Goal: Task Accomplishment & Management: Complete application form

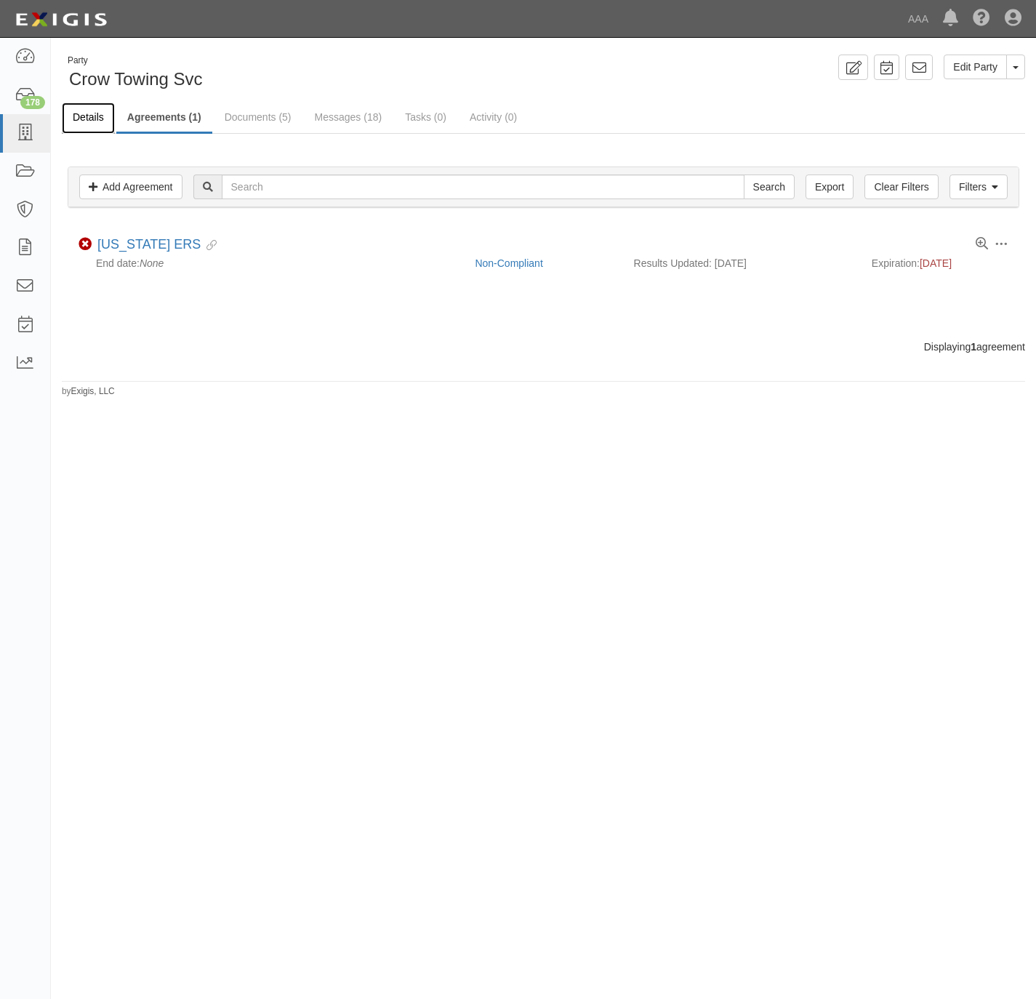
click at [83, 111] on link "Details" at bounding box center [88, 118] width 53 height 31
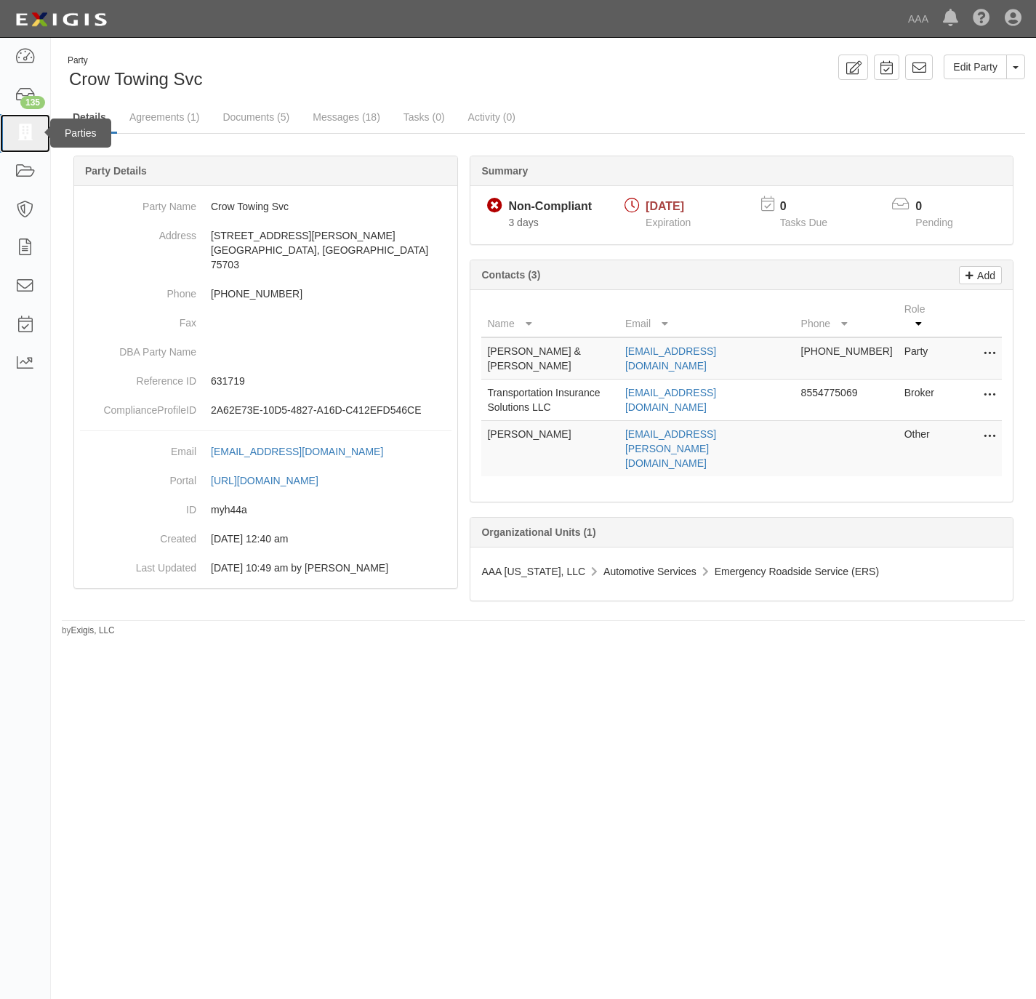
click at [23, 119] on link at bounding box center [25, 133] width 50 height 39
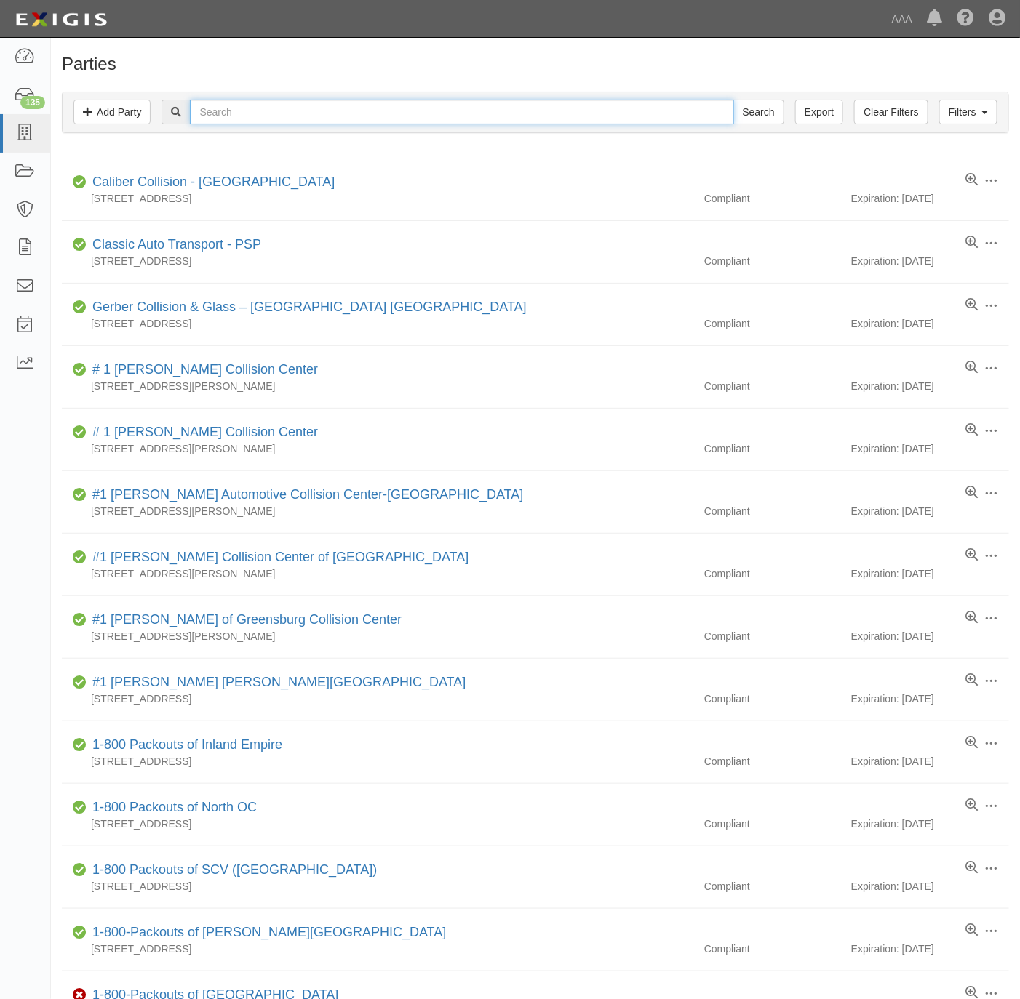
click at [354, 112] on input "text" at bounding box center [461, 112] width 543 height 25
paste input "Dave's Tri City"
type input "Dave's Tri City"
click at [738, 109] on input "Search" at bounding box center [758, 112] width 51 height 25
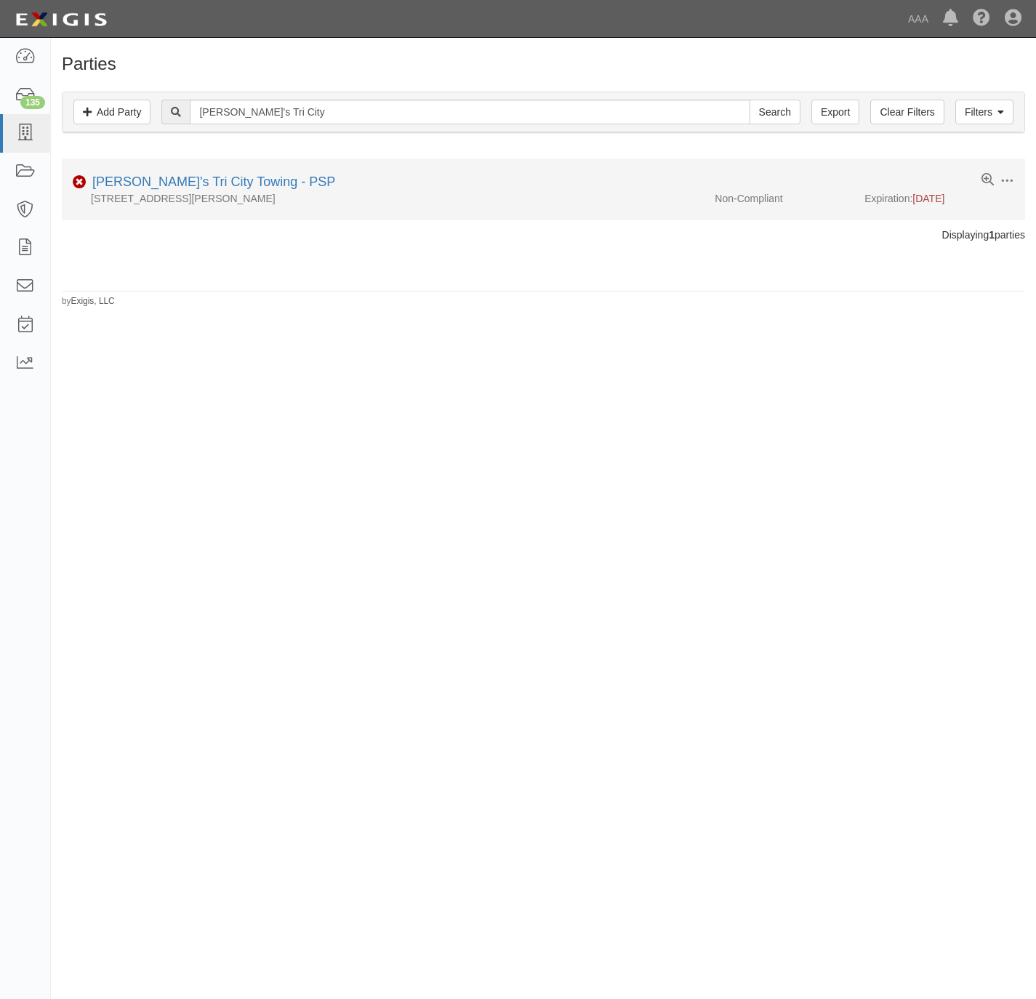
click at [204, 192] on div "[PERSON_NAME]'s Tri City Towing - PSP" at bounding box center [211, 182] width 249 height 19
click at [204, 183] on link "[PERSON_NAME]'s Tri City Towing - PSP" at bounding box center [213, 182] width 243 height 15
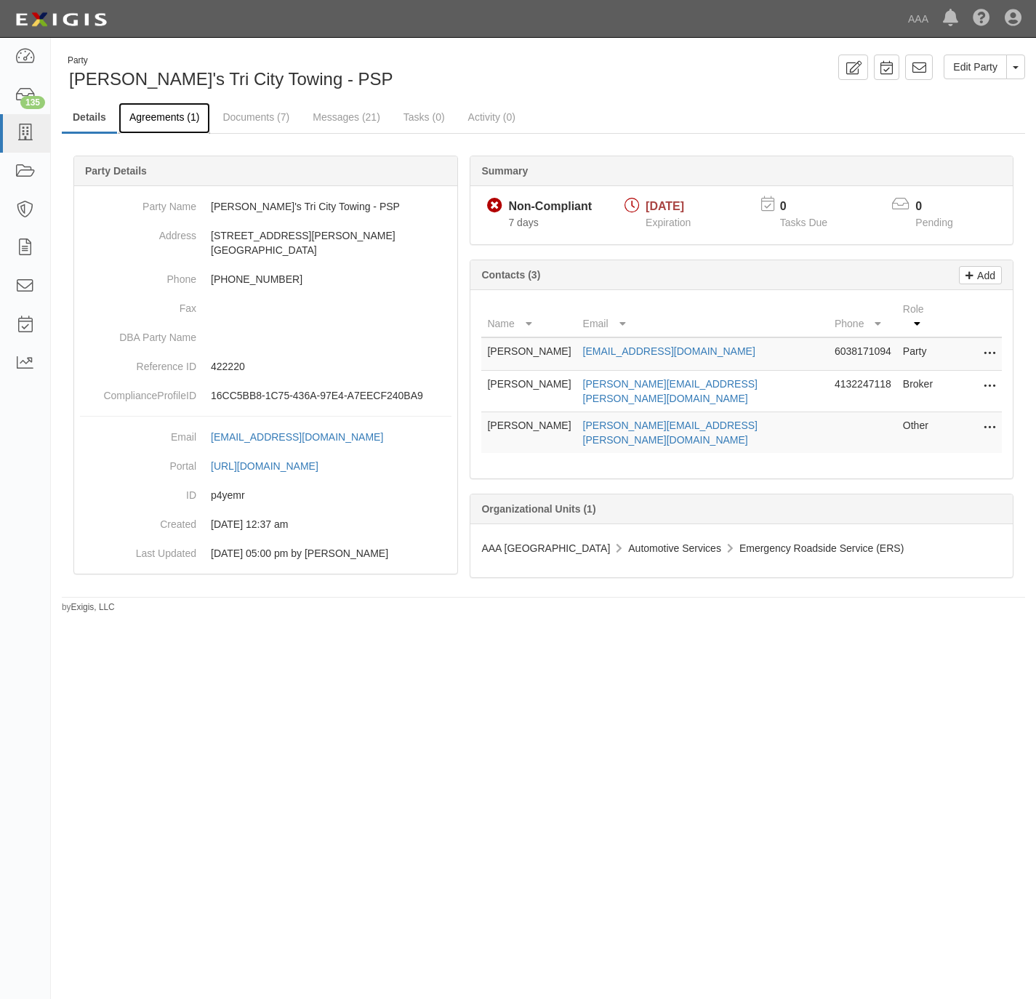
click at [145, 112] on link "Agreements (1)" at bounding box center [165, 118] width 92 height 31
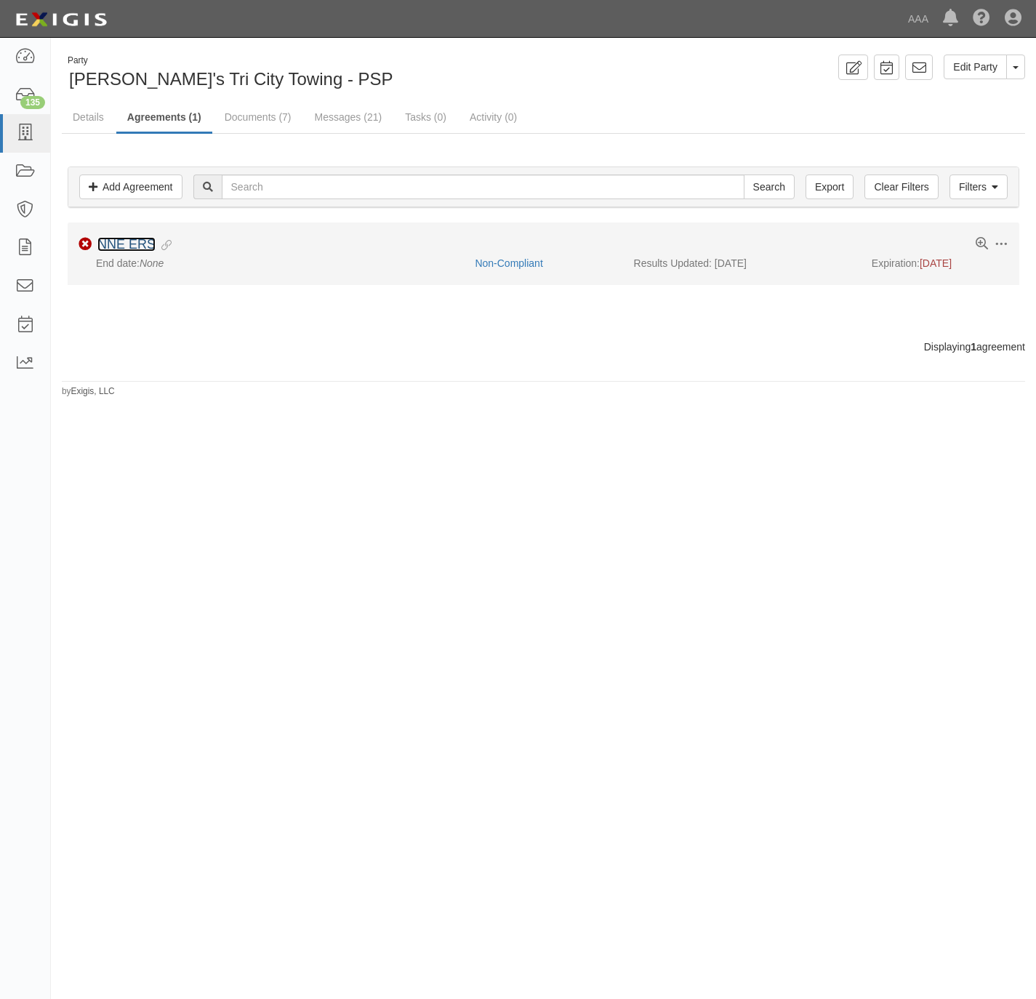
click at [120, 247] on link "NNE ERS" at bounding box center [126, 244] width 58 height 15
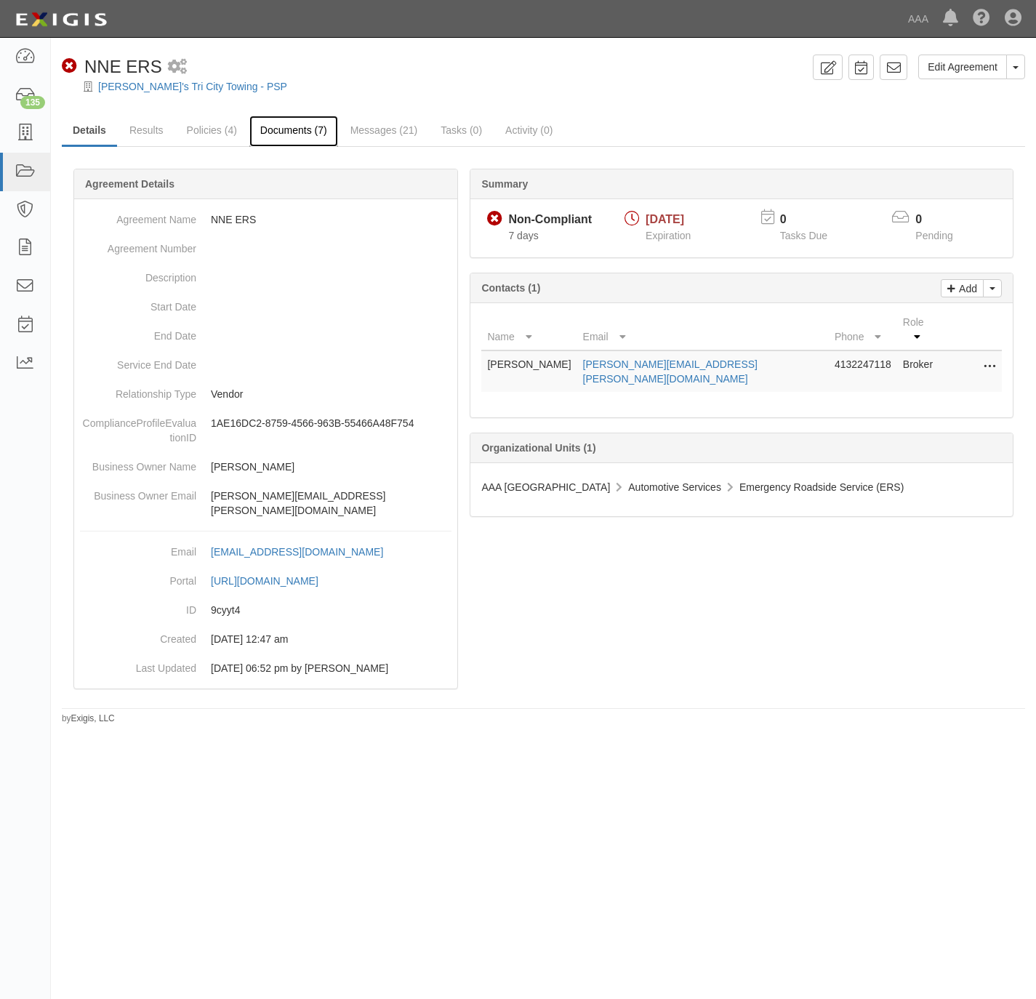
click at [278, 124] on link "Documents (7)" at bounding box center [293, 131] width 89 height 31
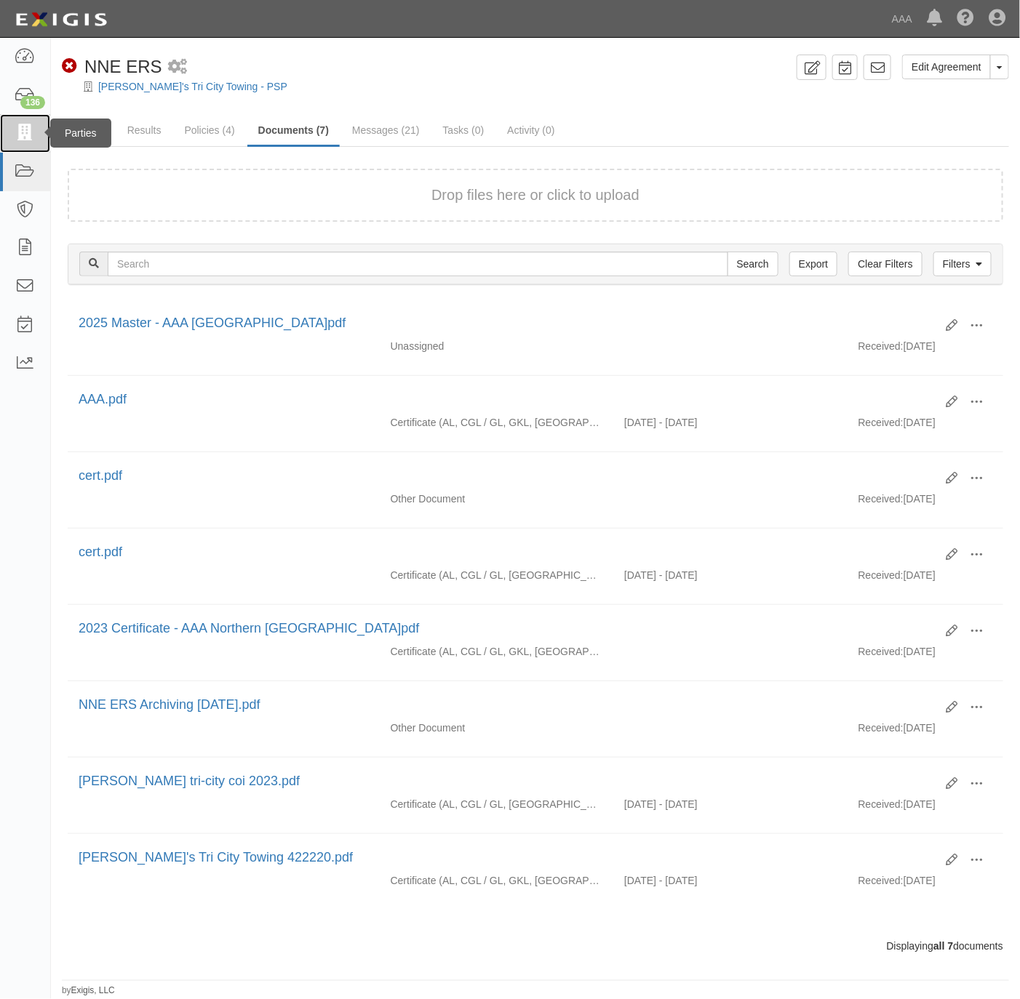
click at [20, 129] on icon at bounding box center [25, 133] width 20 height 17
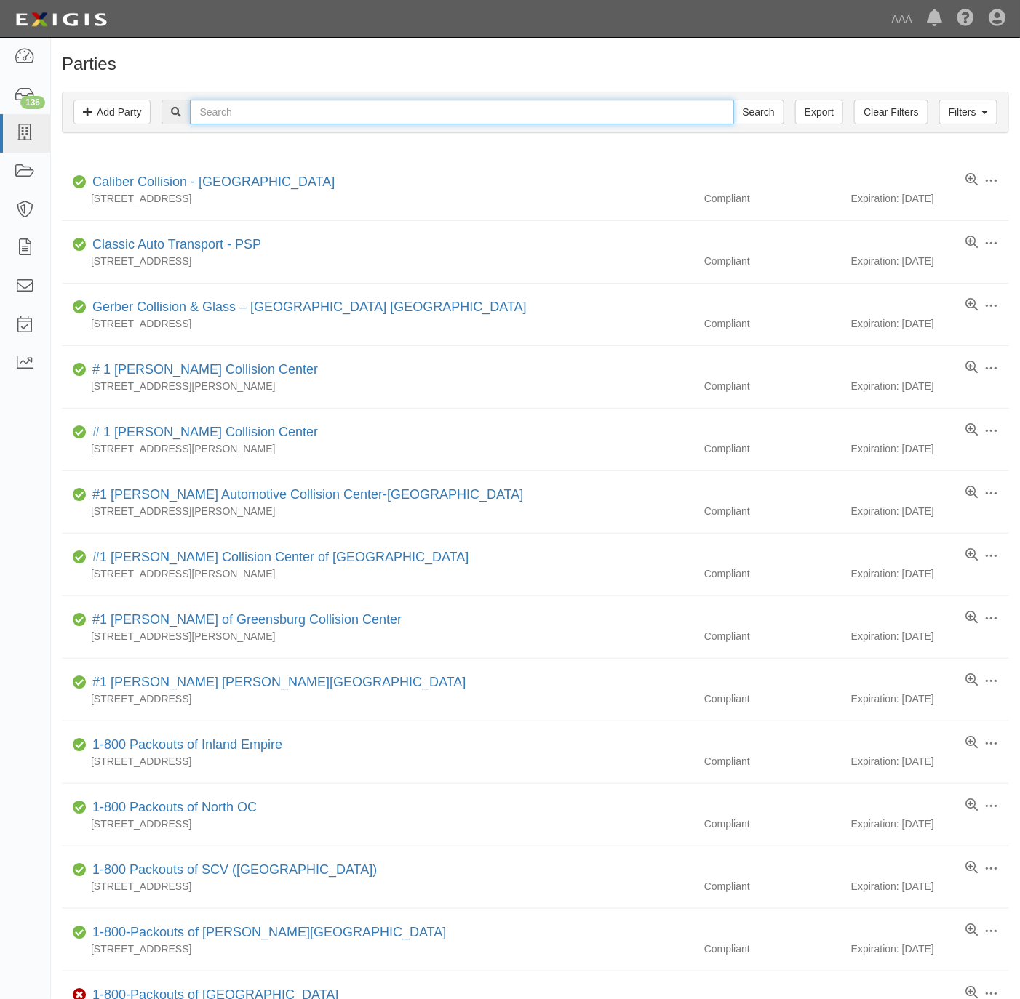
click at [275, 118] on input "text" at bounding box center [461, 112] width 543 height 25
paste input "[PERSON_NAME]’s Automotive Repair"
type input "Jeffrey’s Automotive Repair"
click at [745, 109] on input "Search" at bounding box center [758, 112] width 51 height 25
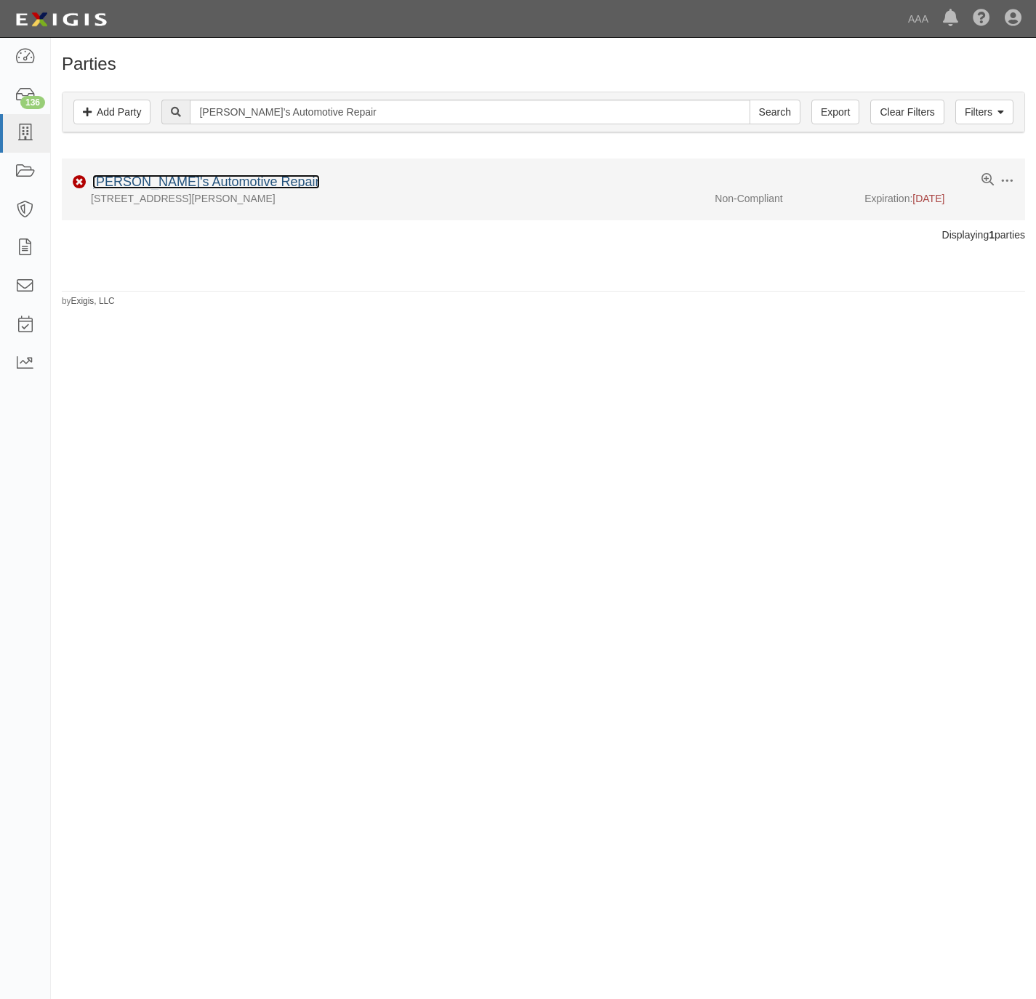
click at [199, 185] on link "Jeffrey's Automotive Repair" at bounding box center [206, 182] width 228 height 15
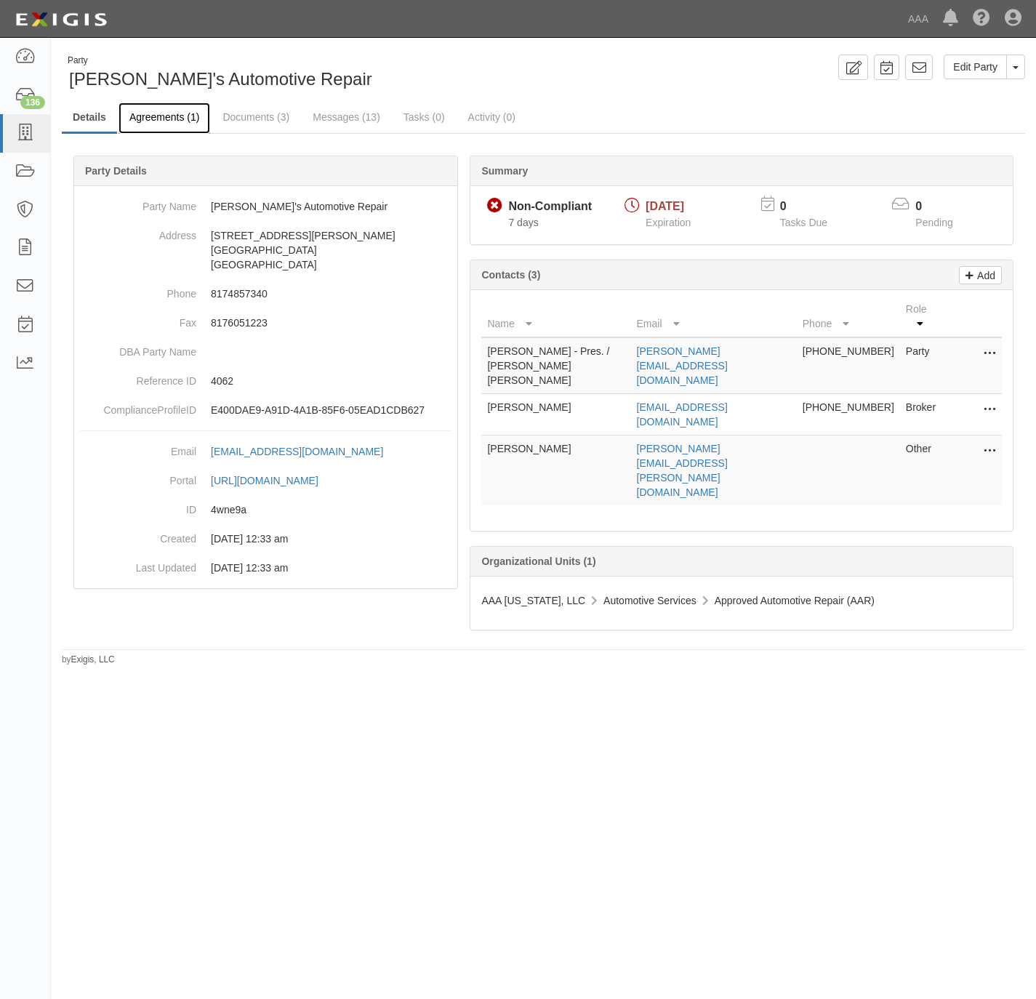
click at [188, 114] on link "Agreements (1)" at bounding box center [165, 118] width 92 height 31
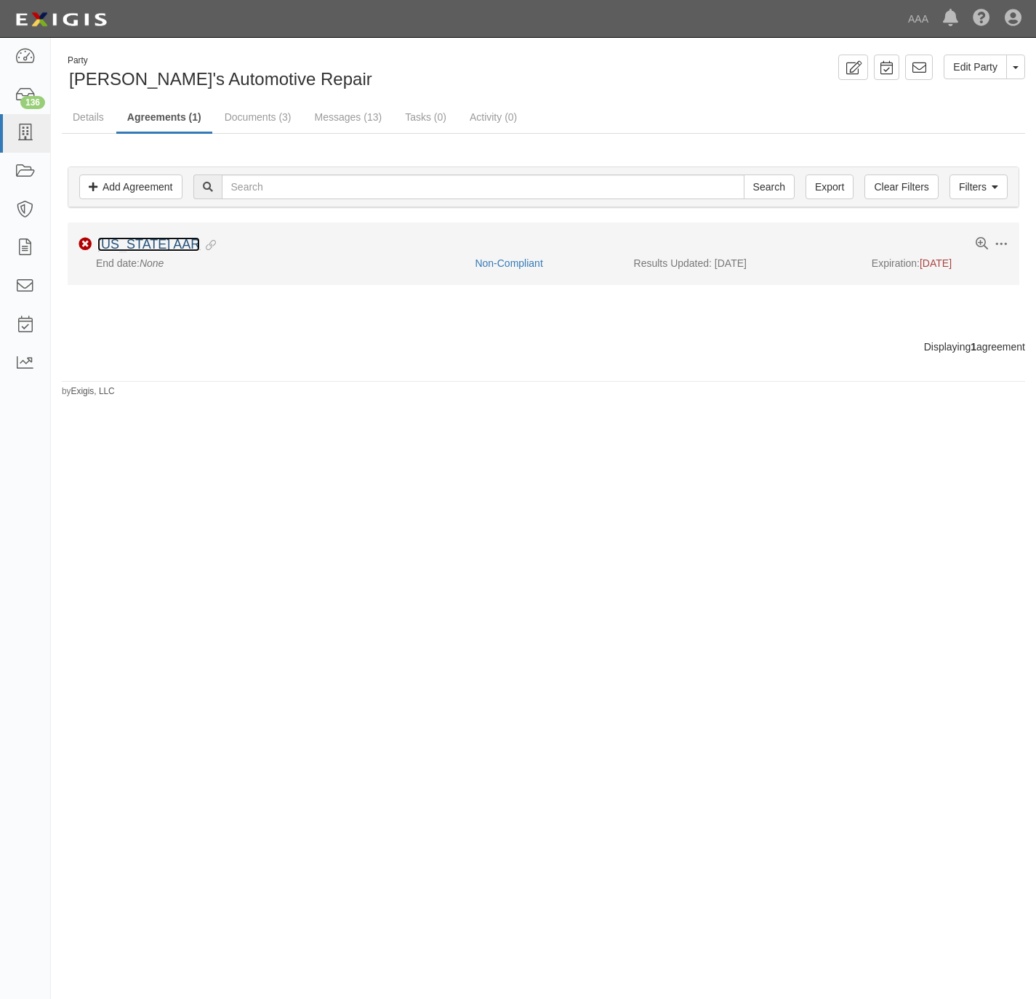
click at [140, 245] on link "[US_STATE] AAR" at bounding box center [148, 244] width 103 height 15
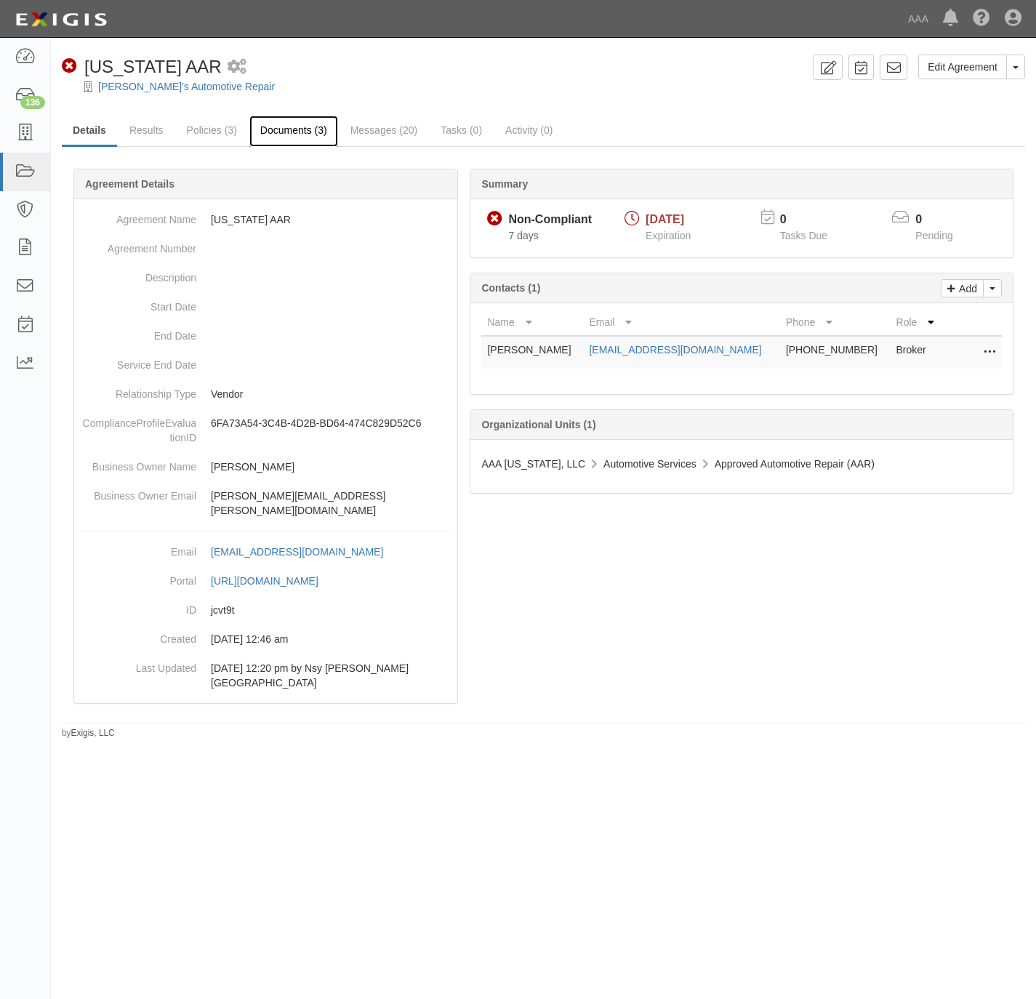
click at [305, 133] on link "Documents (3)" at bounding box center [293, 131] width 89 height 31
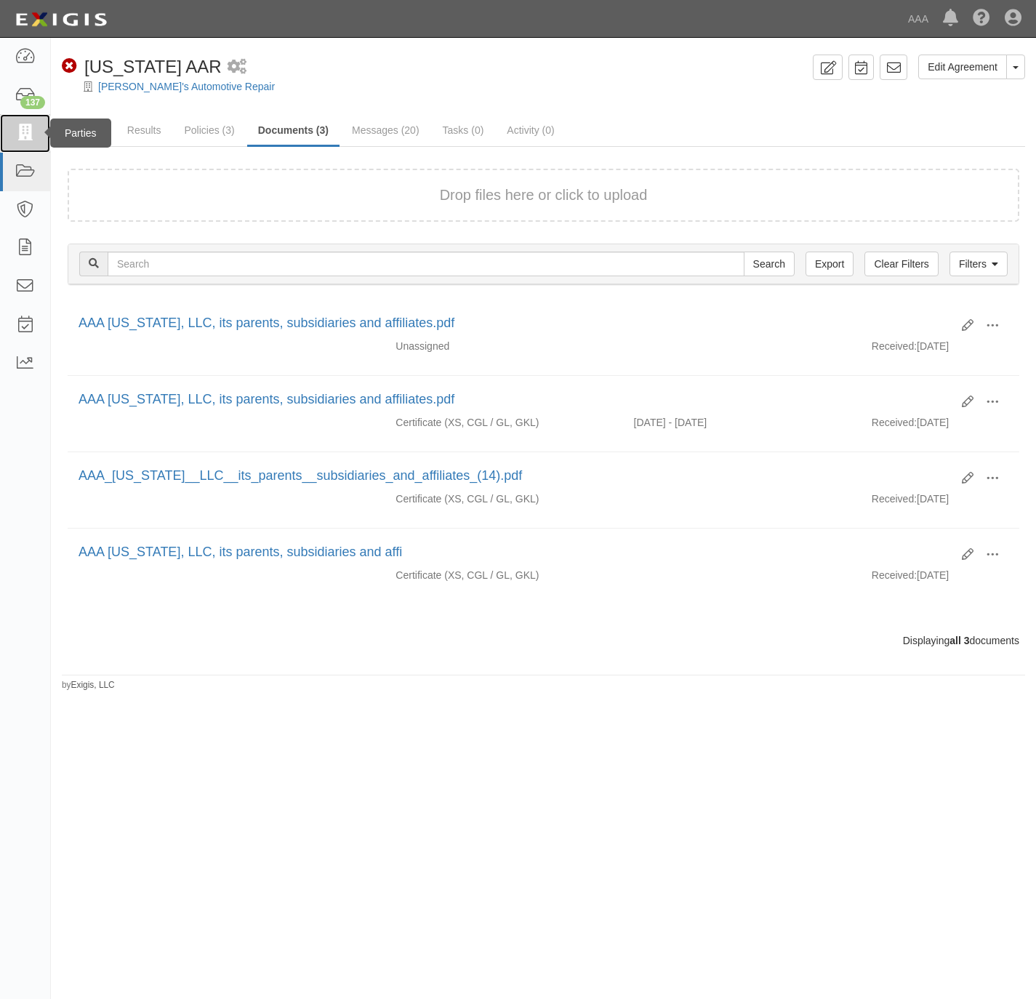
click at [13, 135] on link at bounding box center [25, 133] width 50 height 39
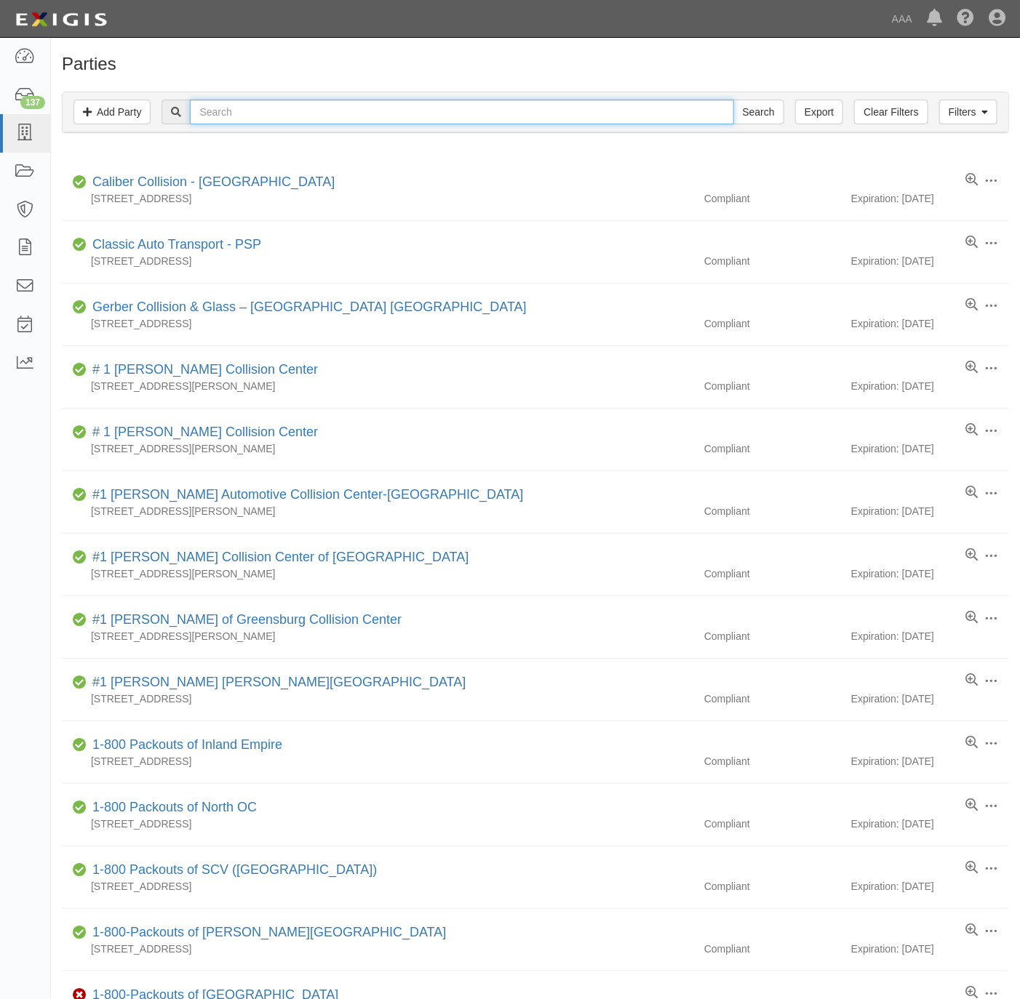
click at [239, 116] on input "text" at bounding box center [461, 112] width 543 height 25
paste input "Midtown Auto Service"
type input "Midtown Auto Service"
click at [749, 112] on input "Search" at bounding box center [758, 112] width 51 height 25
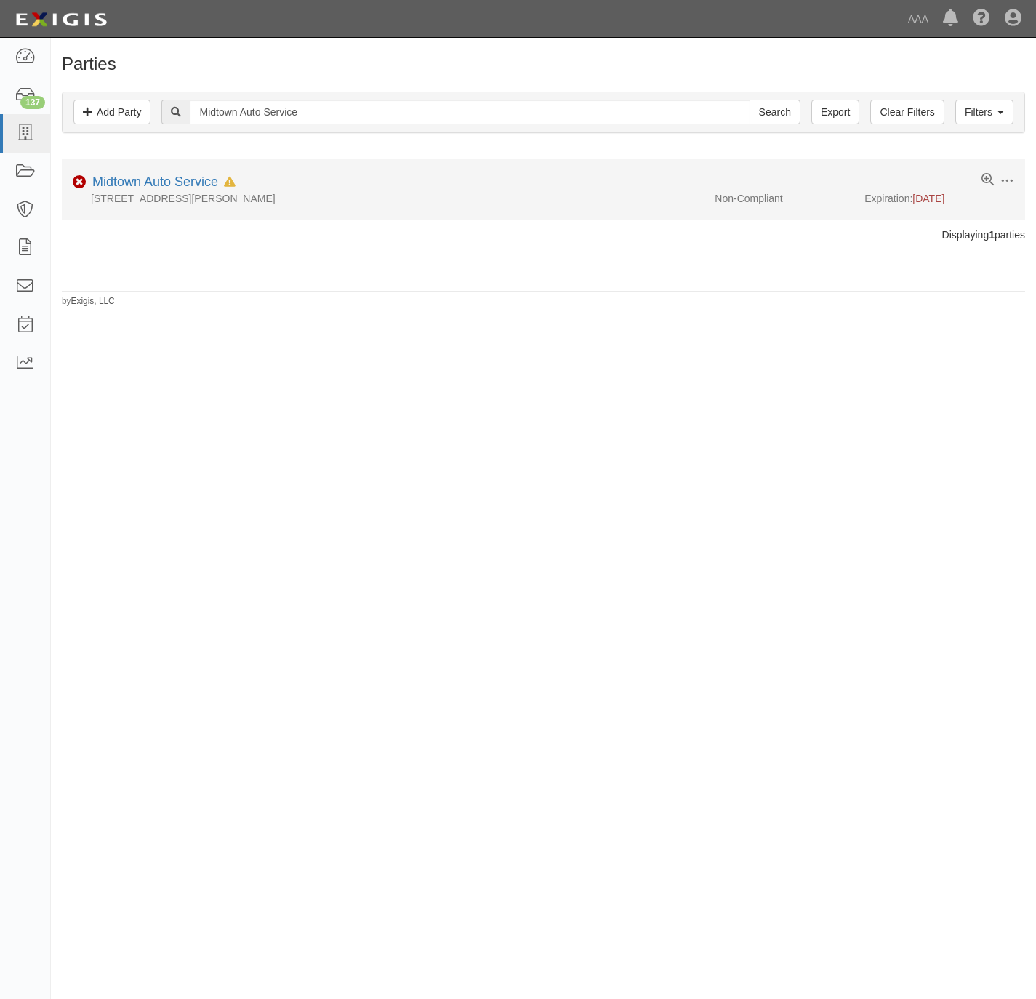
click at [167, 175] on div "Midtown Auto Service In Default since [DATE]" at bounding box center [161, 182] width 149 height 19
click at [158, 186] on link "Midtown Auto Service" at bounding box center [155, 182] width 126 height 15
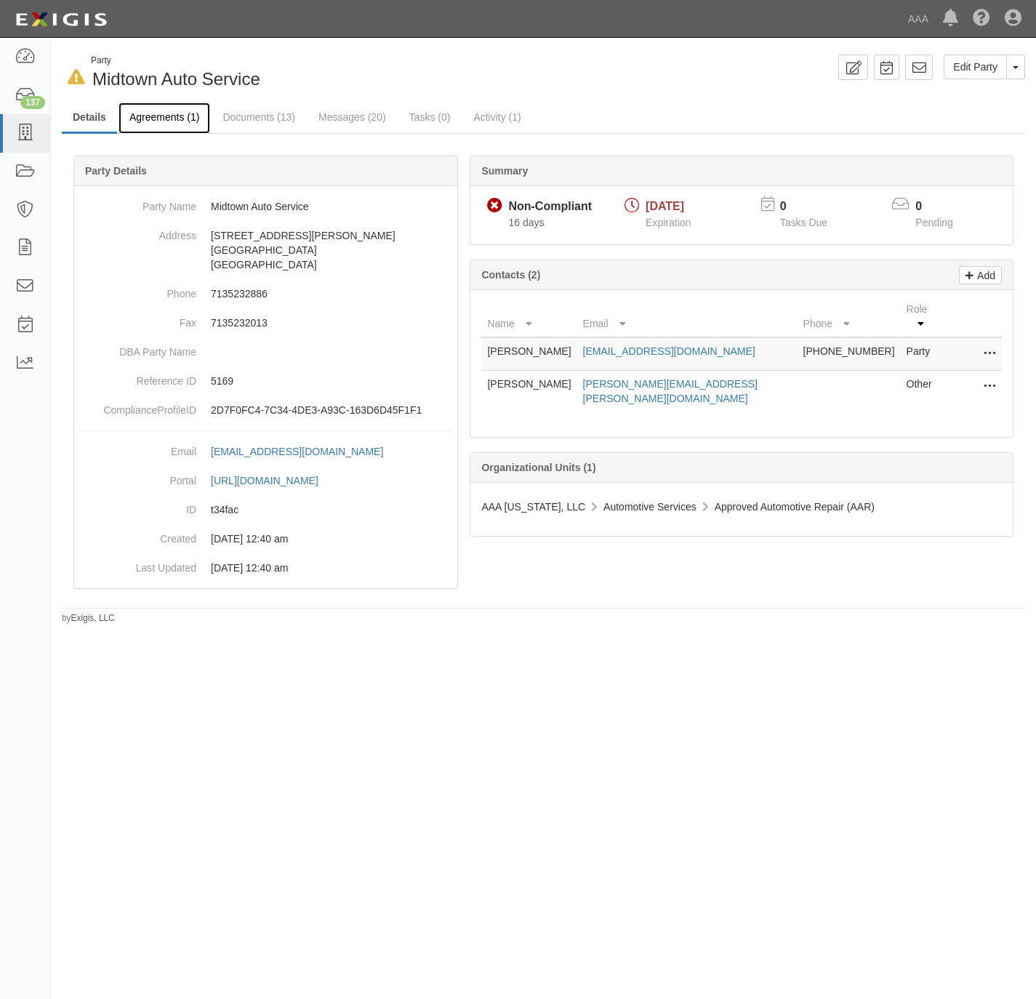
click at [175, 119] on link "Agreements (1)" at bounding box center [165, 118] width 92 height 31
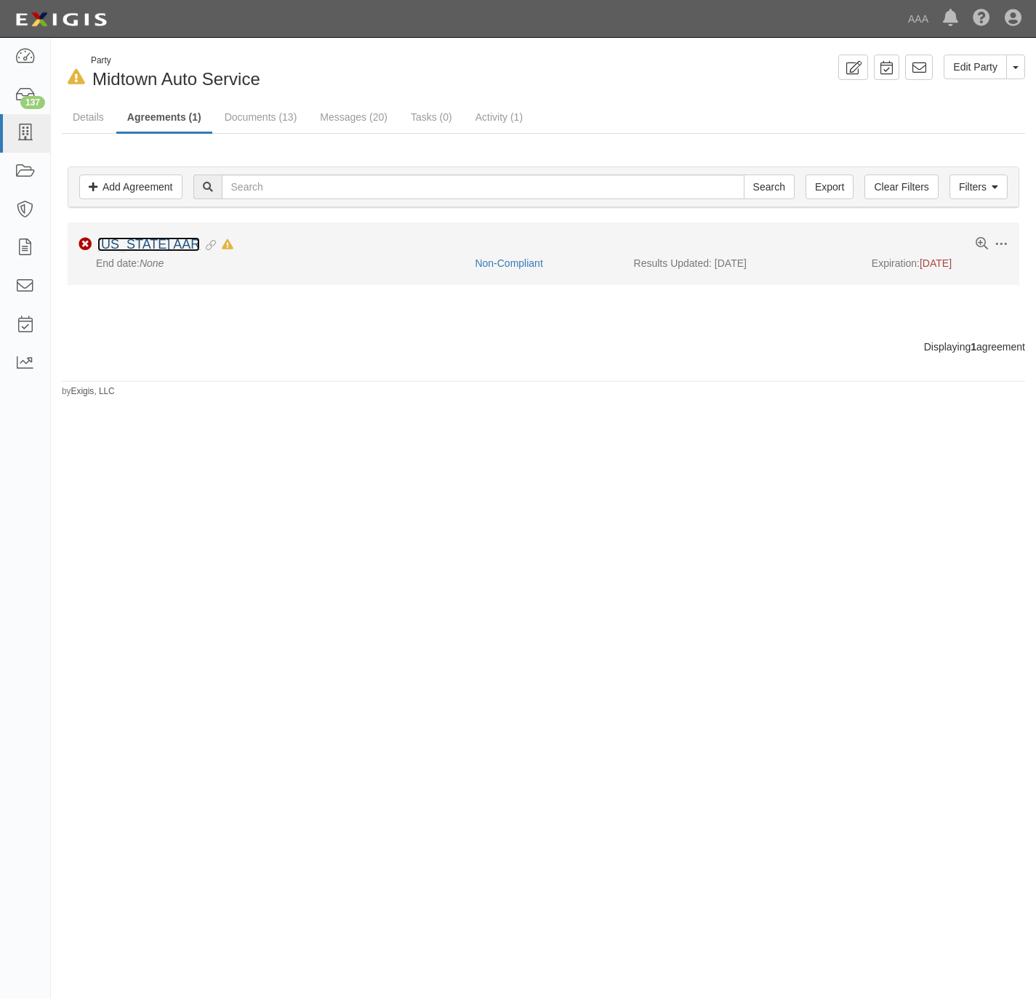
click at [135, 247] on link "[US_STATE] AAR" at bounding box center [148, 244] width 103 height 15
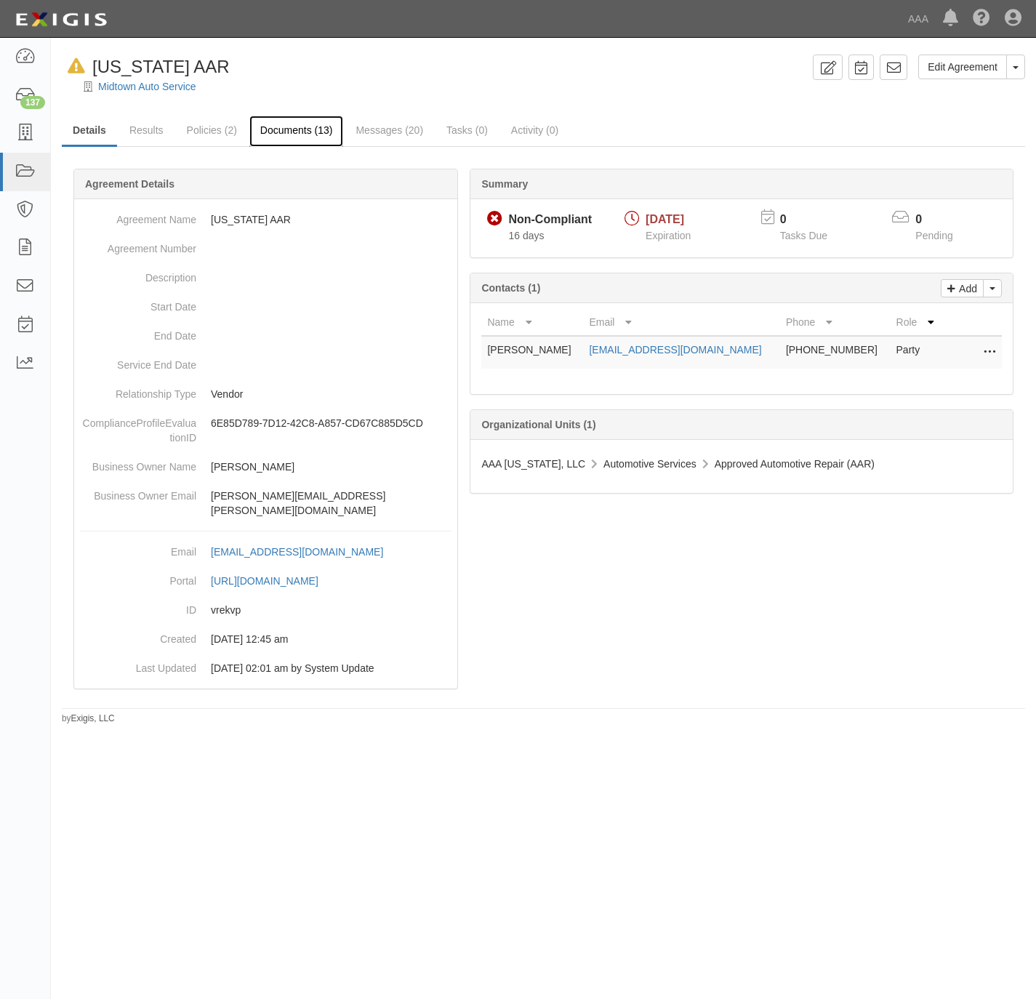
click at [297, 127] on link "Documents (13)" at bounding box center [296, 131] width 95 height 31
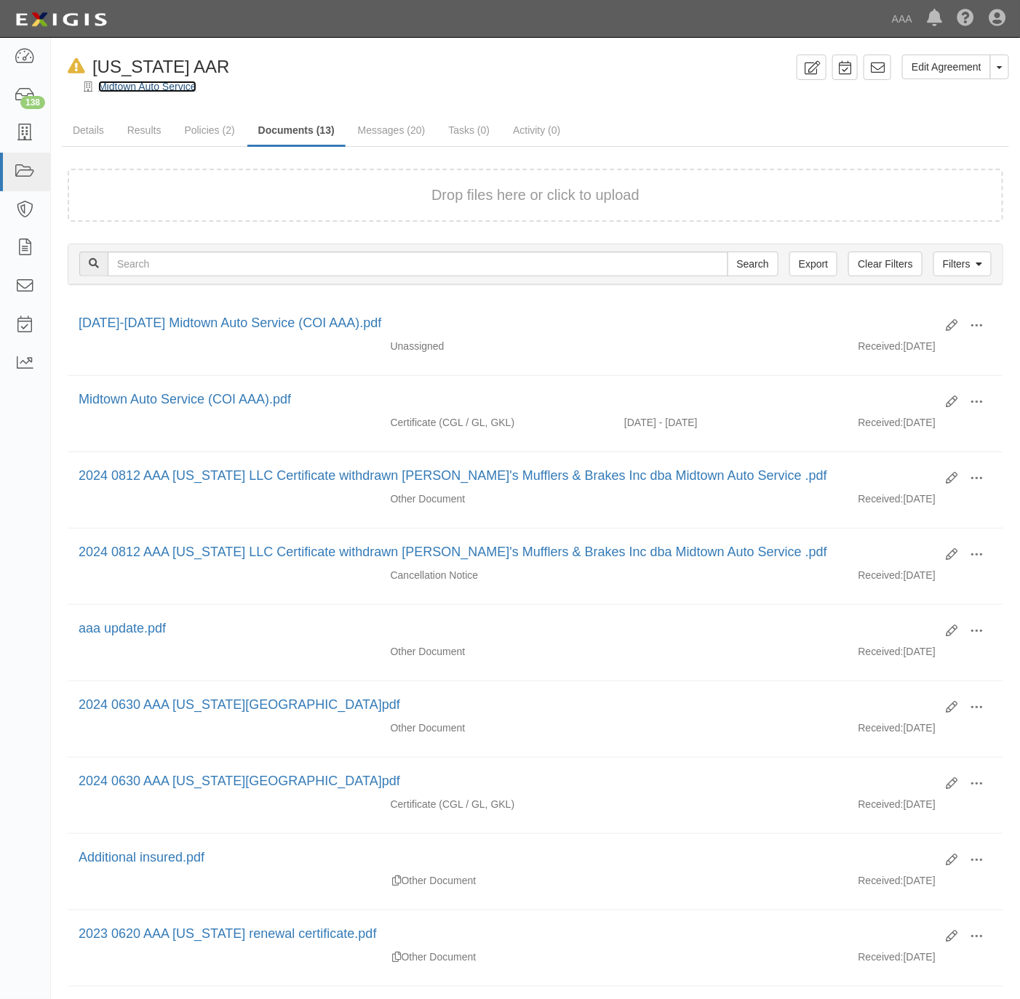
click at [111, 85] on link "Midtown Auto Service" at bounding box center [147, 87] width 98 height 12
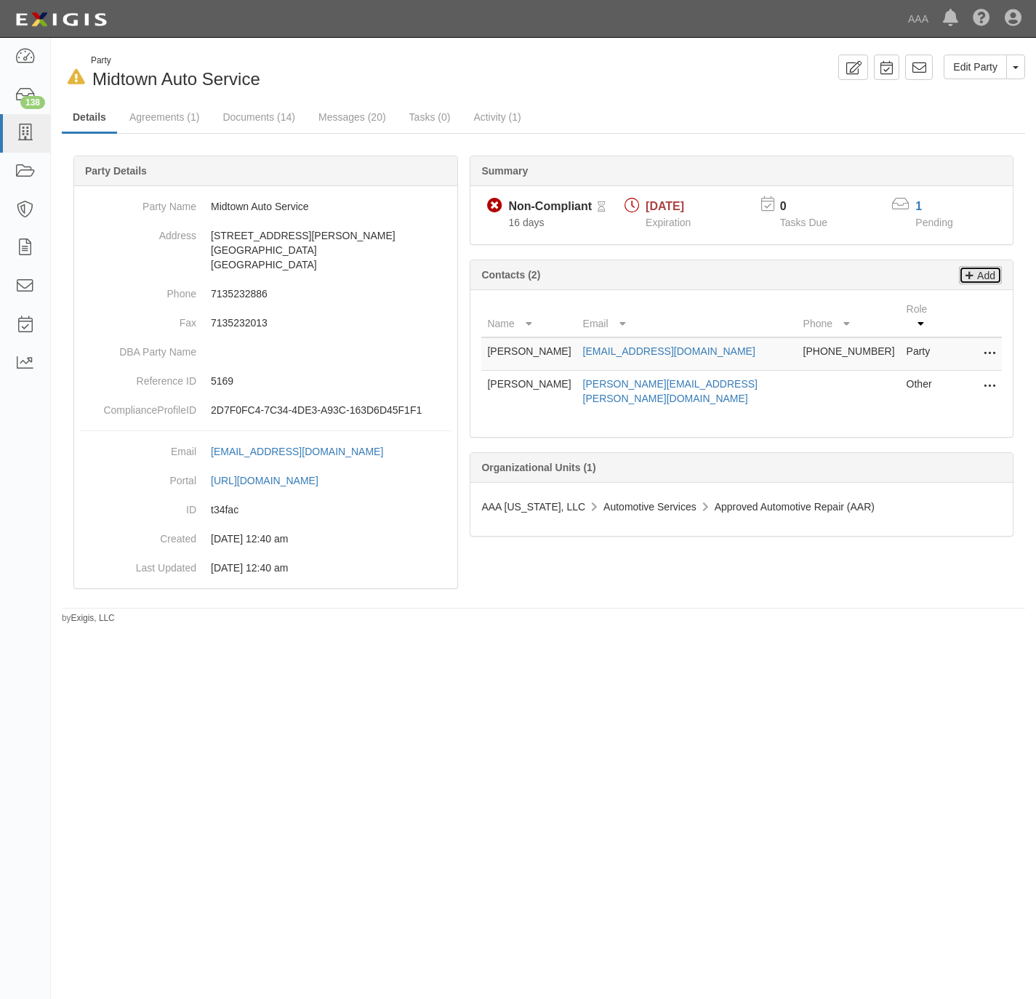
click at [991, 276] on p "Add" at bounding box center [985, 275] width 22 height 17
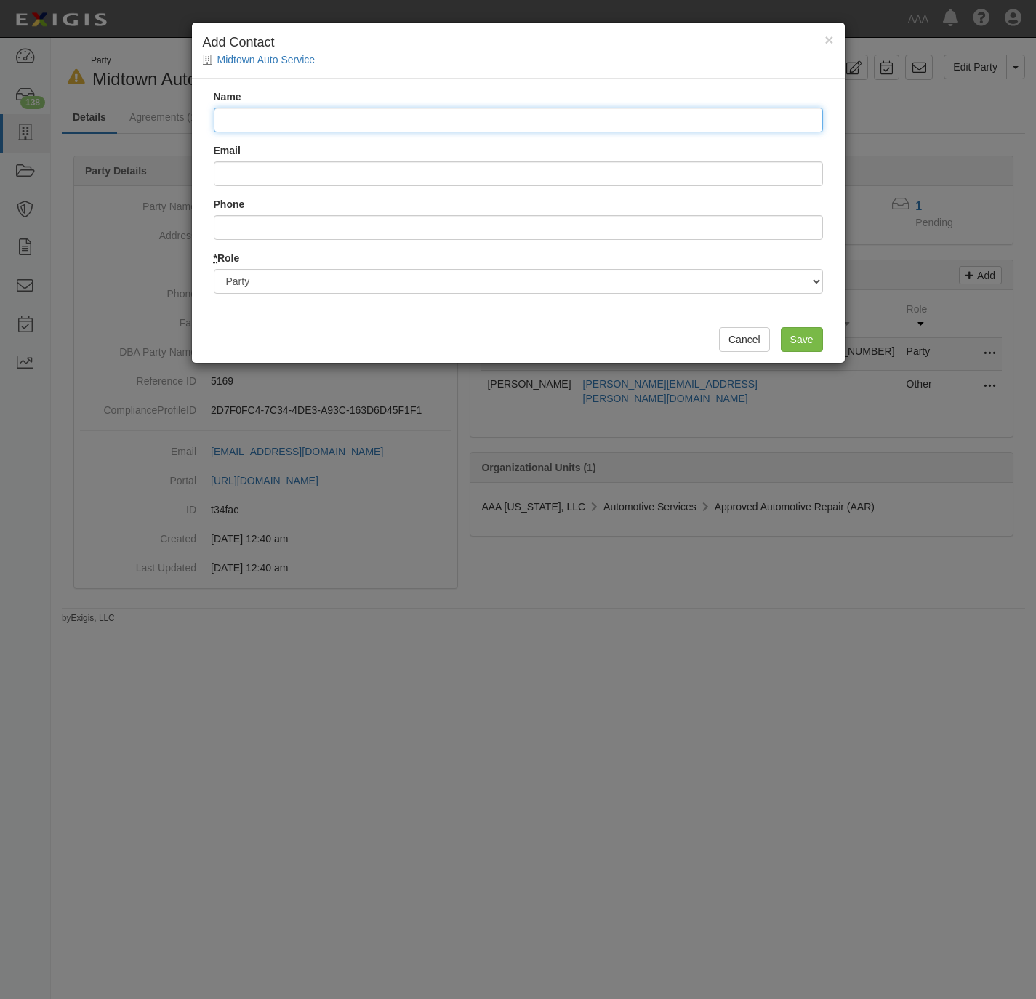
click at [249, 119] on input "Name" at bounding box center [518, 120] width 609 height 25
paste input "Zack Baldwin"
type input "Zack Baldwin"
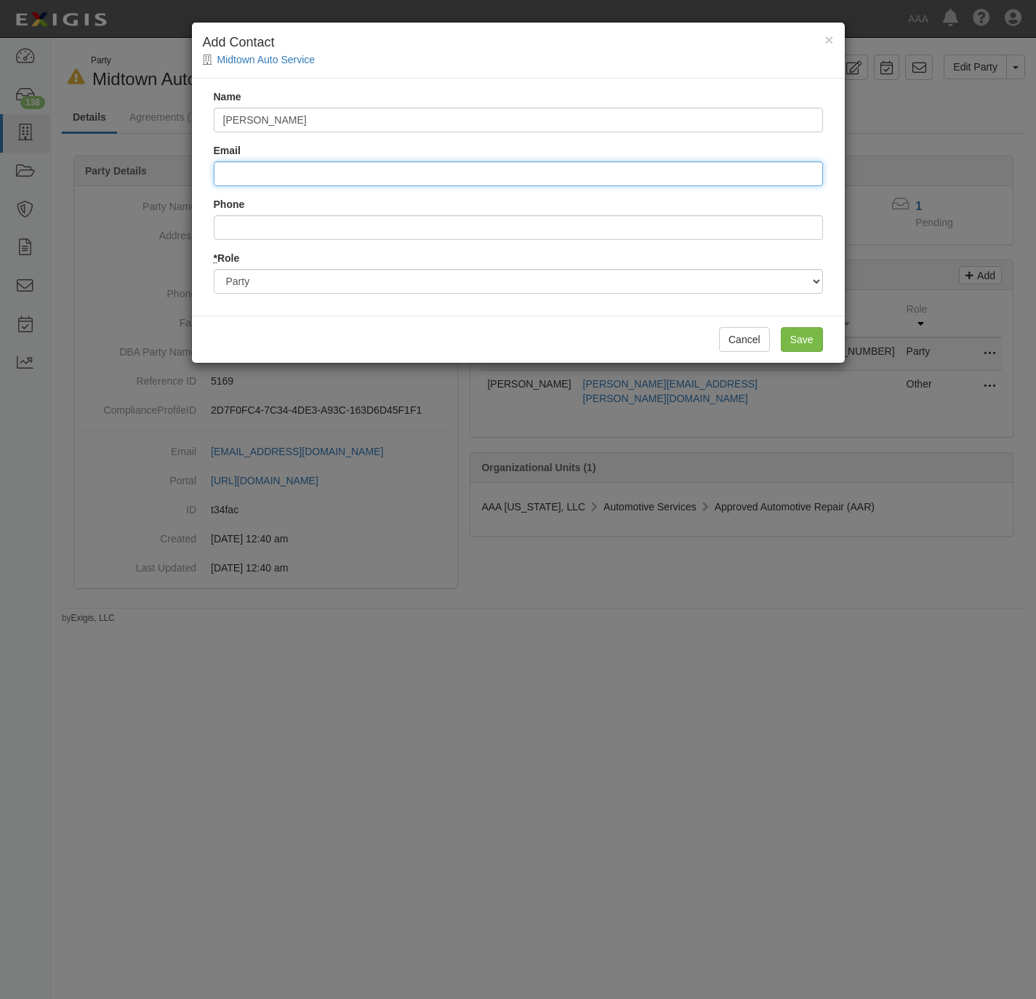
click at [385, 172] on input "Email" at bounding box center [518, 173] width 609 height 25
paste input "zack@texproinsurance.com"
type input "zack@texproinsurance.com"
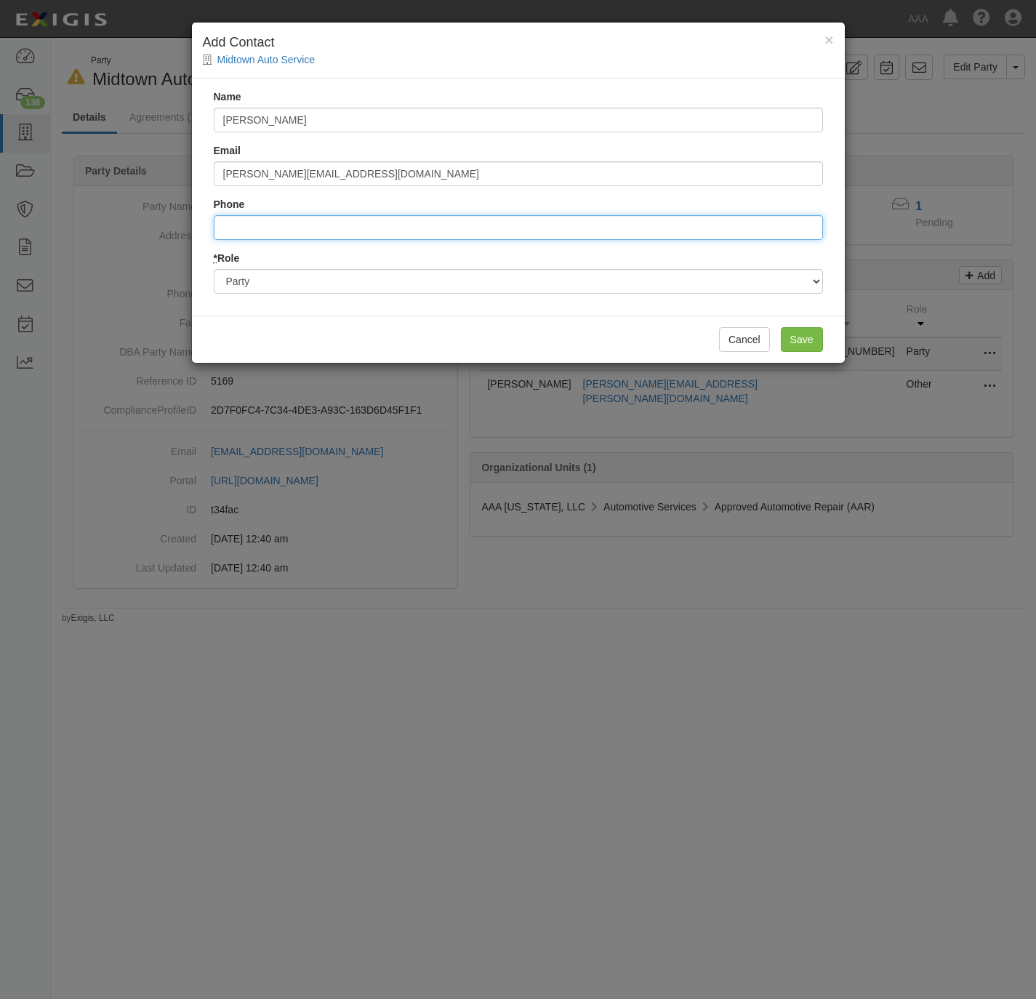
click at [267, 223] on input "Phone" at bounding box center [518, 227] width 609 height 25
paste input "866-467-8730"
click at [240, 221] on input "8664678730" at bounding box center [518, 227] width 609 height 25
type input "866.467.8730"
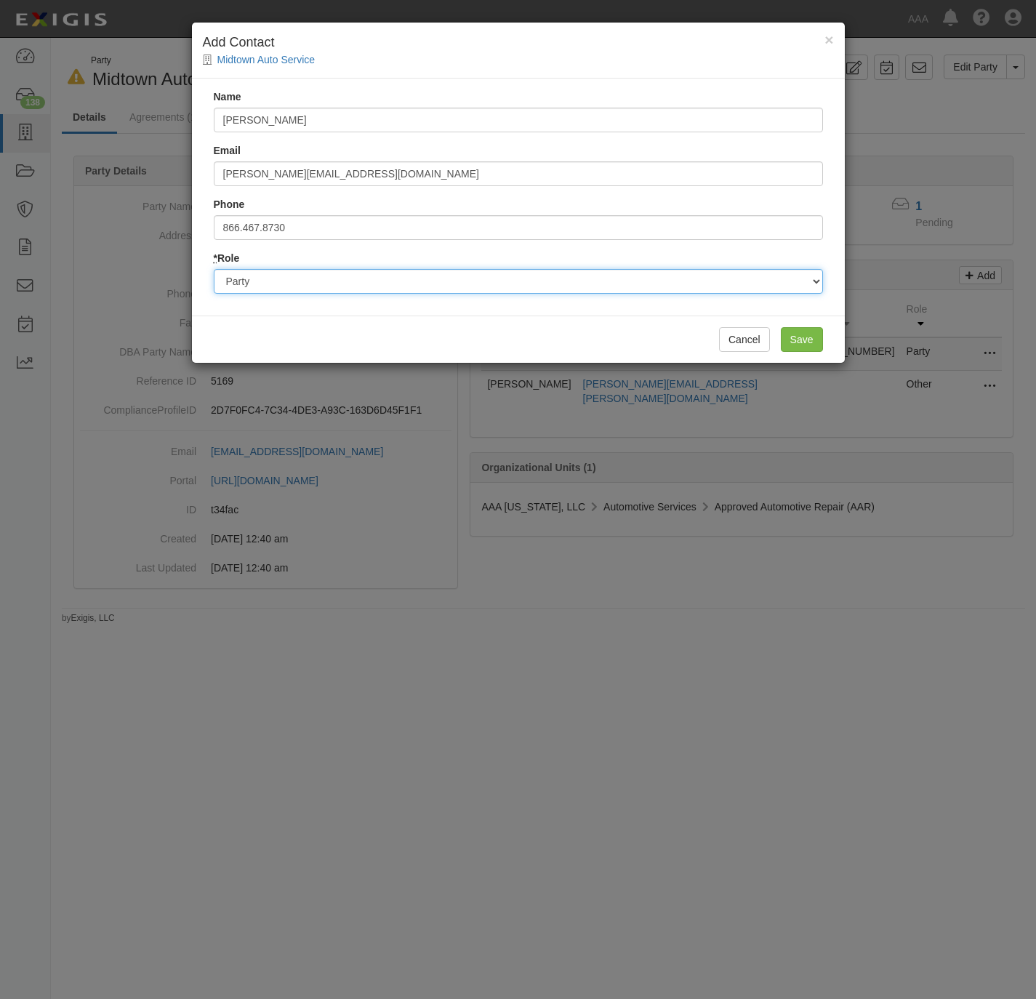
drag, startPoint x: 407, startPoint y: 284, endPoint x: 404, endPoint y: 293, distance: 9.2
click at [407, 284] on select "Party Broker Other" at bounding box center [518, 281] width 609 height 25
click at [214, 269] on select "Party Broker Other" at bounding box center [518, 281] width 609 height 25
click at [428, 282] on select "Party Broker Other" at bounding box center [518, 281] width 609 height 25
select select "Broker"
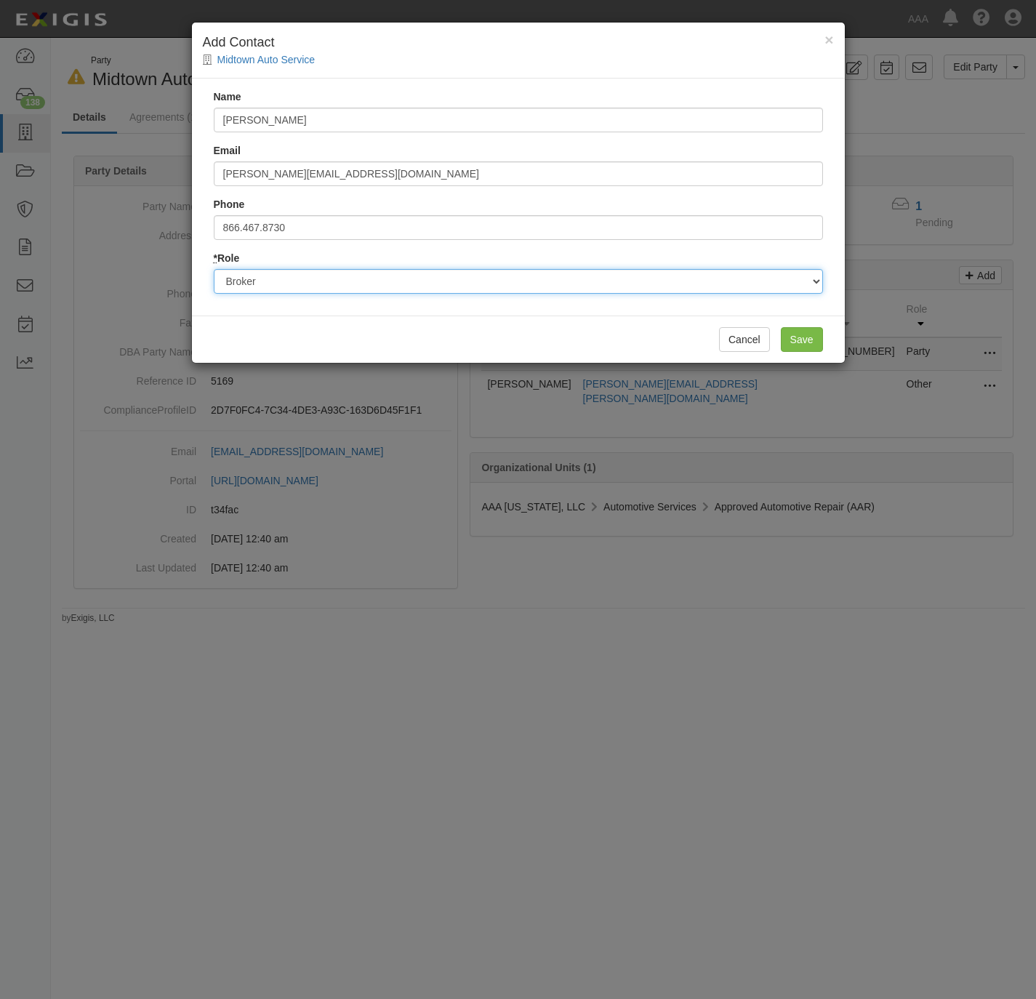
click at [214, 269] on select "Party Broker Other" at bounding box center [518, 281] width 609 height 25
click at [806, 341] on input "Save" at bounding box center [802, 339] width 42 height 25
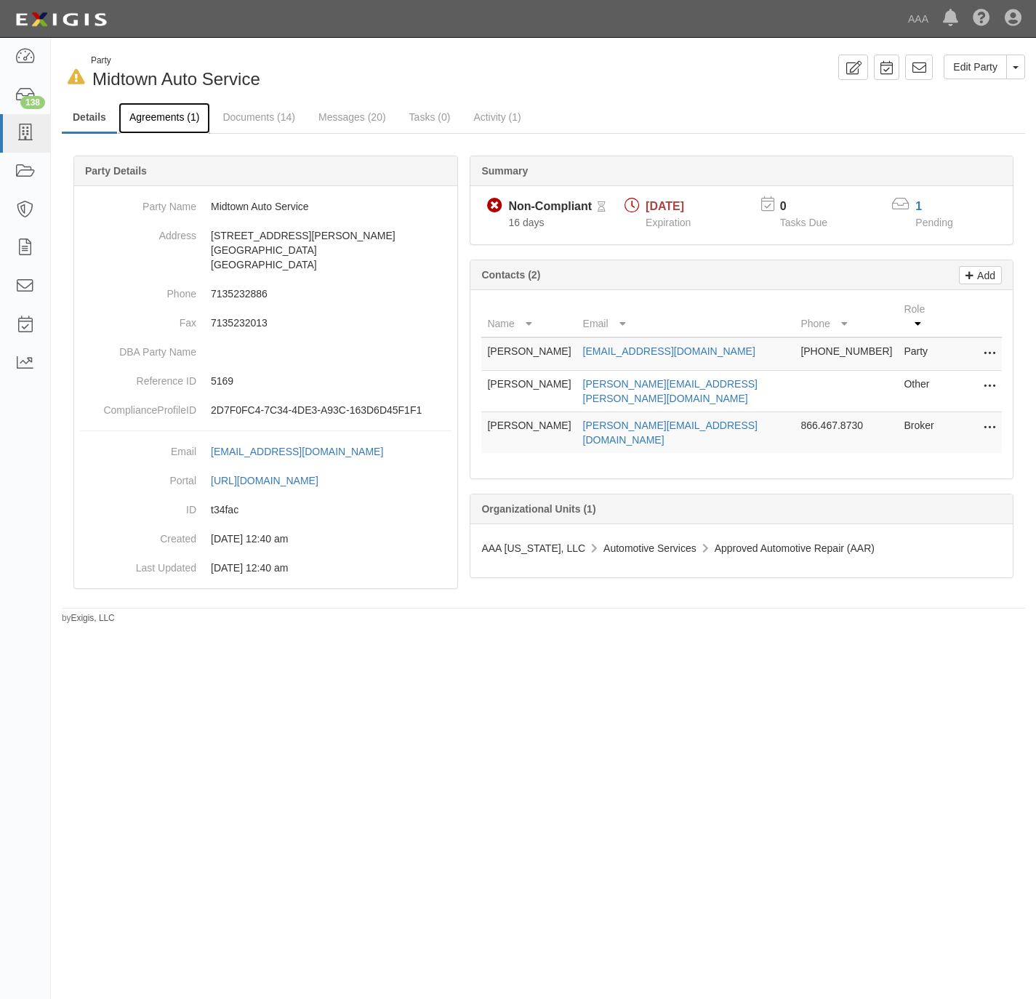
click at [145, 121] on link "Agreements (1)" at bounding box center [165, 118] width 92 height 31
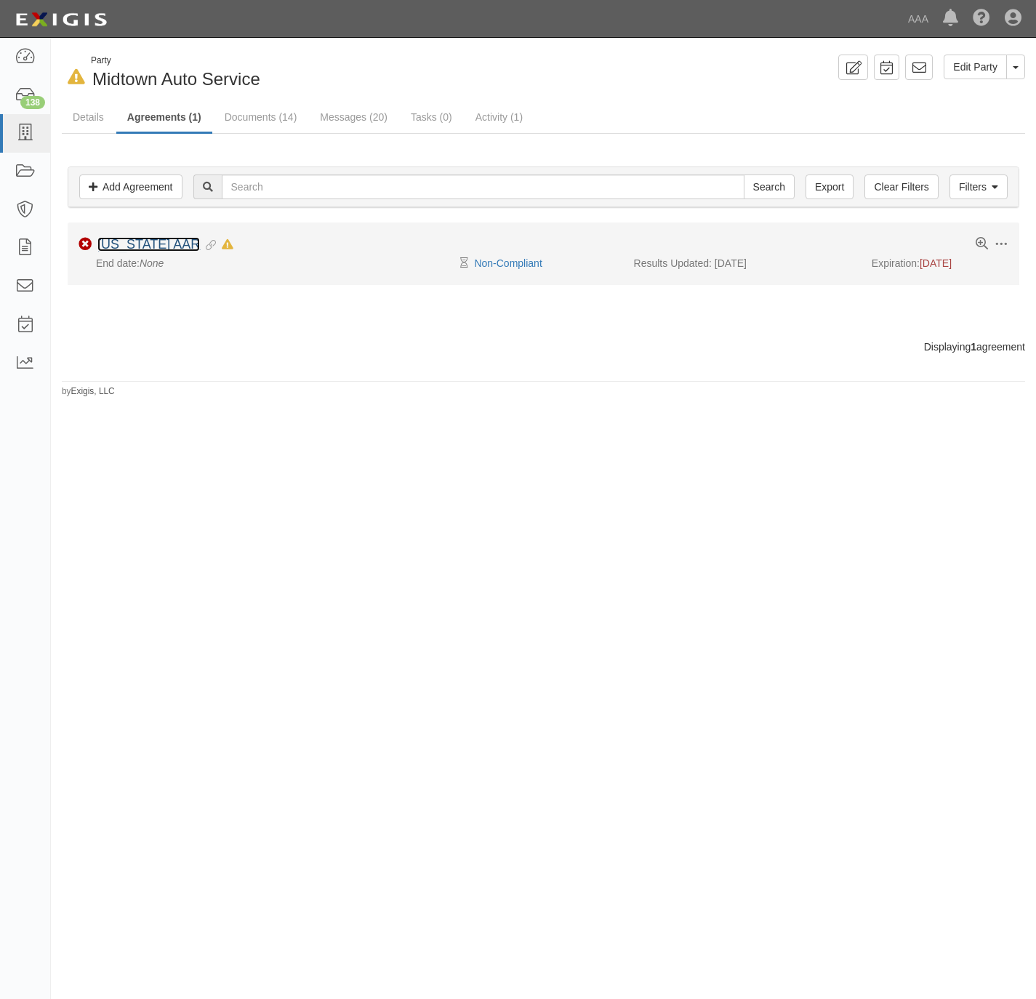
click at [119, 242] on link "[US_STATE] AAR" at bounding box center [148, 244] width 103 height 15
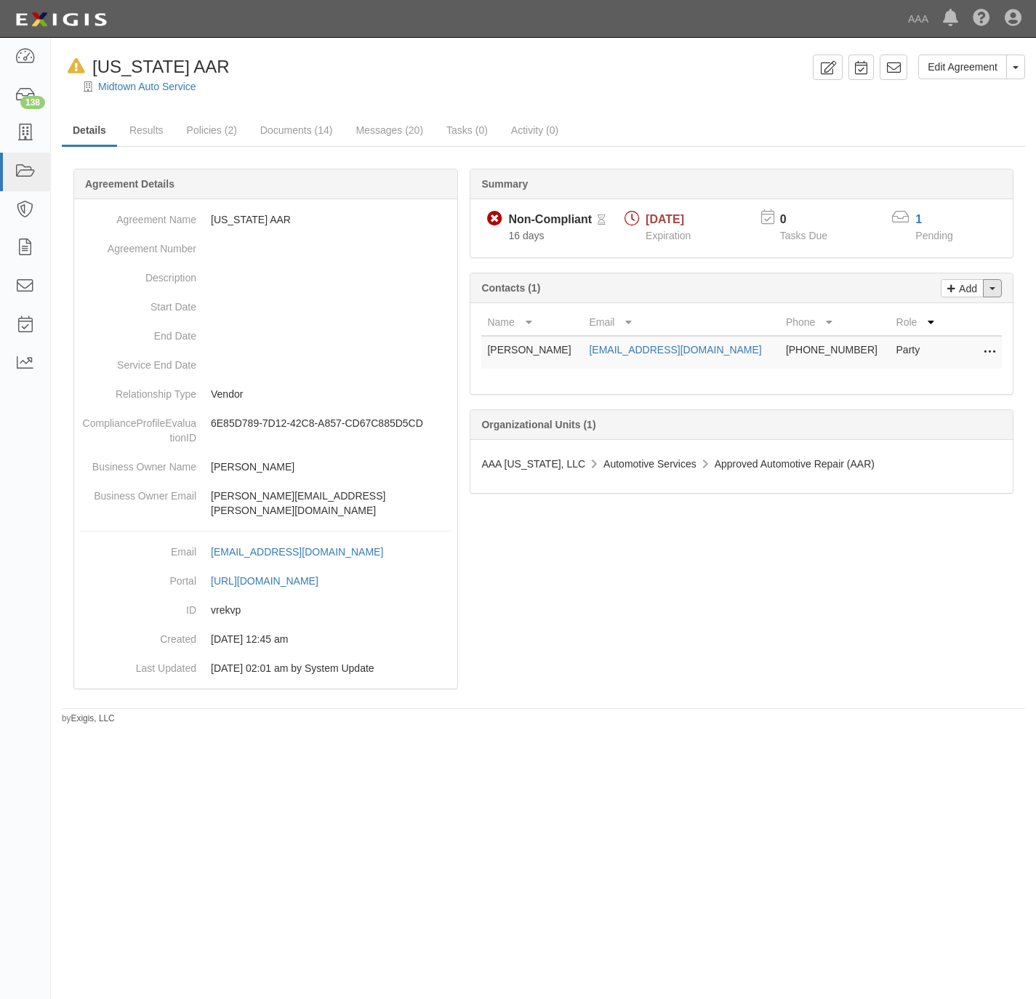
drag, startPoint x: 998, startPoint y: 300, endPoint x: 952, endPoint y: 308, distance: 46.5
click at [997, 297] on button "Toggle Contact Dropdown" at bounding box center [992, 288] width 19 height 18
click at [900, 314] on link "Change contacts" at bounding box center [944, 314] width 115 height 19
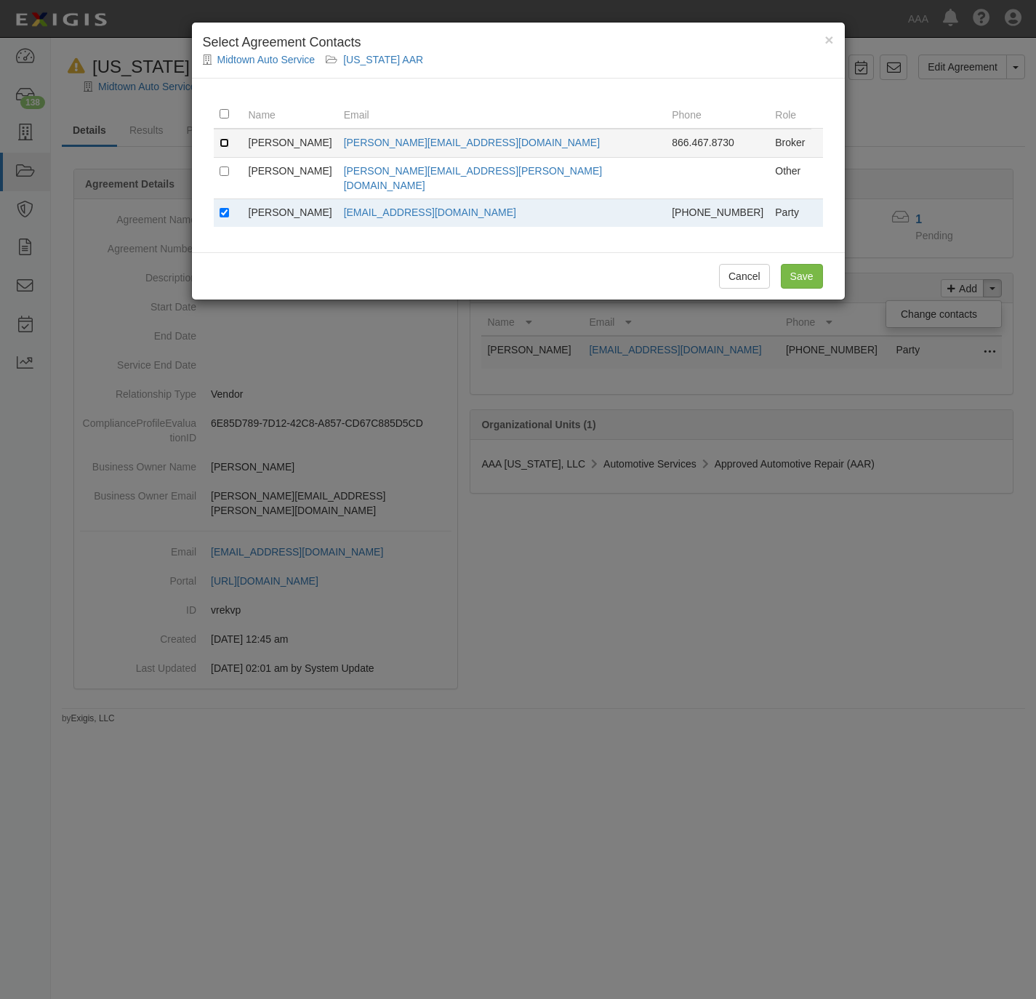
drag, startPoint x: 223, startPoint y: 140, endPoint x: 230, endPoint y: 168, distance: 28.6
click at [223, 142] on input "checkbox" at bounding box center [224, 142] width 9 height 9
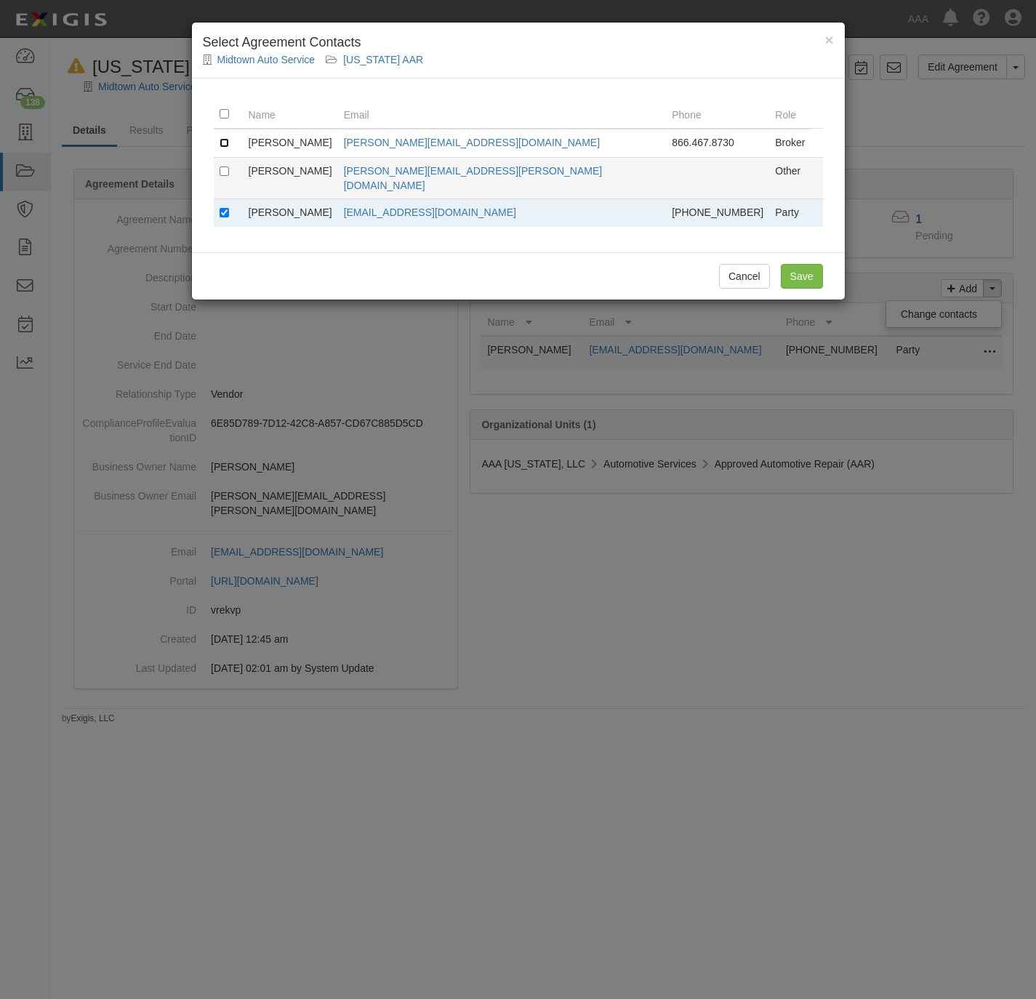
checkbox input "true"
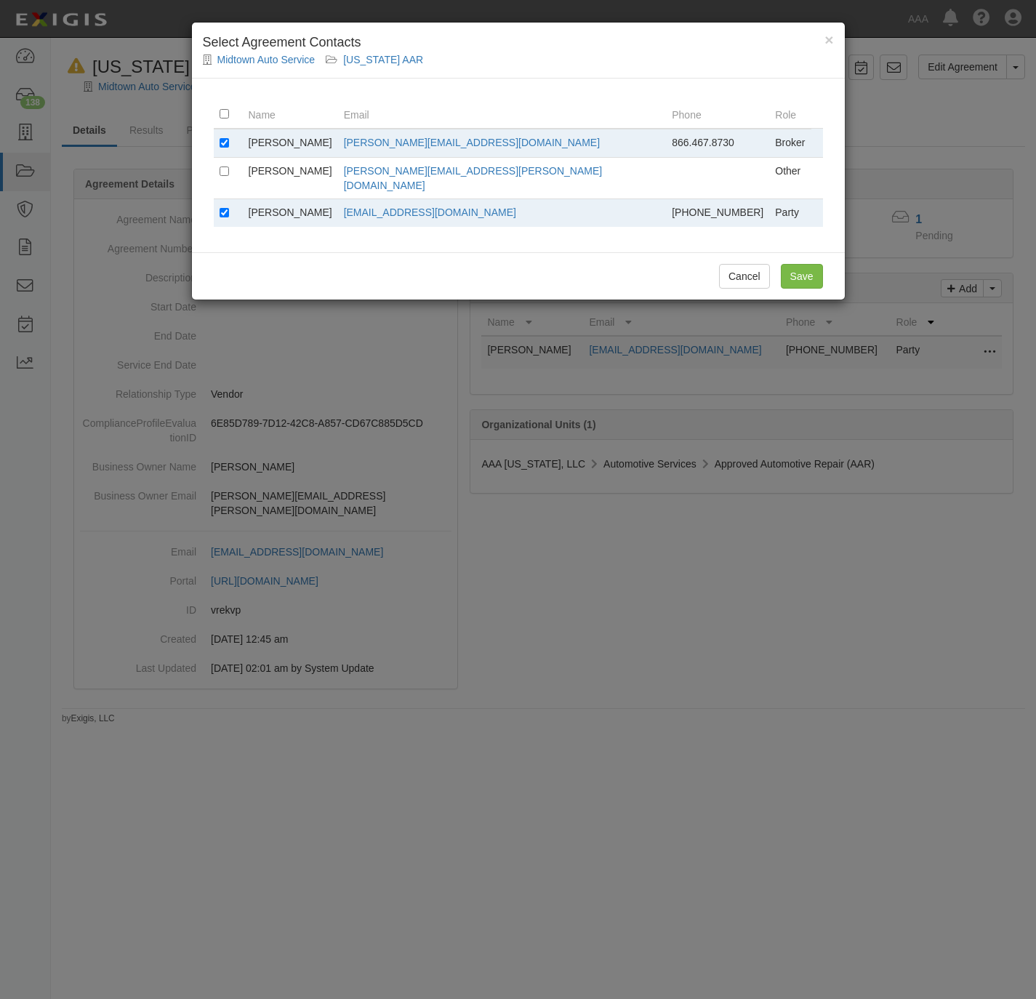
click at [230, 199] on td at bounding box center [228, 213] width 29 height 28
click at [225, 208] on input "checkbox" at bounding box center [224, 212] width 9 height 9
checkbox input "false"
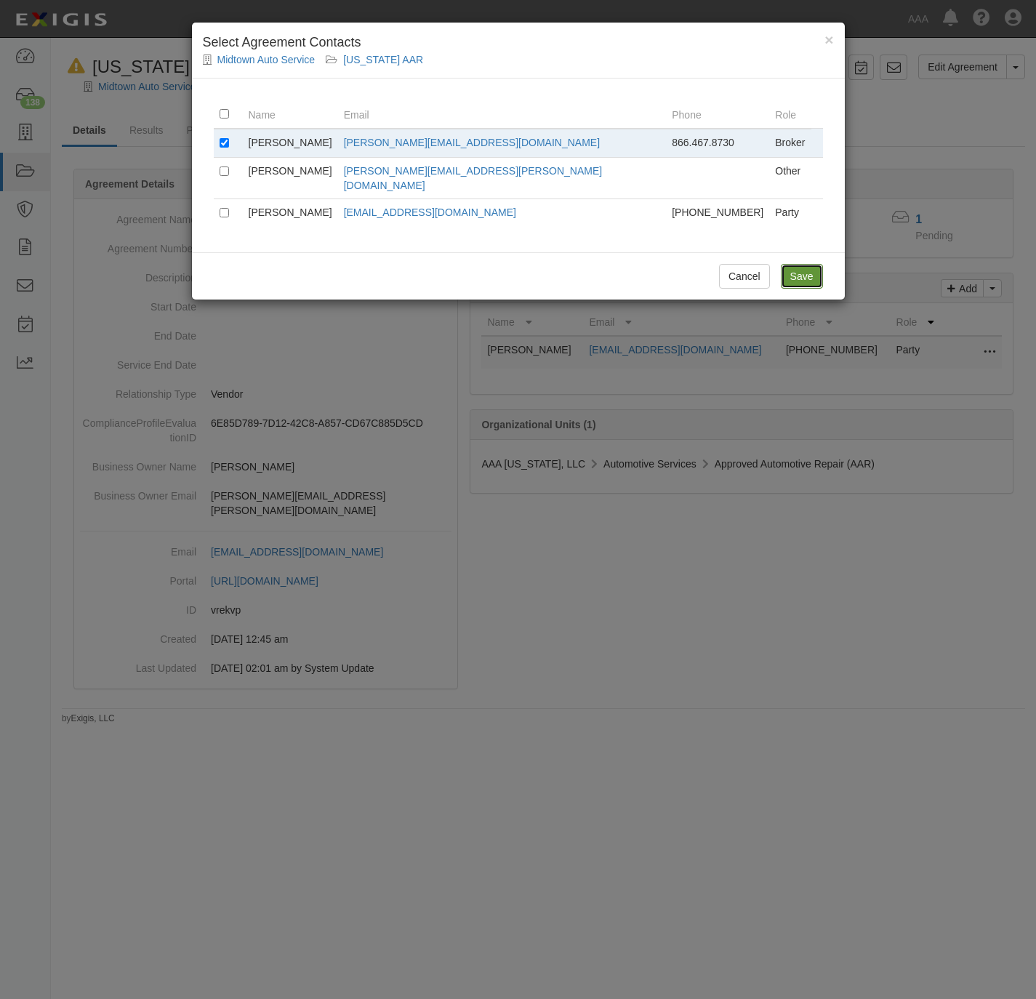
click at [809, 267] on input "Save" at bounding box center [802, 276] width 42 height 25
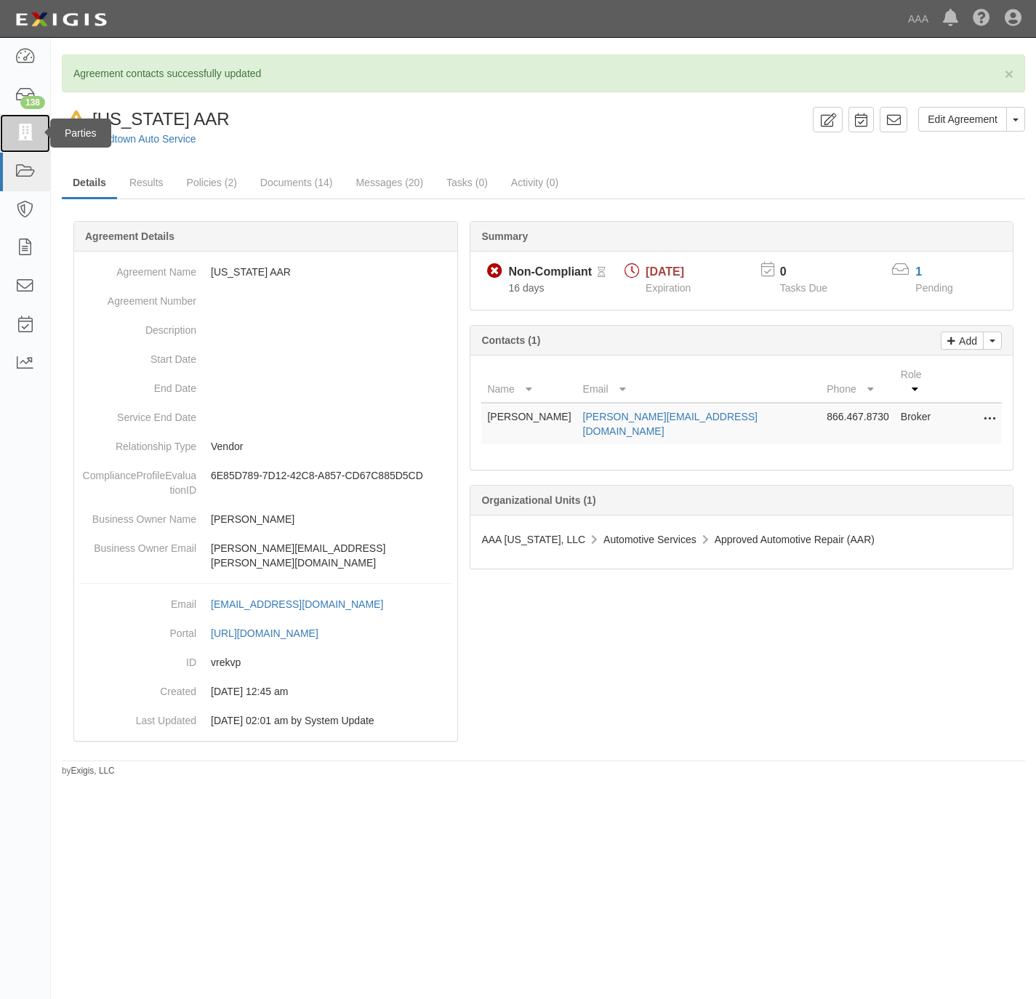
click at [26, 127] on icon at bounding box center [25, 133] width 20 height 17
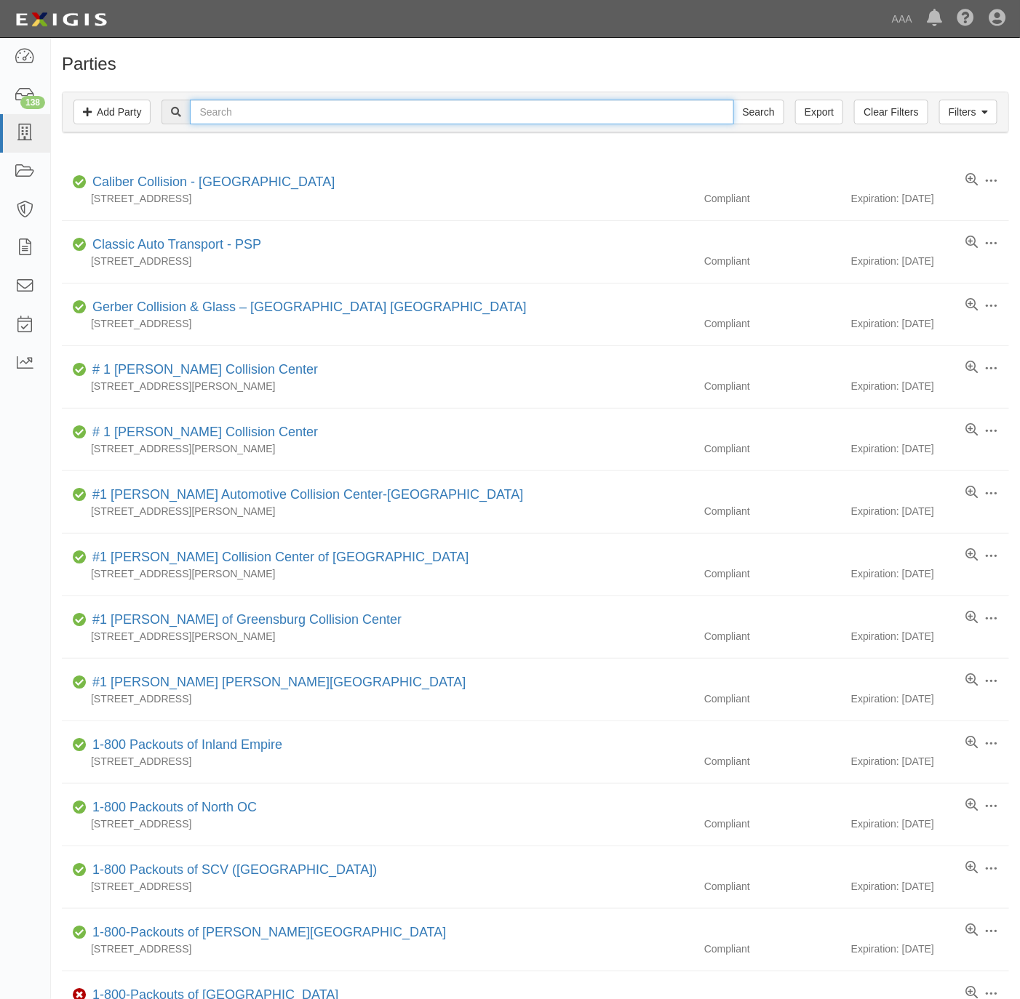
click at [299, 119] on input "text" at bounding box center [461, 112] width 543 height 25
paste input "Shalom Auto and Body LLC"
type input "Shalom Auto and Body LLC"
click at [757, 111] on input "Search" at bounding box center [758, 112] width 51 height 25
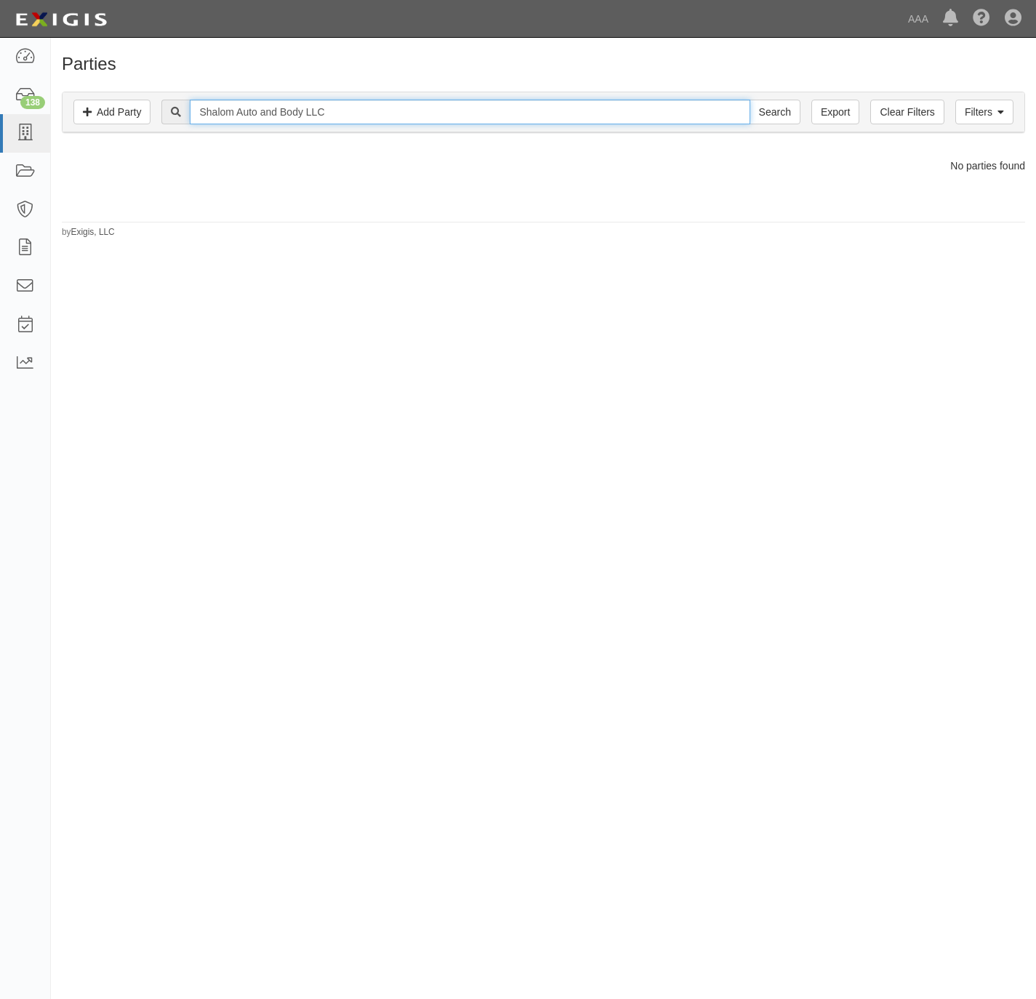
click at [389, 110] on input "Shalom Auto and Body LLC" at bounding box center [470, 112] width 560 height 25
click at [389, 109] on input "Shalom Auto and Body LLC" at bounding box center [470, 112] width 560 height 25
paste input "5296"
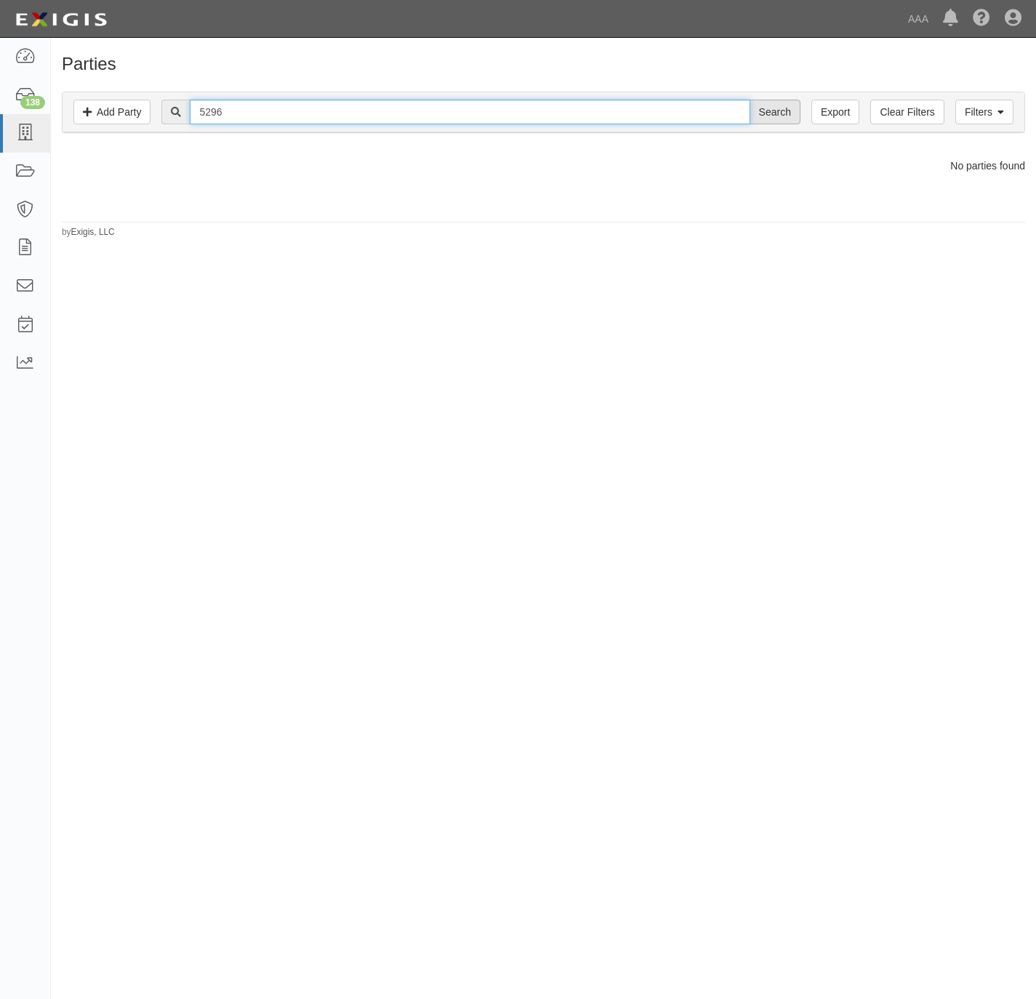
type input "5296"
click at [777, 105] on input "Search" at bounding box center [775, 112] width 51 height 25
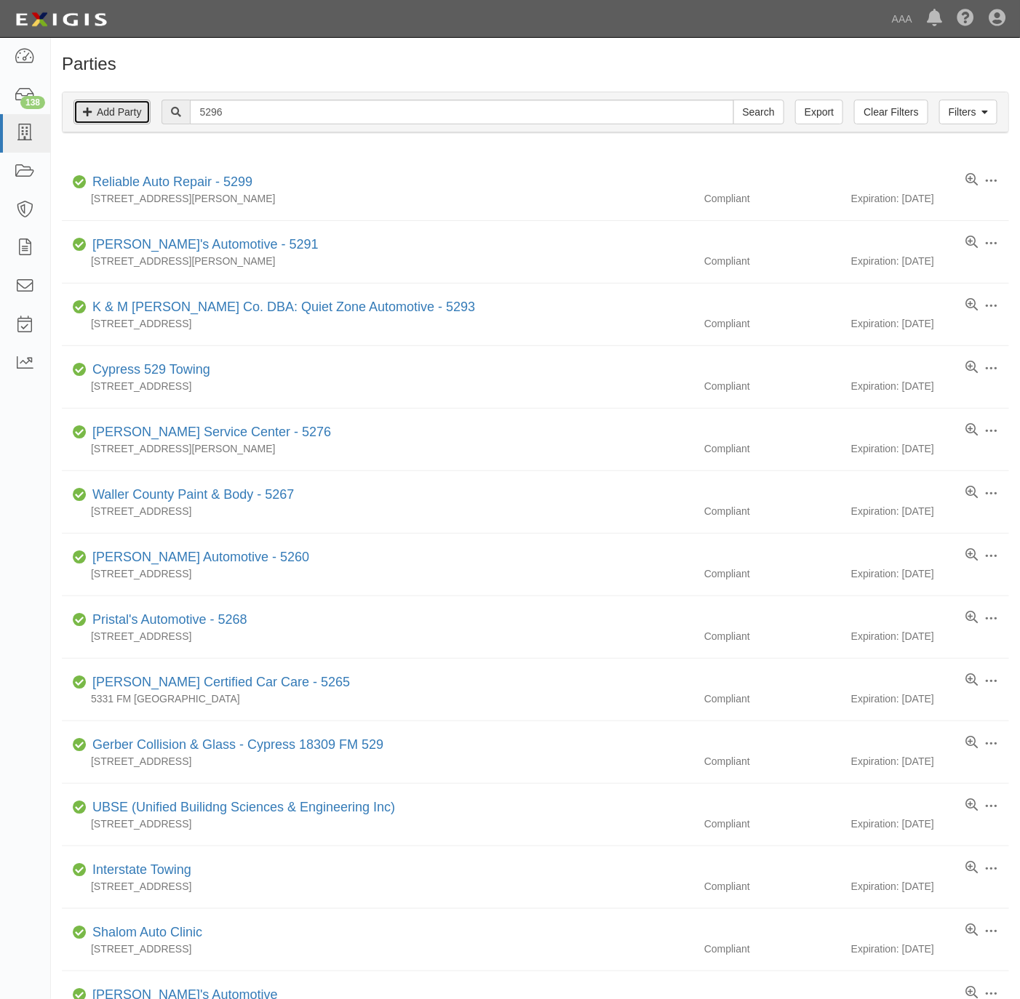
click at [100, 113] on link "Add Party" at bounding box center [111, 112] width 77 height 25
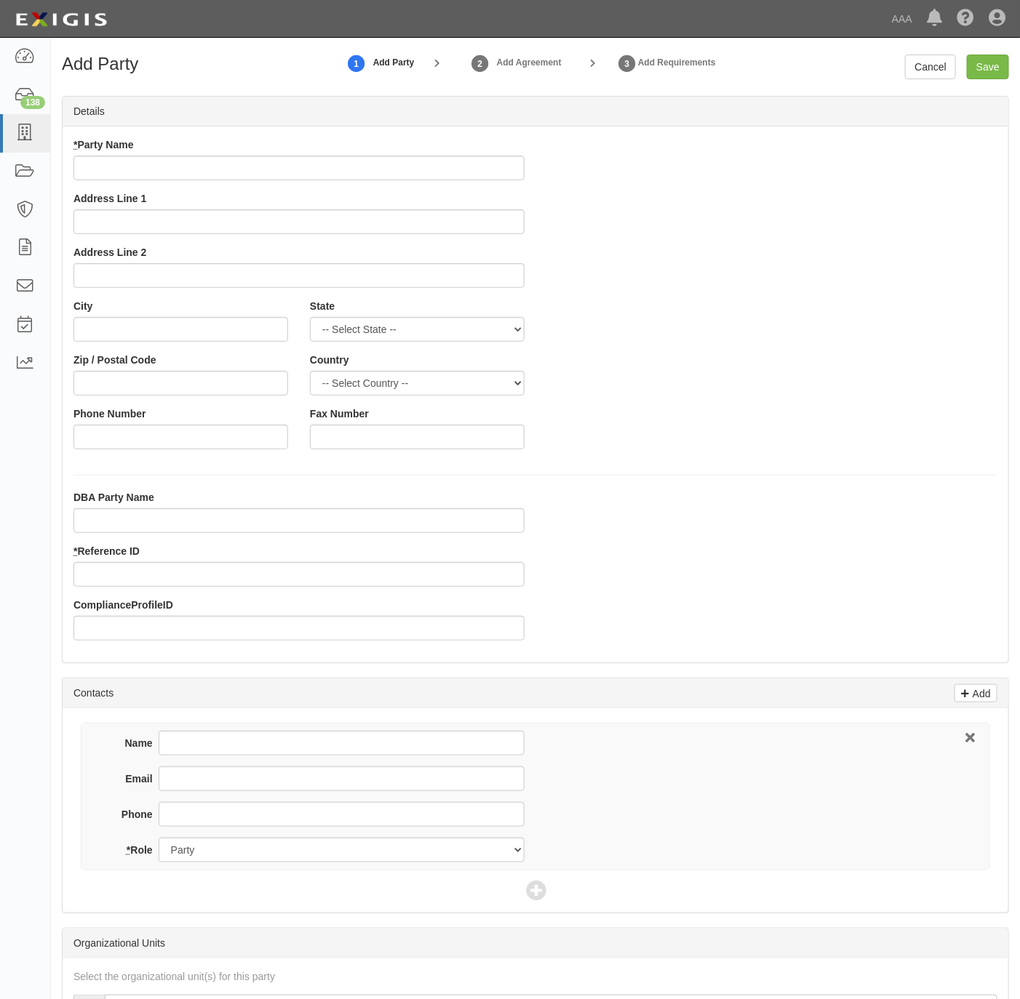
click at [260, 166] on input "* Party Name" at bounding box center [298, 168] width 451 height 25
type input "Freedom Towing & Recovery"
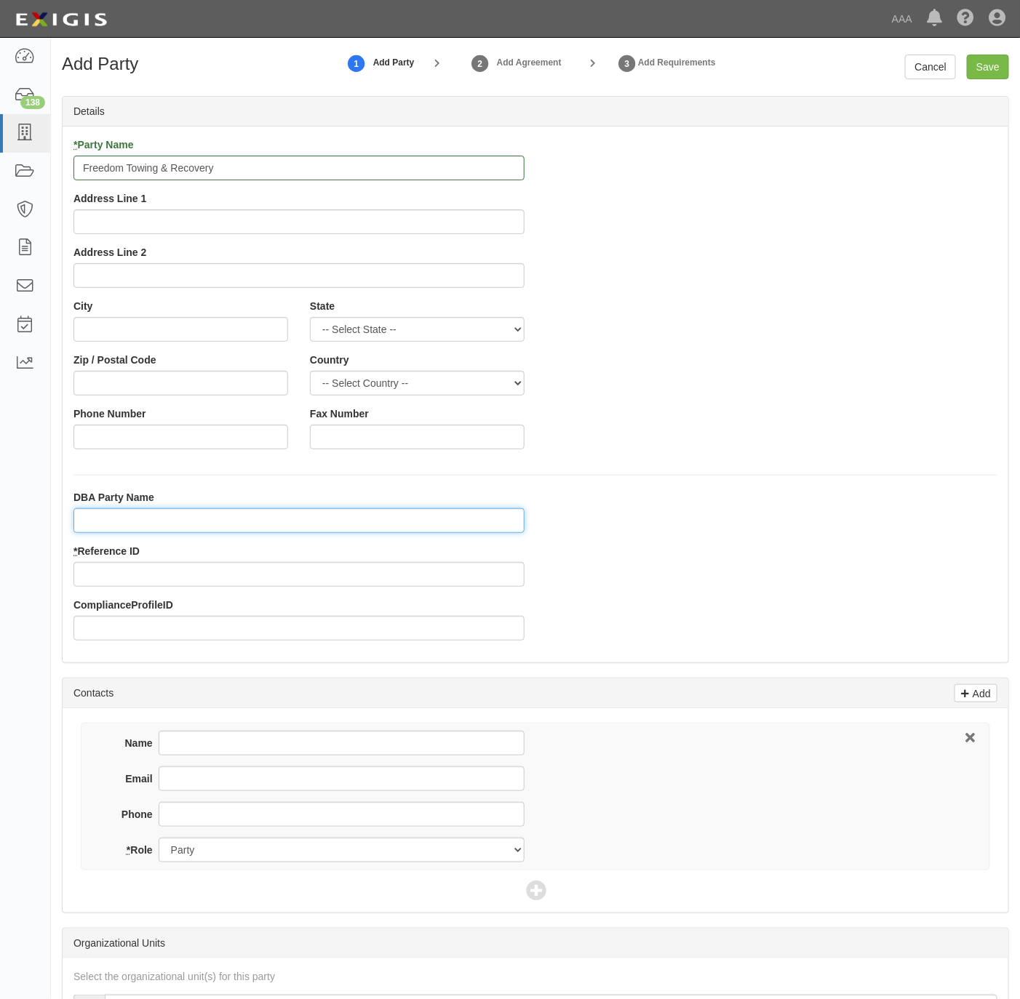
click at [169, 524] on input "DBA Party Name" at bounding box center [298, 520] width 451 height 25
paste input "Tamting, Inc"
type input "Tamting, Inc"
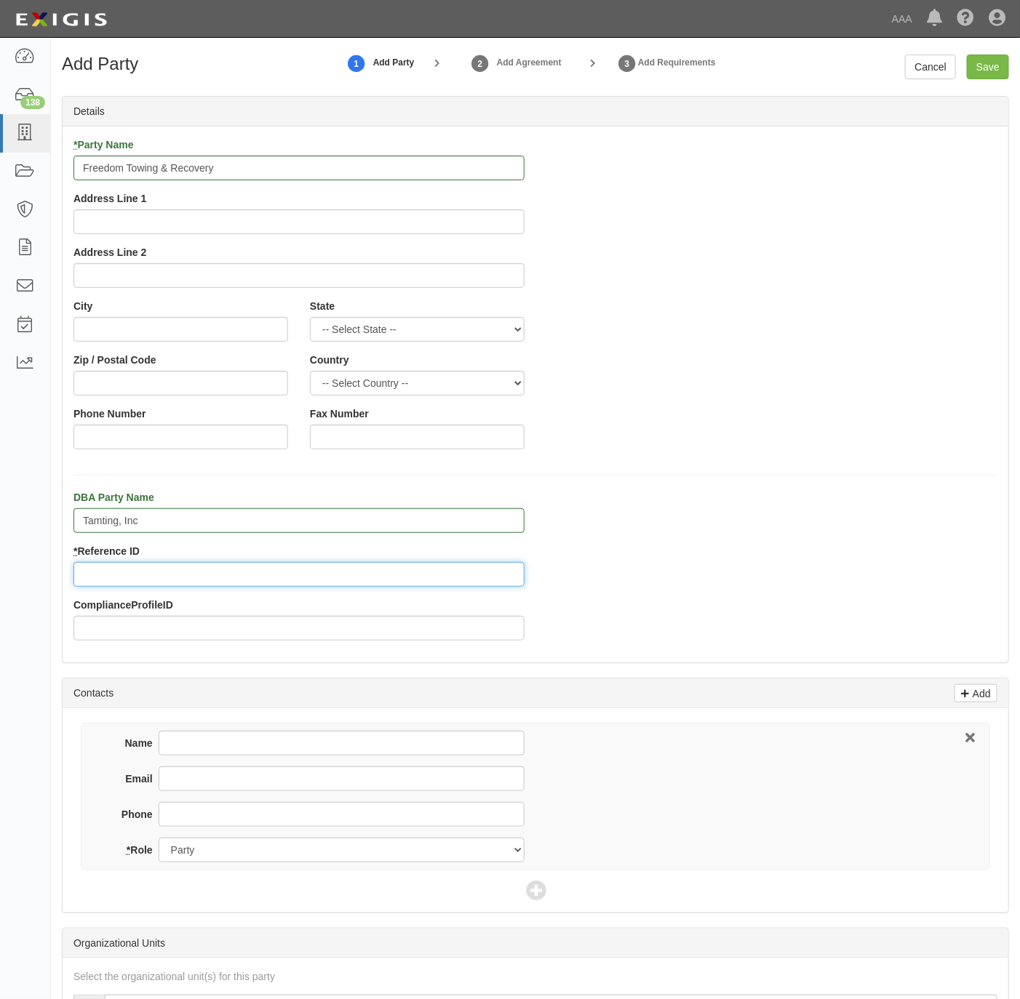
click at [147, 569] on input "* Reference ID" at bounding box center [298, 574] width 451 height 25
paste input "631897"
type input "631897"
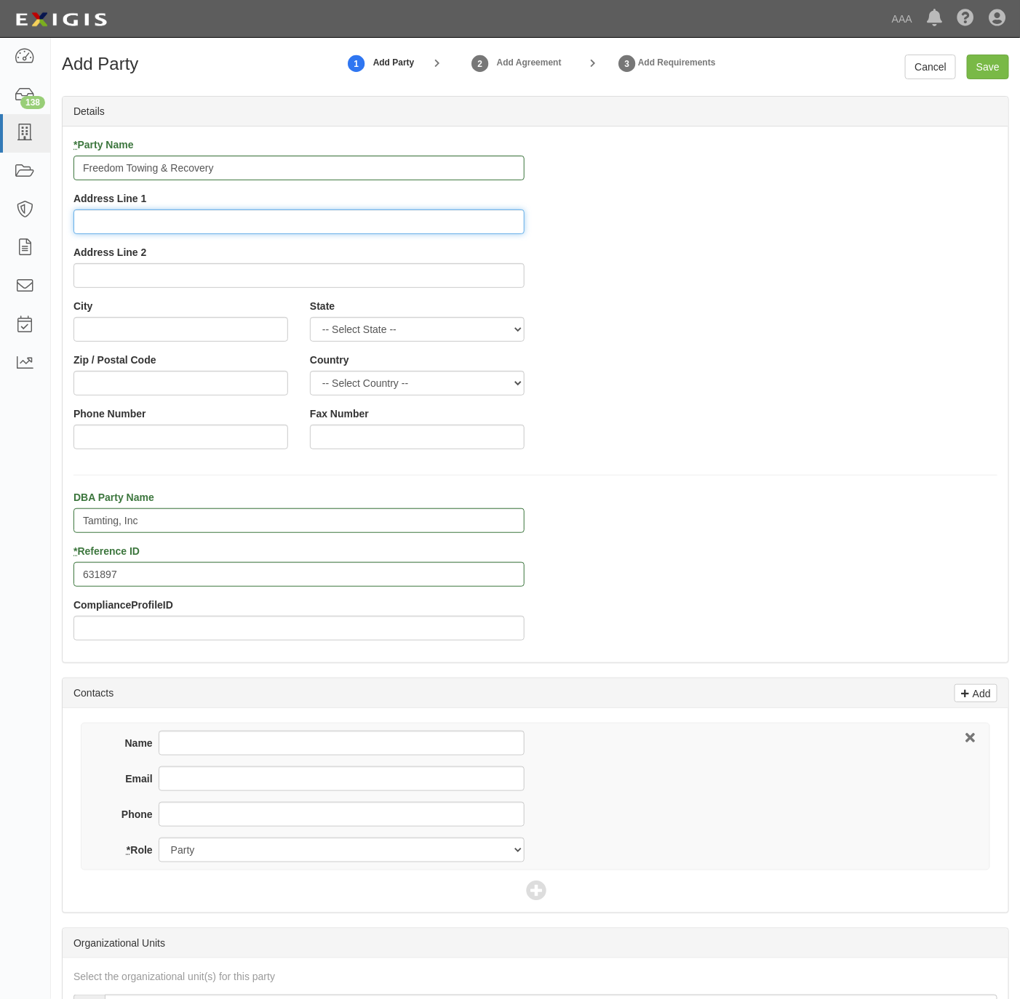
drag, startPoint x: 196, startPoint y: 220, endPoint x: 206, endPoint y: 220, distance: 9.5
click at [196, 220] on input "Address Line 1" at bounding box center [298, 221] width 451 height 25
paste input "251 Long Trail"
type input "251 Long Trail"
click at [98, 332] on input "City" at bounding box center [180, 329] width 215 height 25
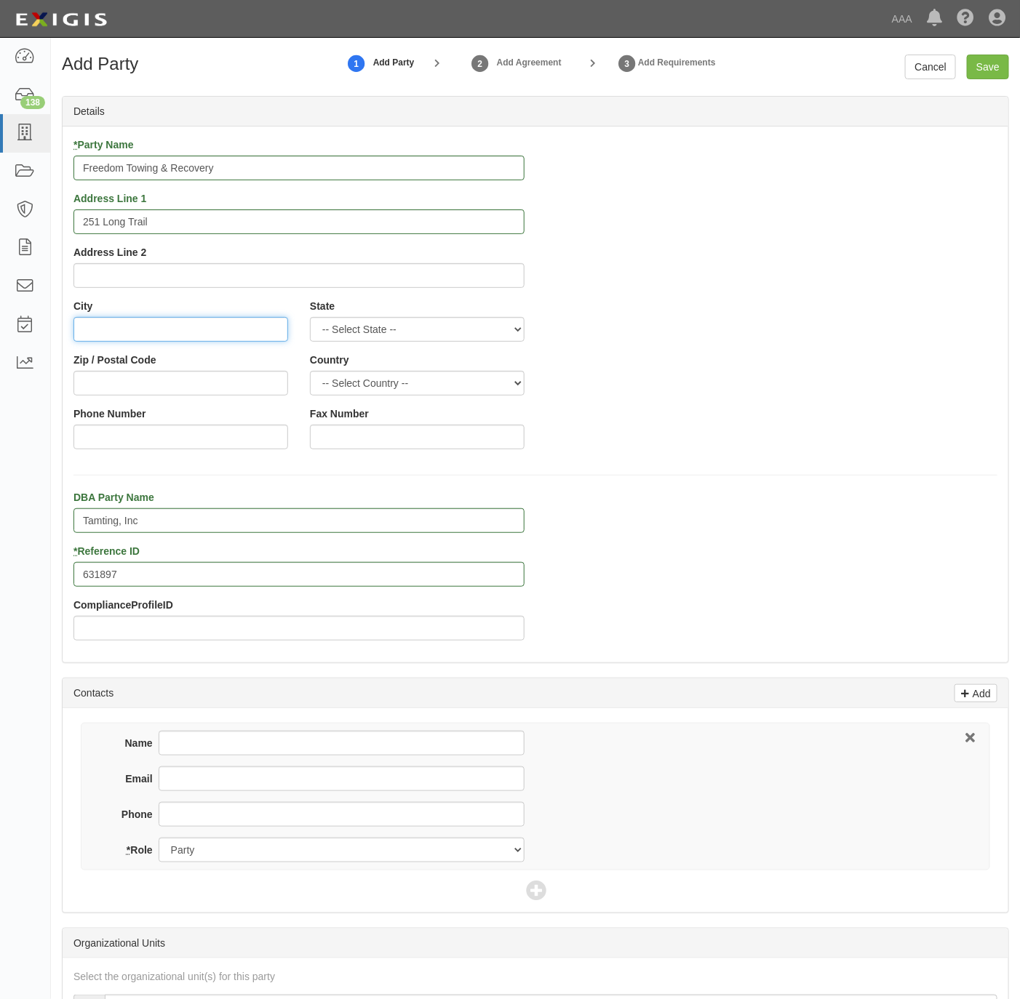
paste input "Smithville,"
type input "Smithville"
select select "TX"
type input "78957"
click at [159, 441] on input "Phone Number" at bounding box center [180, 437] width 215 height 25
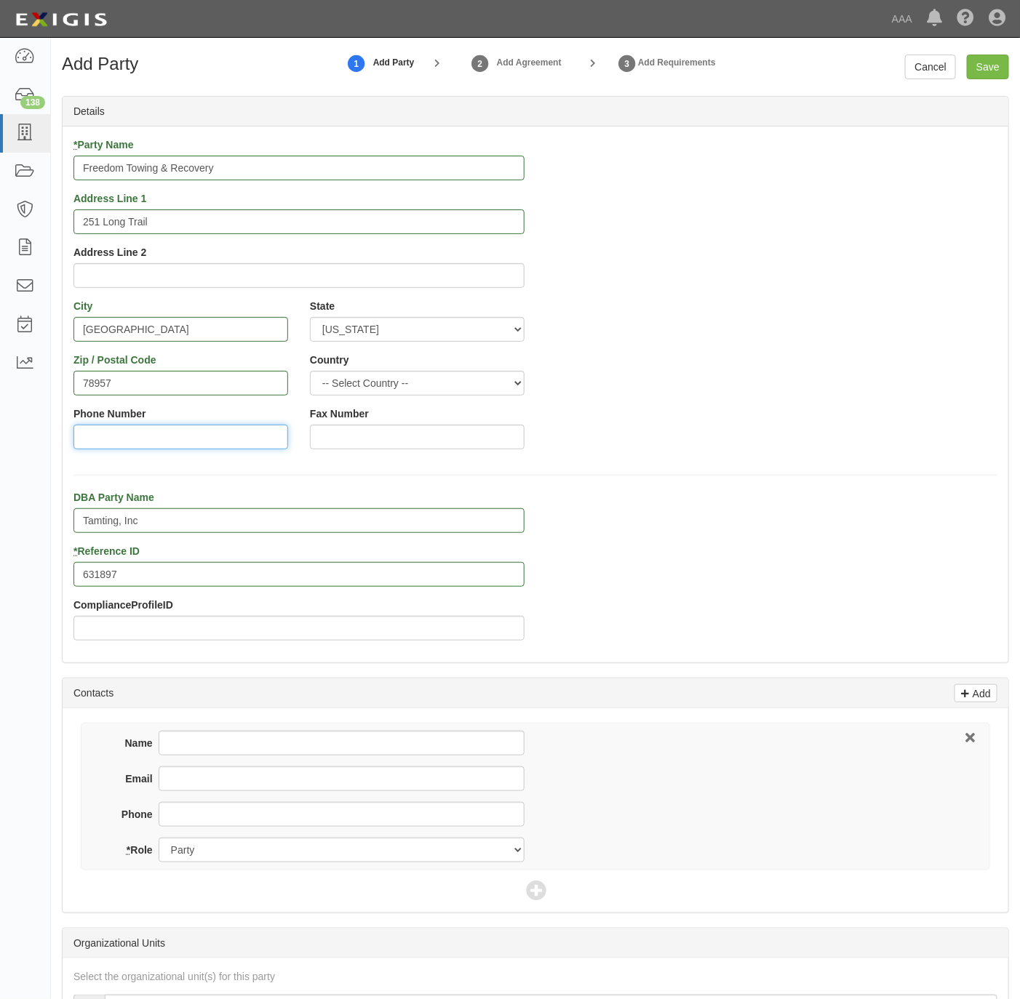
paste input "512-818-2155"
type input "512-818-2155"
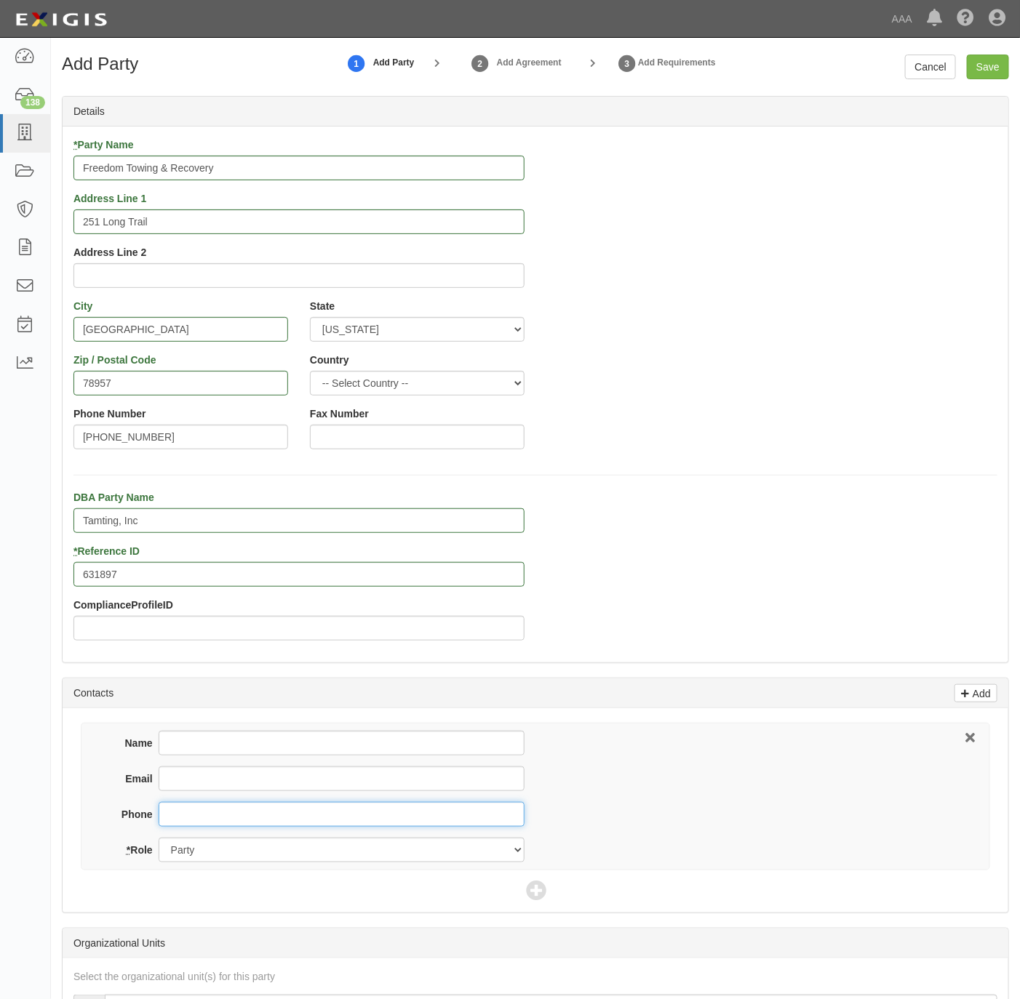
click at [212, 812] on input "Phone" at bounding box center [342, 814] width 366 height 25
paste input "512-818-2155"
type input "512-818-2155"
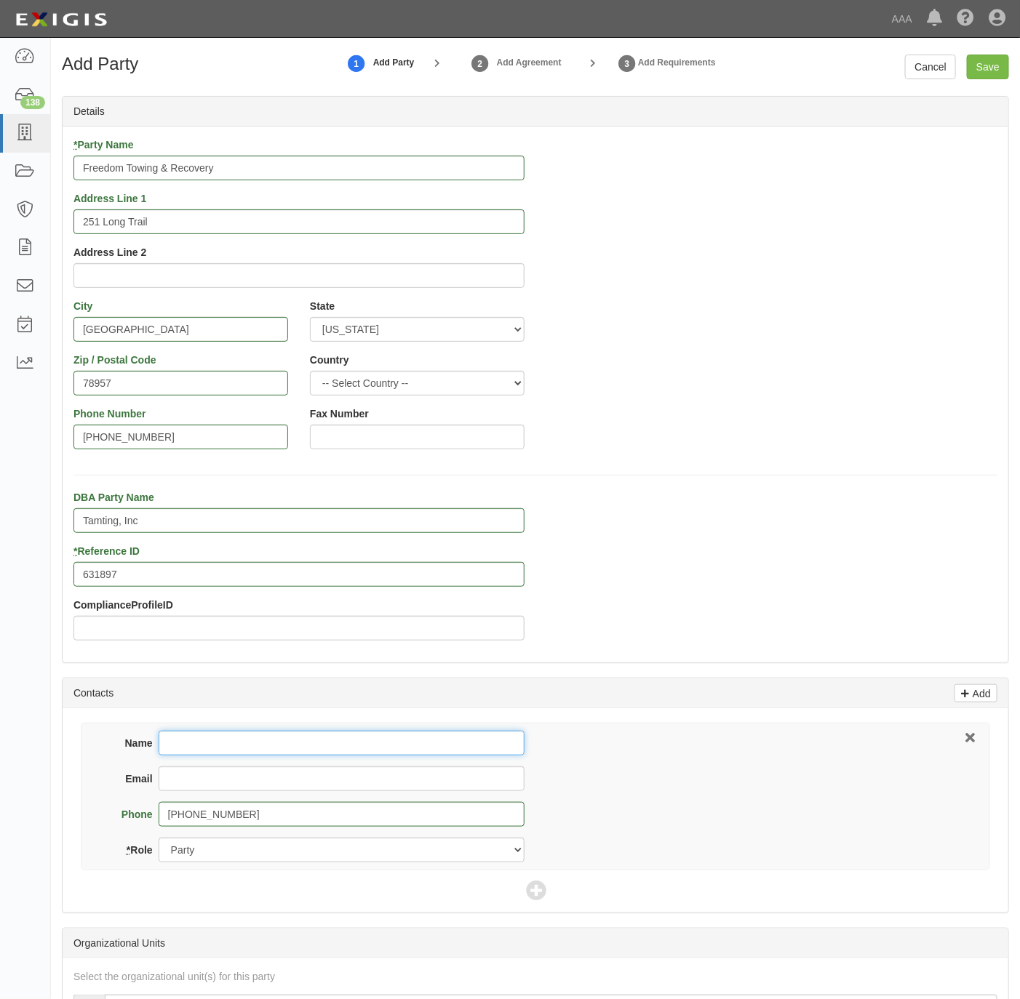
drag, startPoint x: 236, startPoint y: 751, endPoint x: 241, endPoint y: 740, distance: 12.4
click at [236, 751] on input "Name" at bounding box center [342, 743] width 366 height 25
paste input "Crea Parsons/Tammy Hiland"
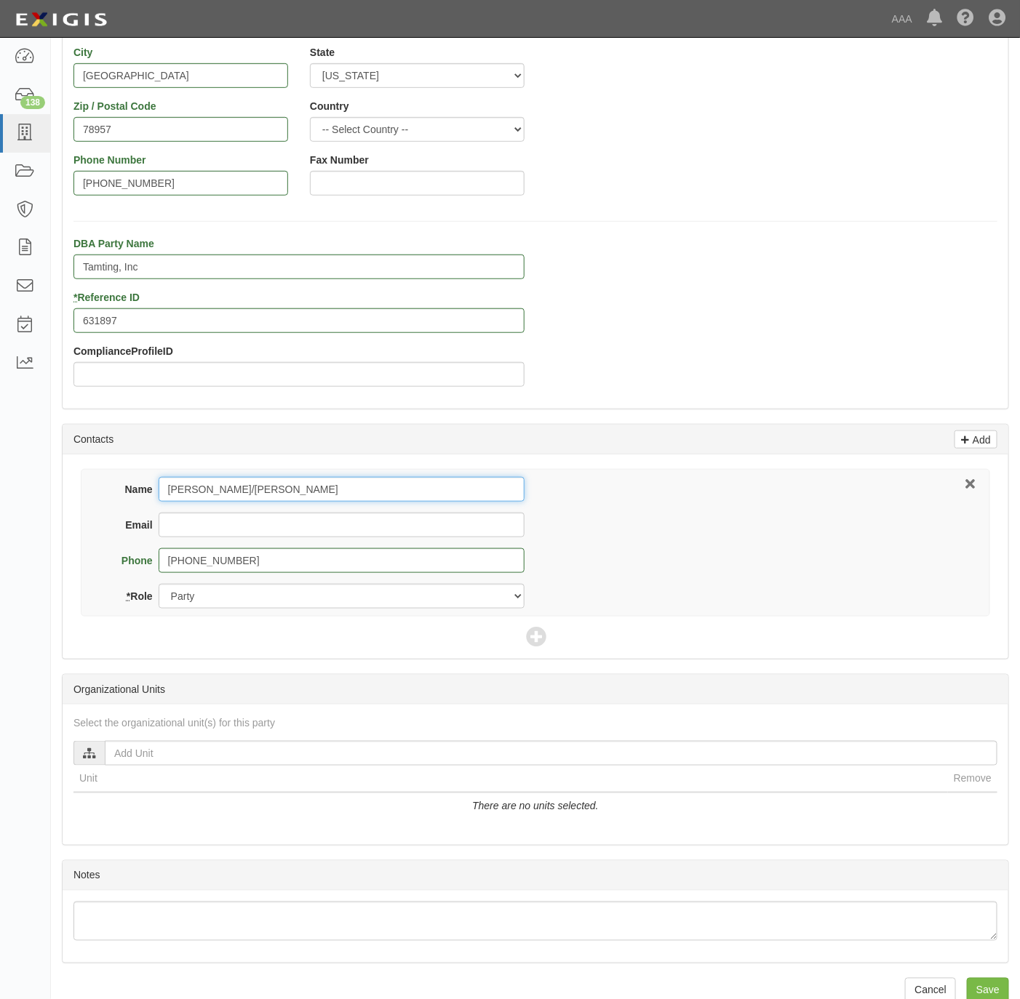
scroll to position [284, 0]
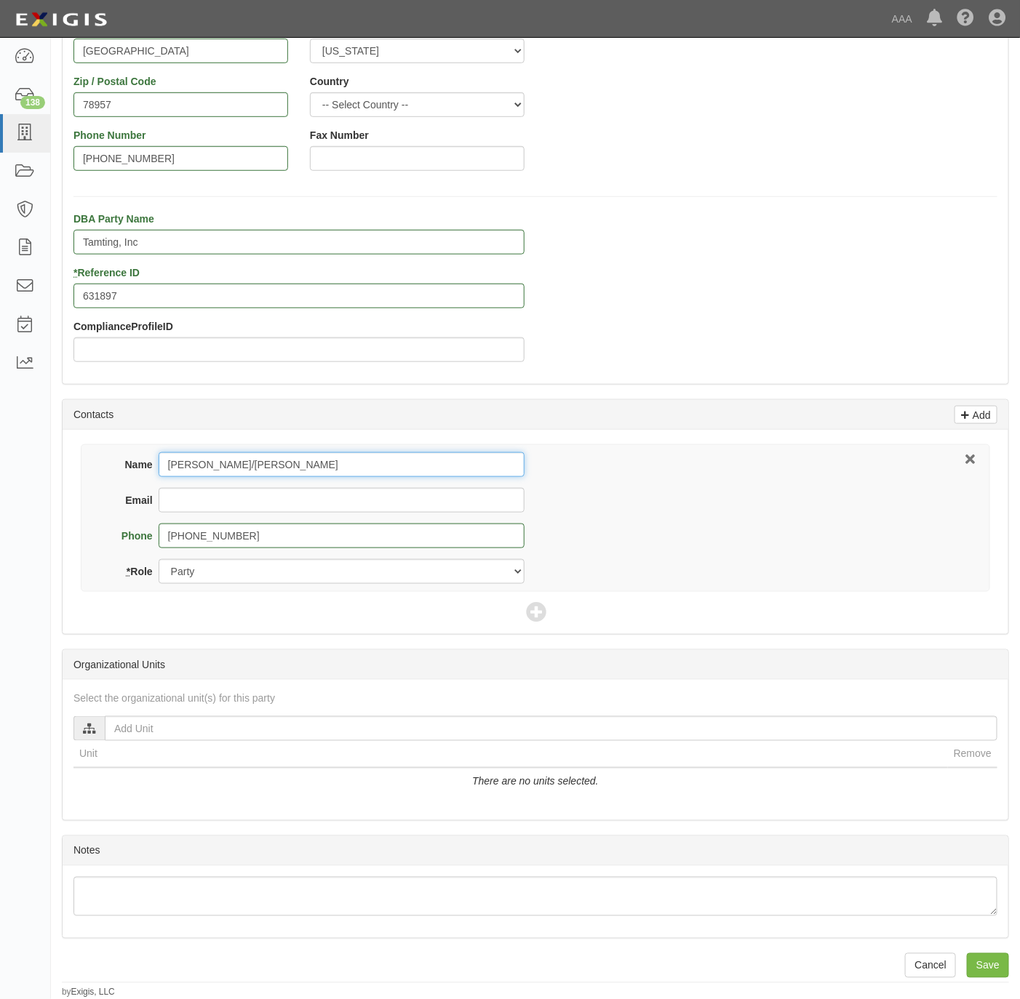
type input "Crea Parsons/Tammy Hiland"
click at [247, 495] on input "Email" at bounding box center [342, 500] width 366 height 25
paste input "freedomtowingrecovery@yahoo.com"
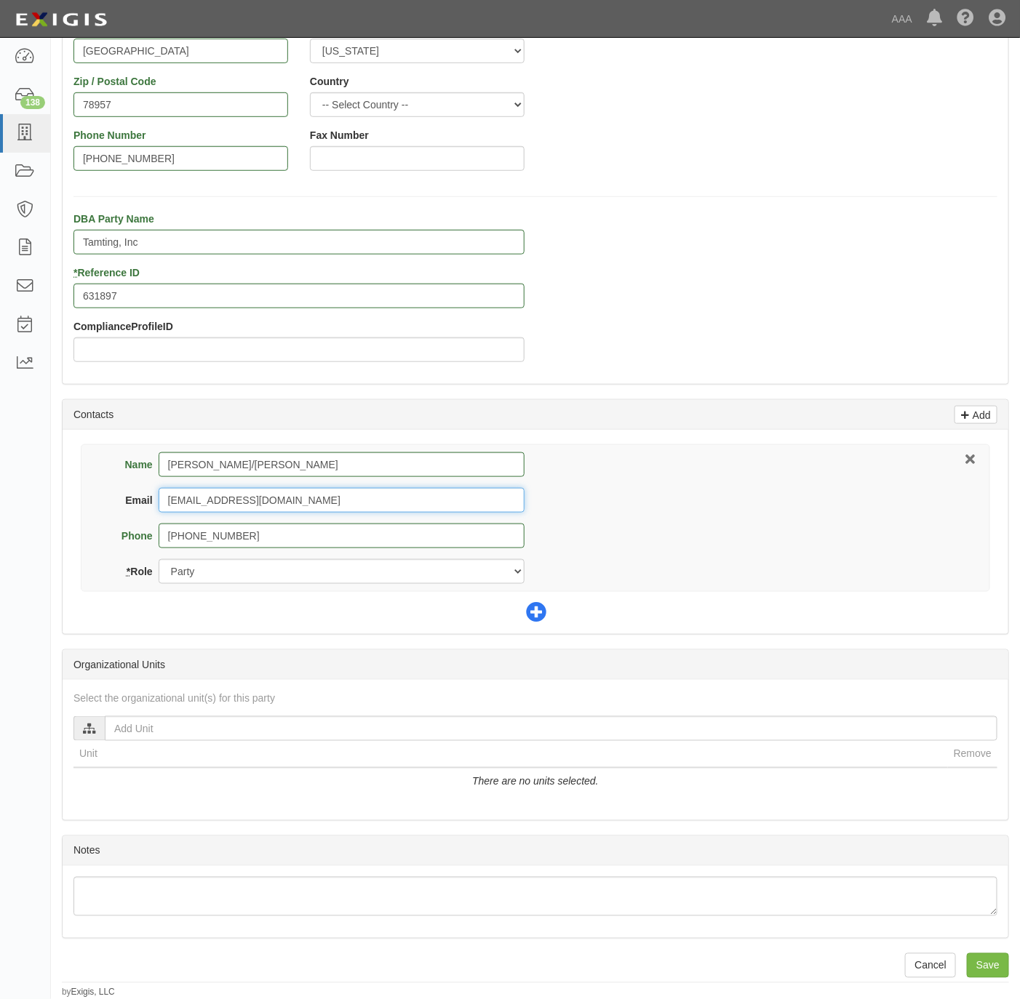
type input "freedomtowingrecovery@yahoo.com"
click at [537, 609] on icon at bounding box center [536, 613] width 20 height 20
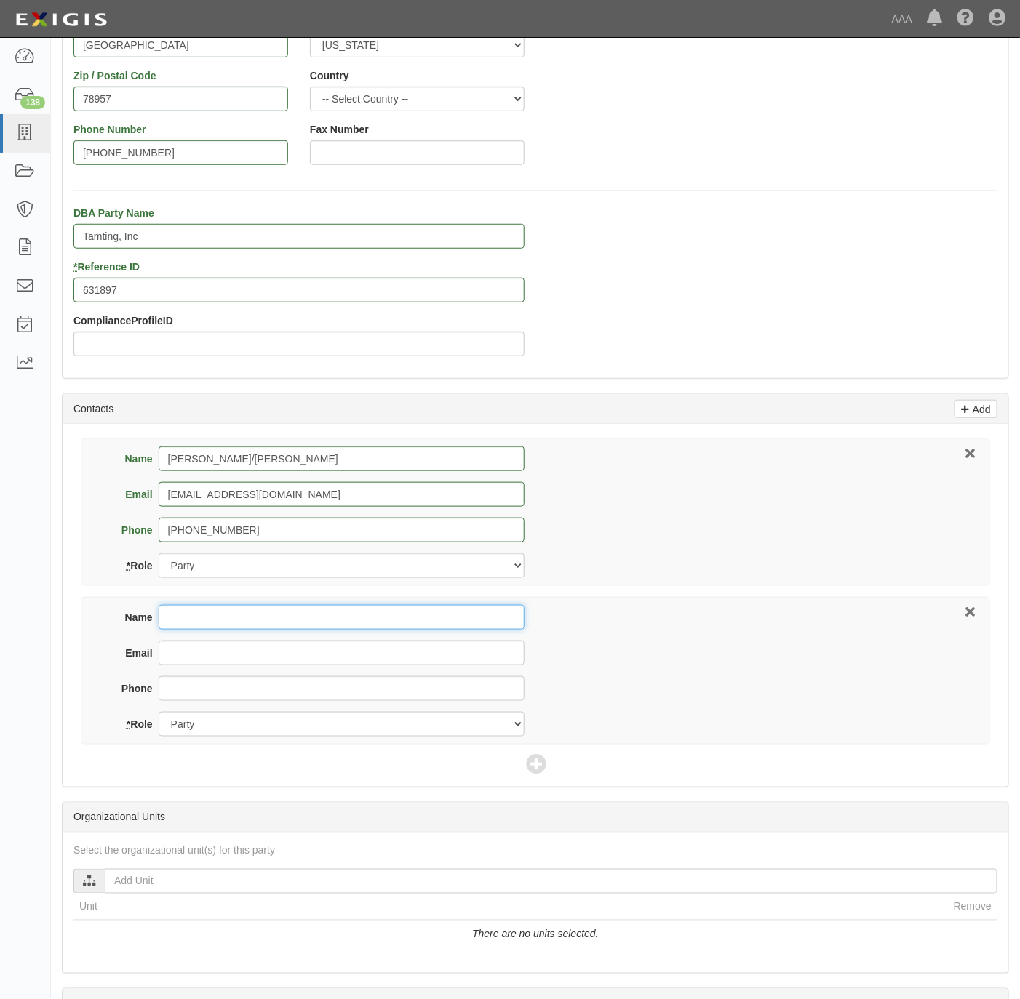
drag, startPoint x: 264, startPoint y: 620, endPoint x: 295, endPoint y: 612, distance: 32.3
click at [266, 620] on input "Name" at bounding box center [342, 617] width 366 height 25
type input "v"
paste input "Megan Toole-Hall"
type input "Megan Toole-Hall"
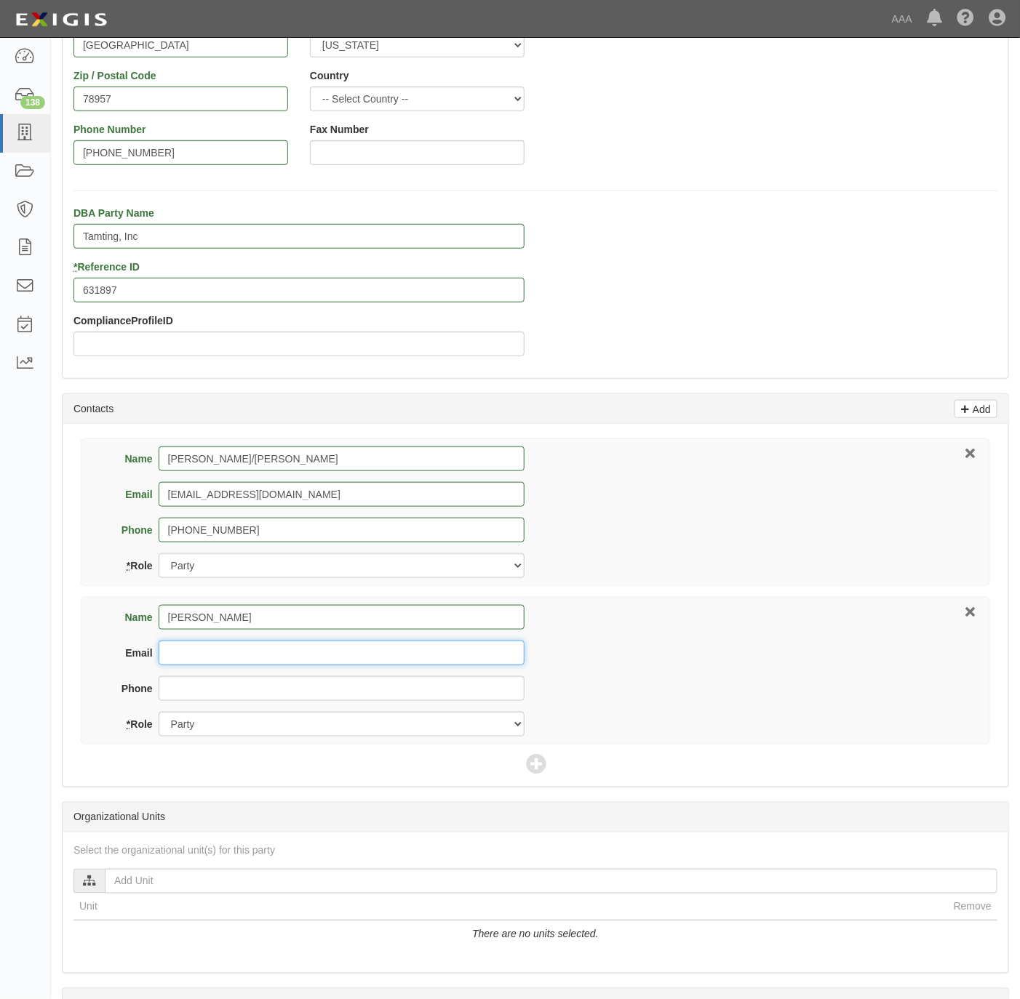
click at [253, 655] on input "Email" at bounding box center [342, 653] width 366 height 25
paste input "mtoole@farmersagent.com"
type input "mtoole@farmersagent.com"
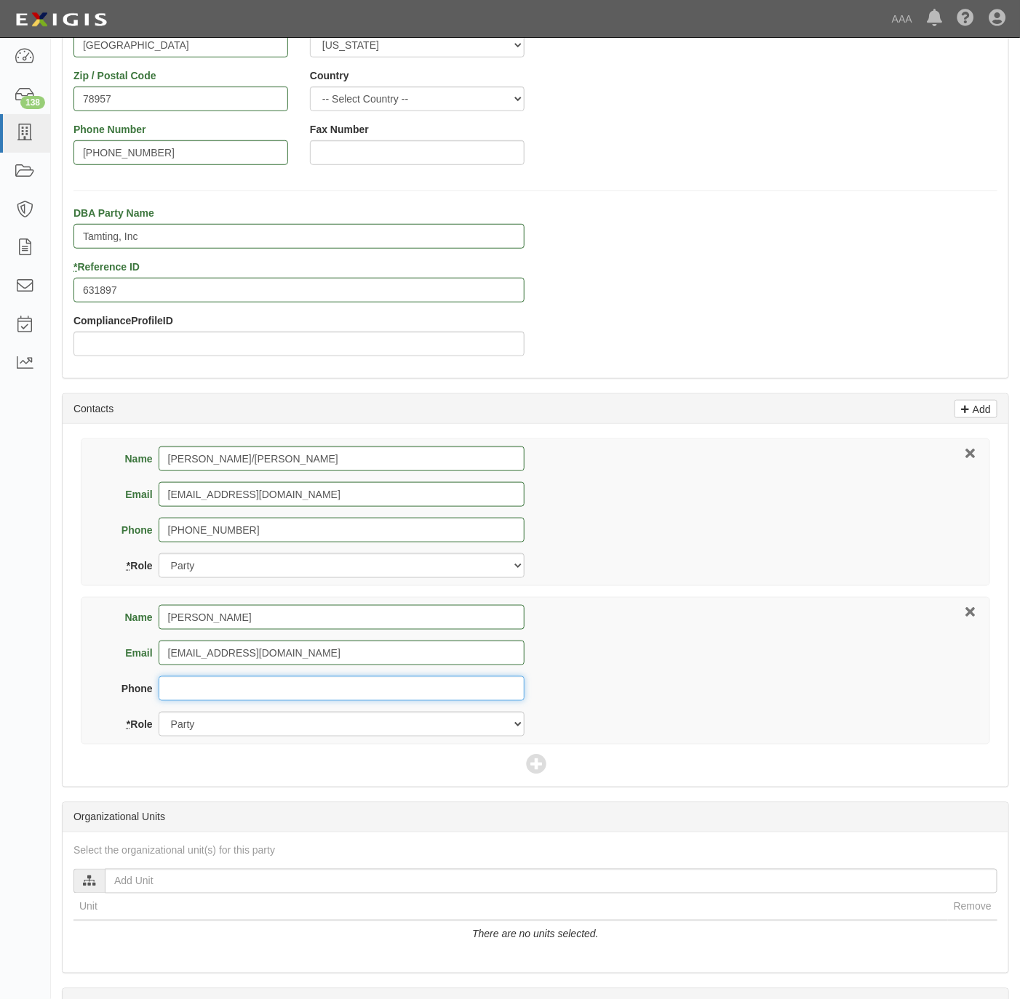
click at [280, 685] on input "Phone" at bounding box center [342, 688] width 366 height 25
paste input "469-568-2617"
type input "469-568-2617"
click at [262, 729] on select "Party Broker Other" at bounding box center [342, 724] width 366 height 25
select select "Broker"
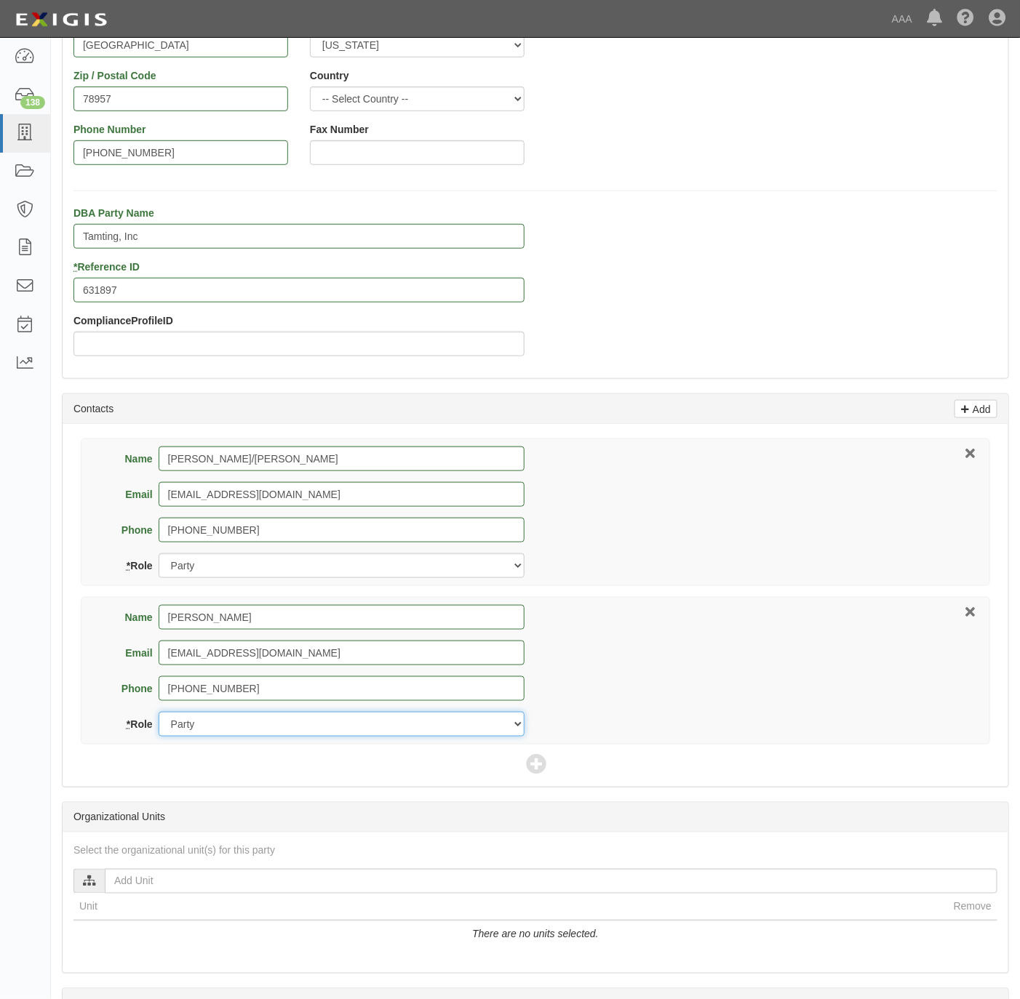
click at [159, 715] on select "Party Broker Other" at bounding box center [342, 724] width 366 height 25
click at [543, 770] on icon at bounding box center [536, 766] width 20 height 20
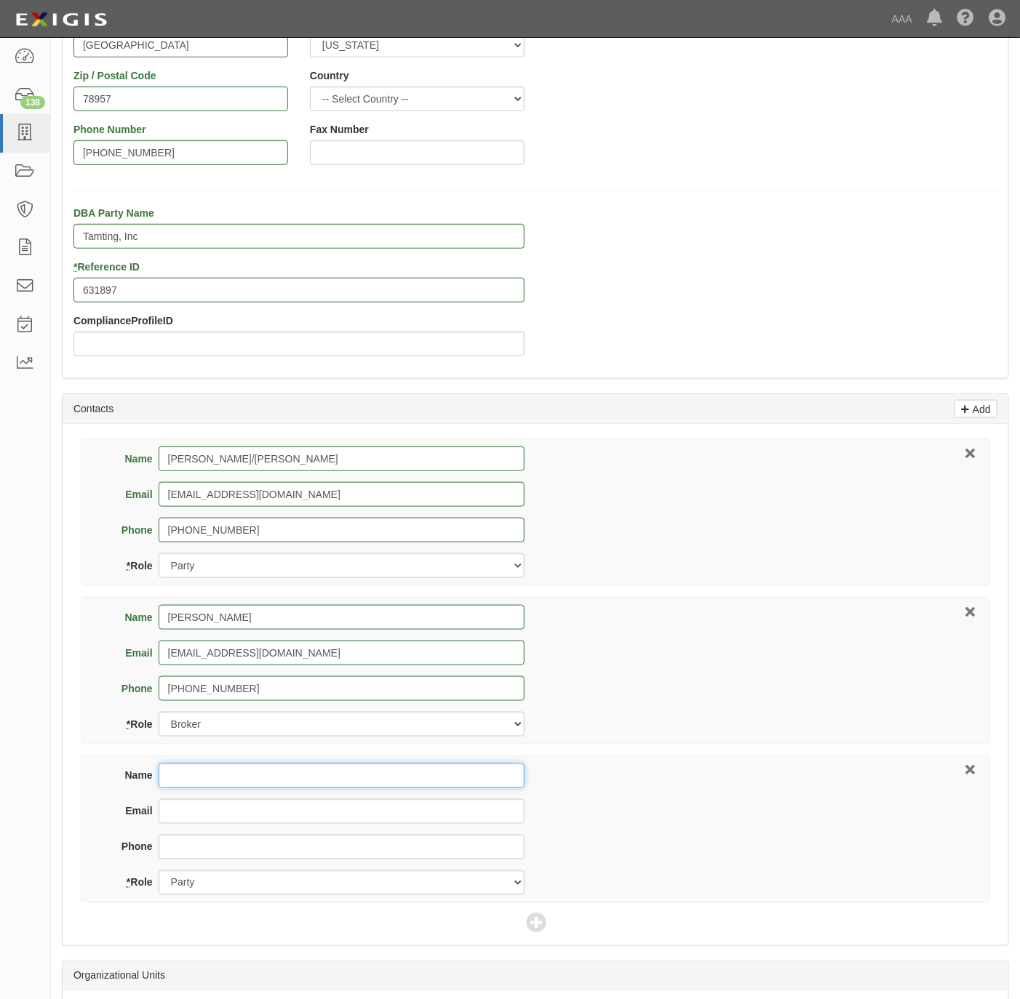
click at [268, 783] on input "Name" at bounding box center [342, 776] width 366 height 25
paste input "Jim Saba"
type input "Jim Saba"
click at [843, 313] on div "DBA Party Name Tamting, Inc * Reference ID 631897 ComplianceProfileID" at bounding box center [535, 286] width 945 height 161
click at [295, 820] on input "Email" at bounding box center [342, 811] width 366 height 25
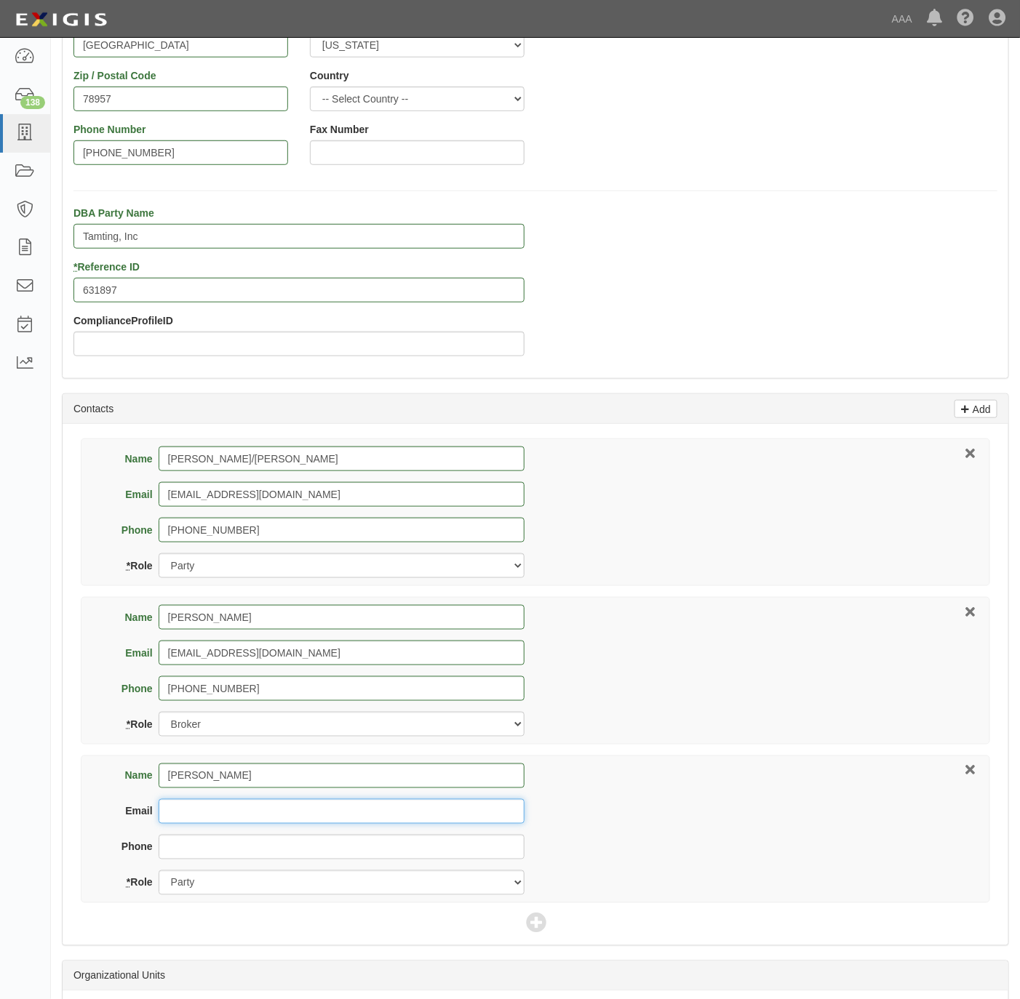
paste input "saba.jim@ace.aaa.com"
type input "saba.jim@ace.aaa.com"
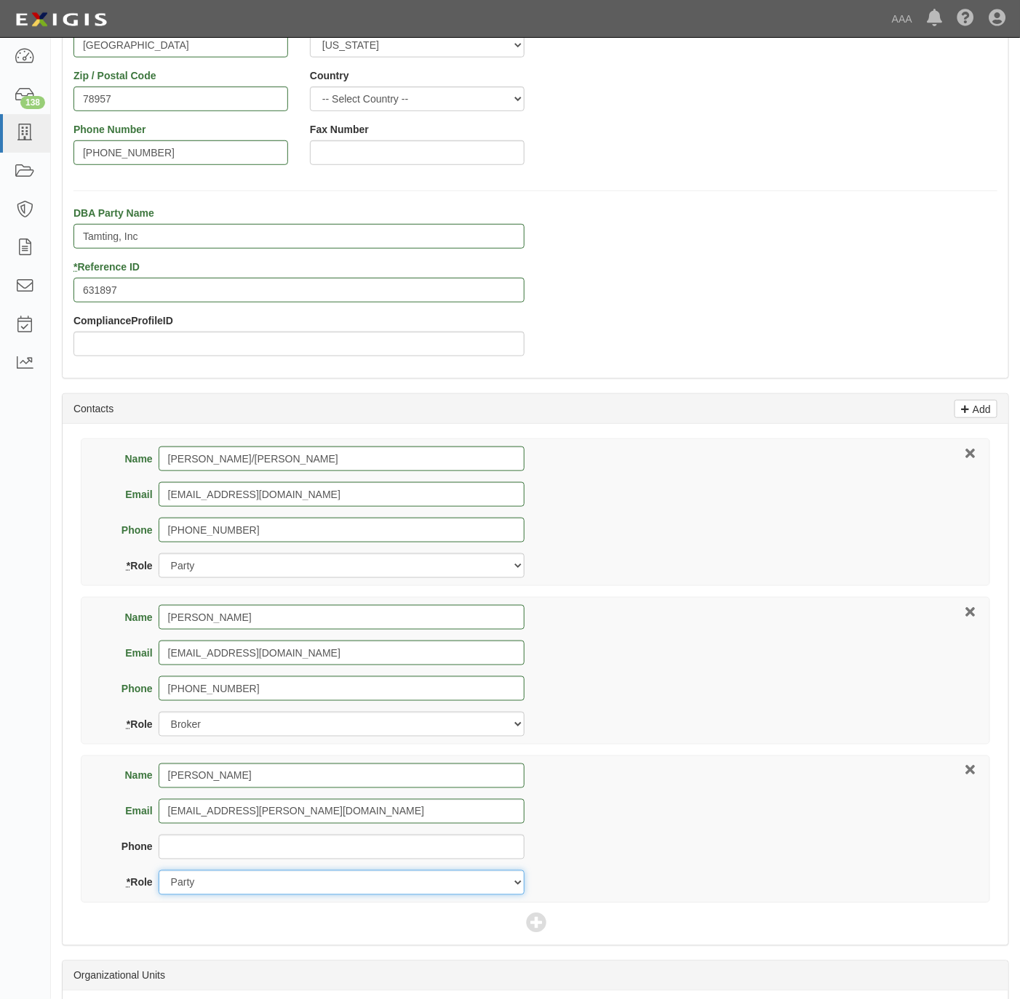
click at [291, 887] on select "Party Broker Other" at bounding box center [342, 883] width 366 height 25
select select "Other"
click at [159, 874] on select "Party Broker Other" at bounding box center [342, 883] width 366 height 25
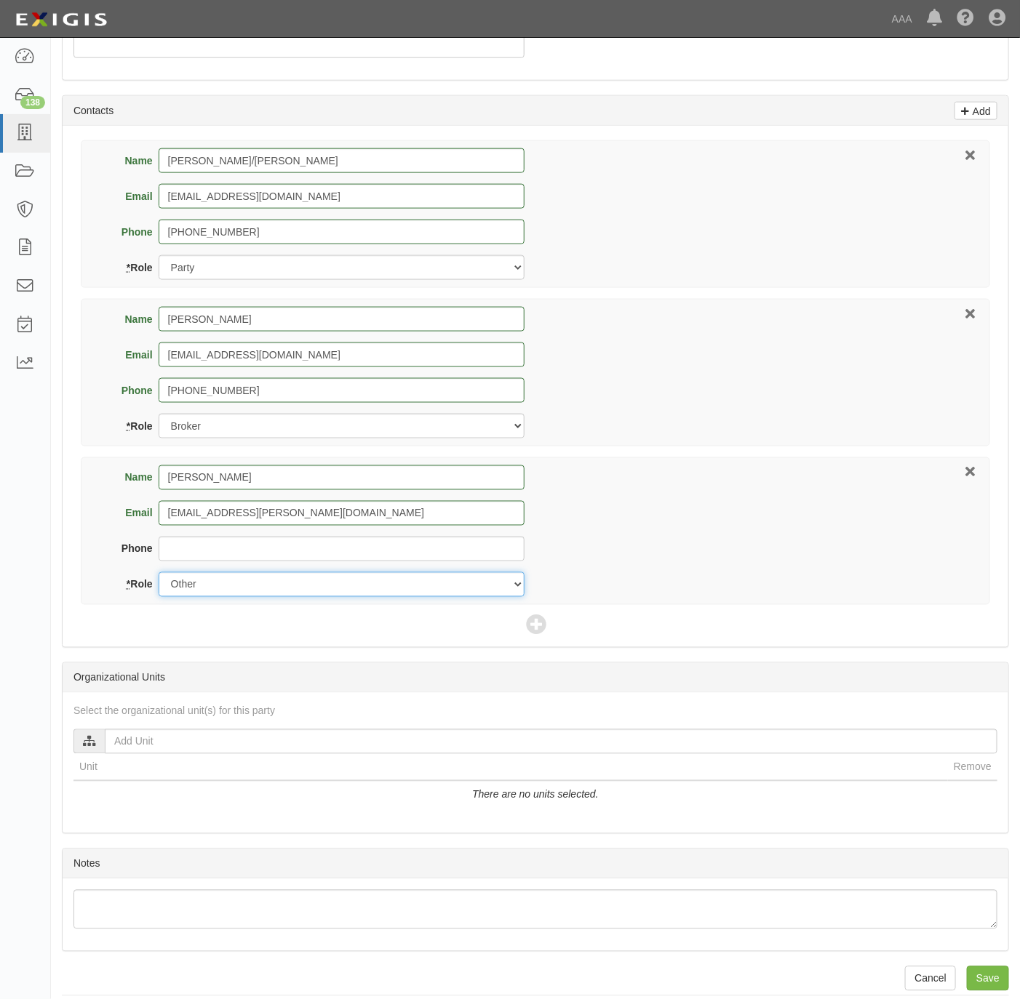
scroll to position [603, 0]
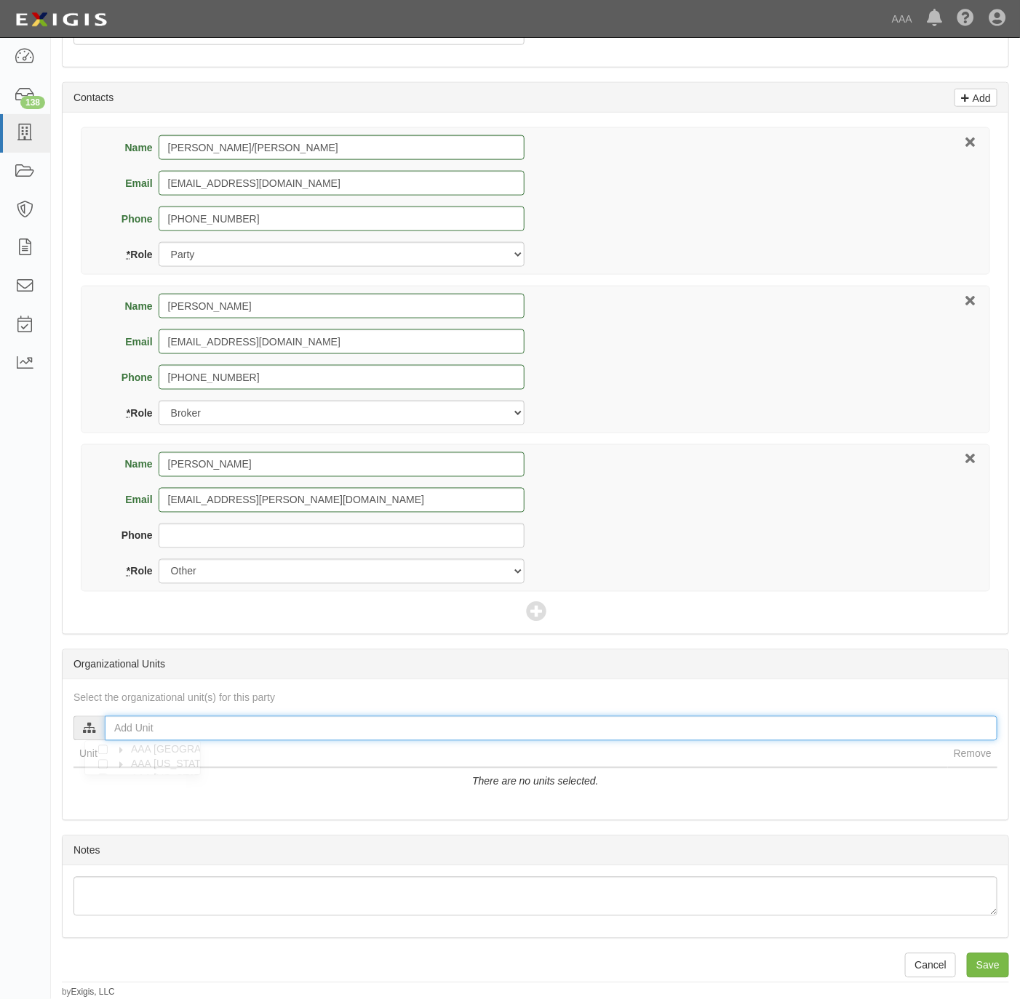
click at [175, 727] on input "text" at bounding box center [551, 728] width 892 height 25
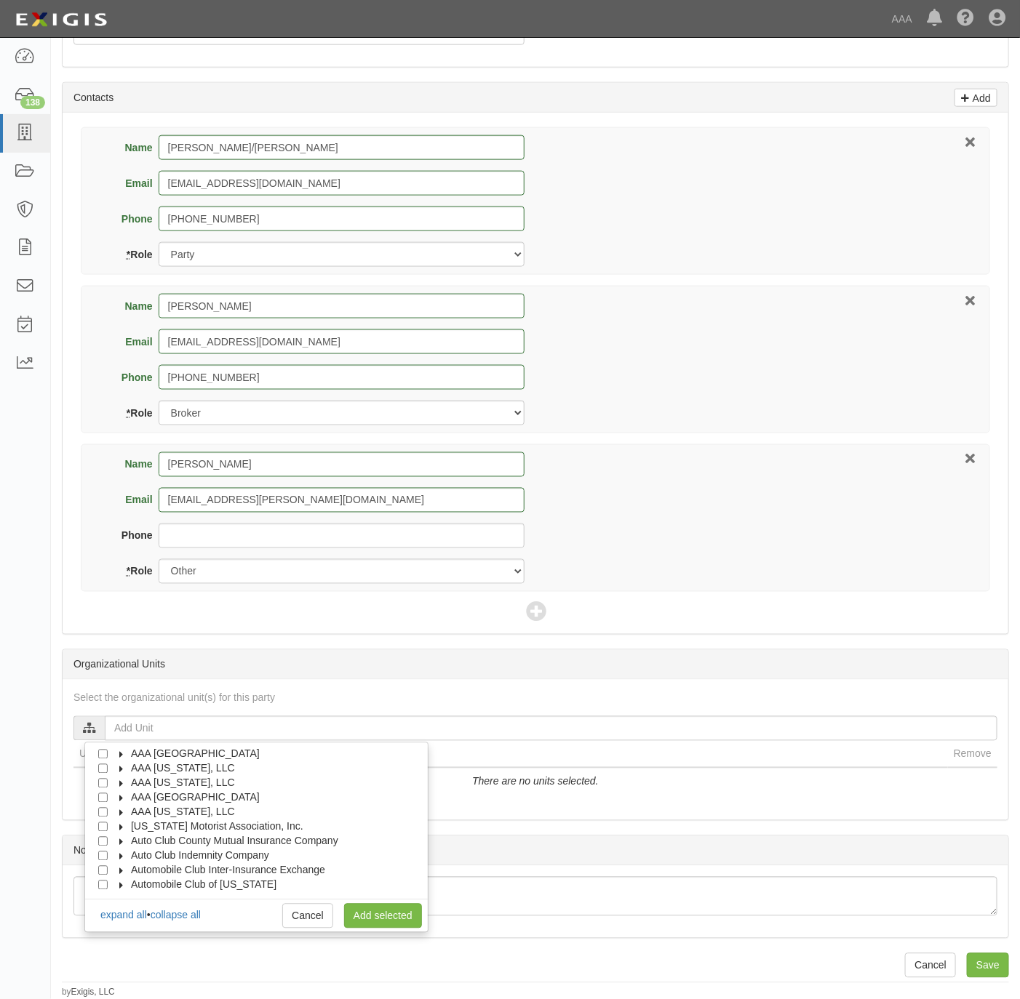
click at [166, 808] on span "AAA Texas, LLC" at bounding box center [183, 813] width 104 height 12
click at [164, 821] on span "Automotive Services" at bounding box center [190, 827] width 93 height 12
click at [123, 836] on div at bounding box center [119, 840] width 13 height 9
click at [129, 838] on input "Emergency Roadside Service (ERS)" at bounding box center [128, 841] width 9 height 9
checkbox input "true"
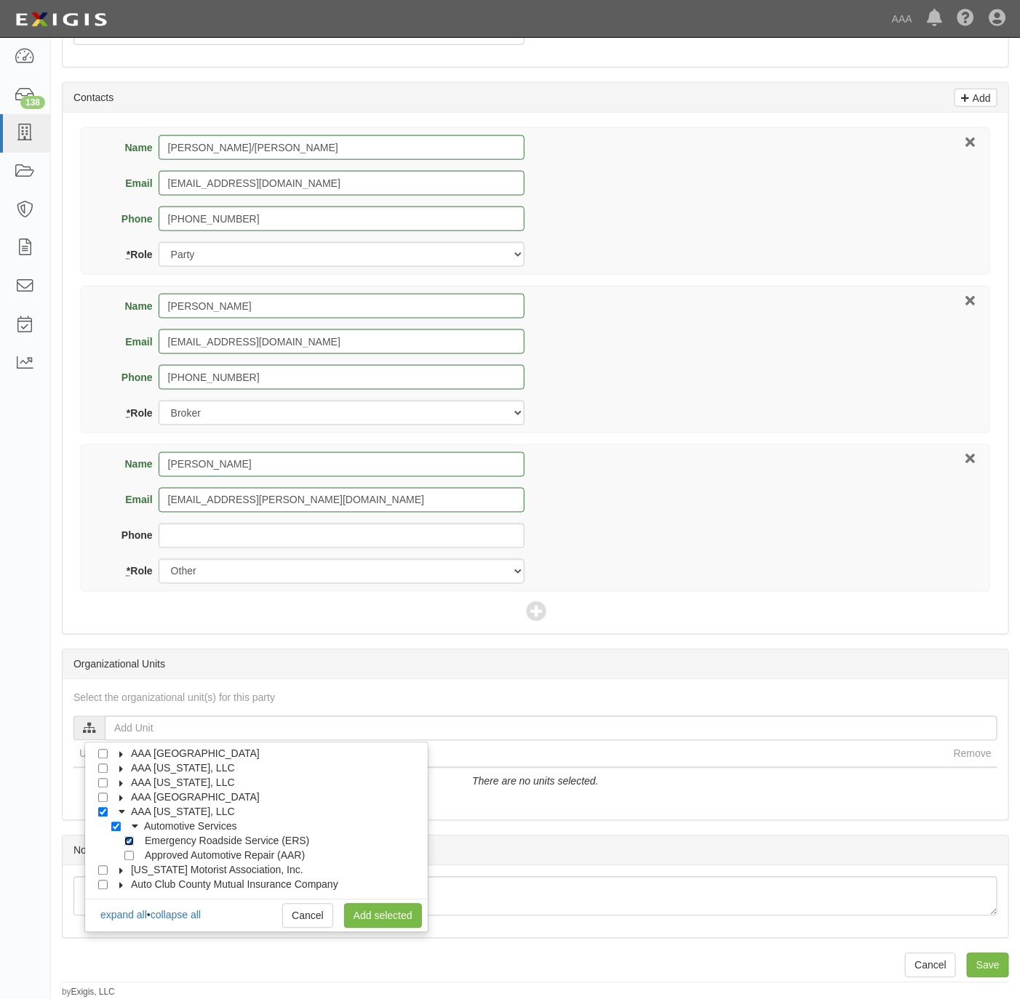
checkbox input "true"
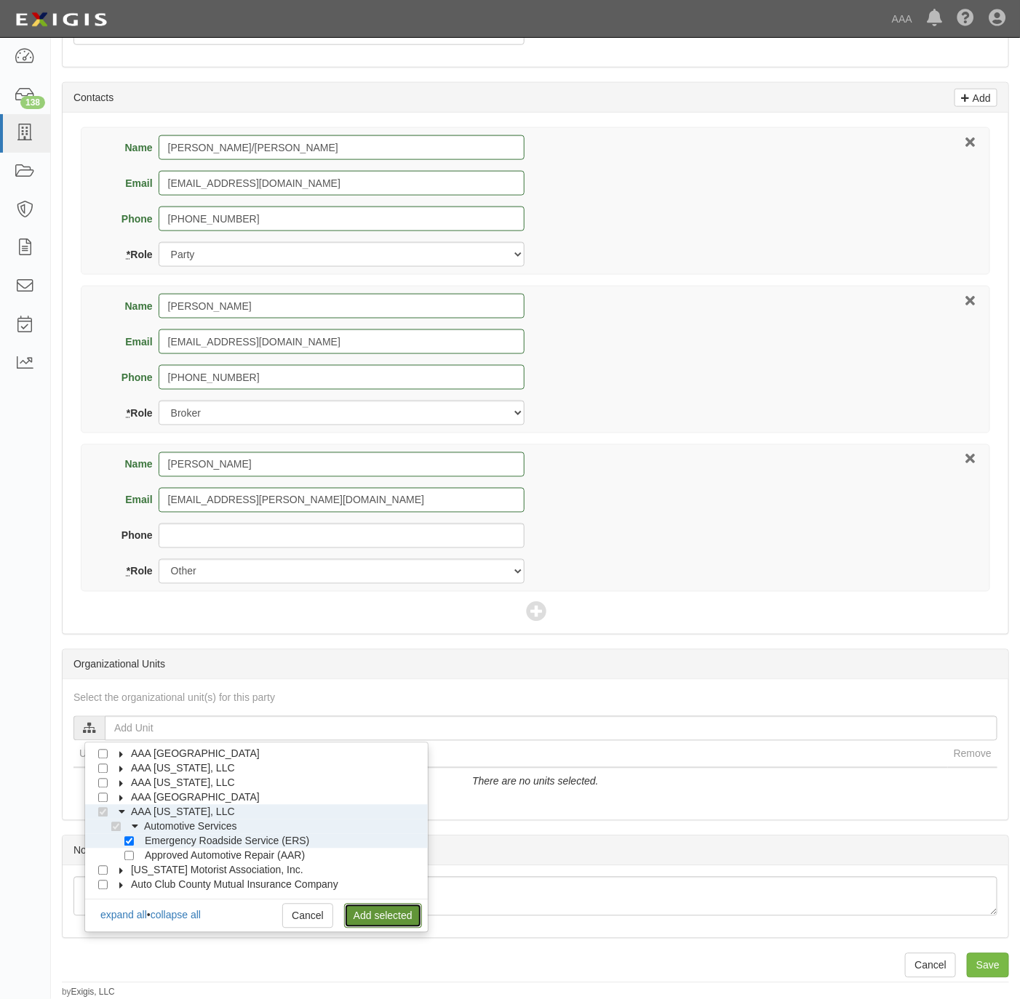
click at [372, 916] on link "Add selected" at bounding box center [383, 916] width 78 height 25
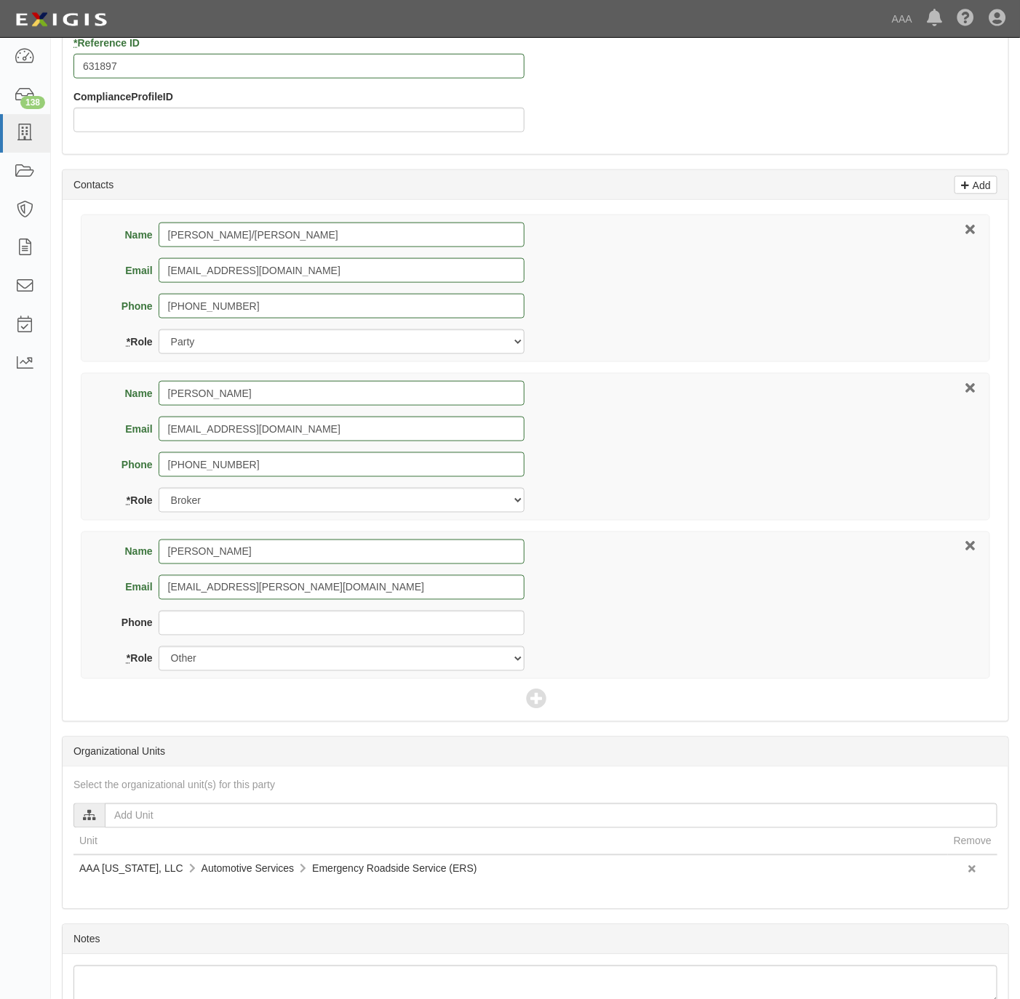
scroll to position [605, 0]
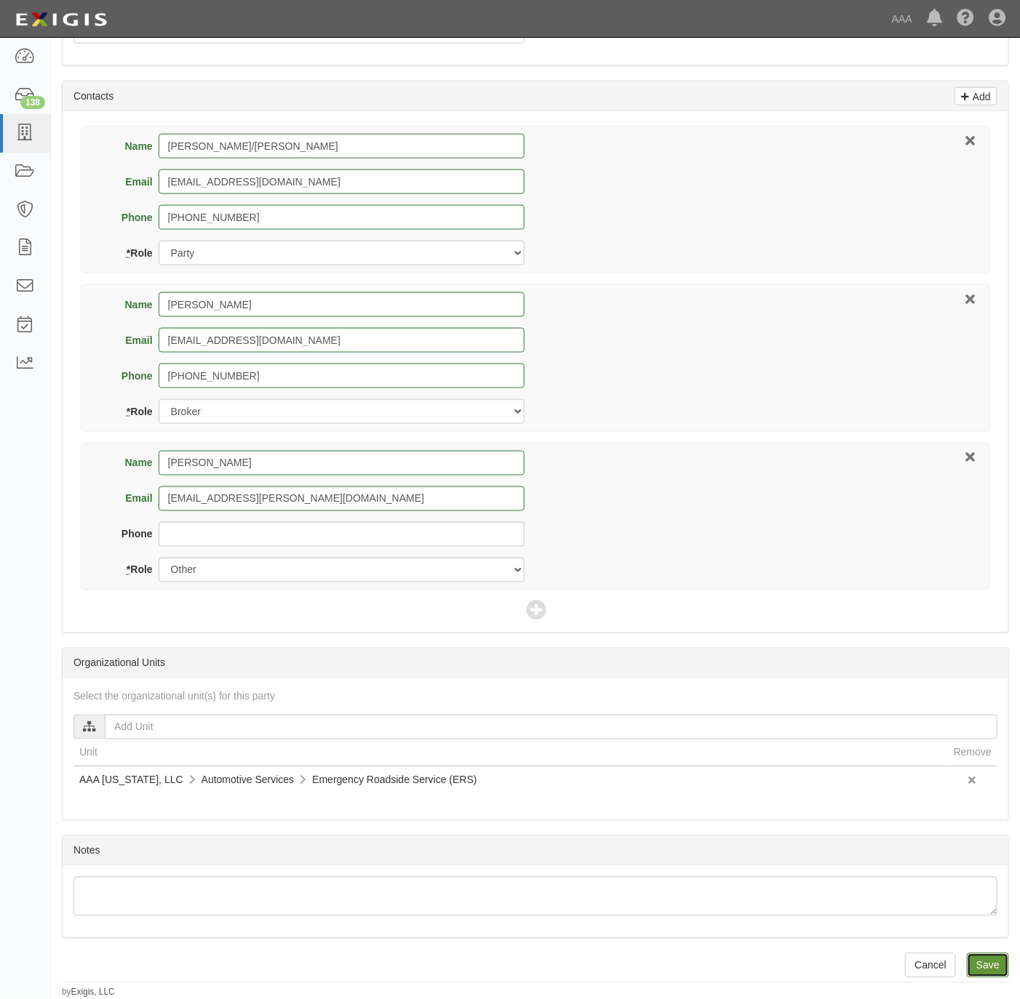
click at [984, 961] on input "Save" at bounding box center [988, 965] width 42 height 25
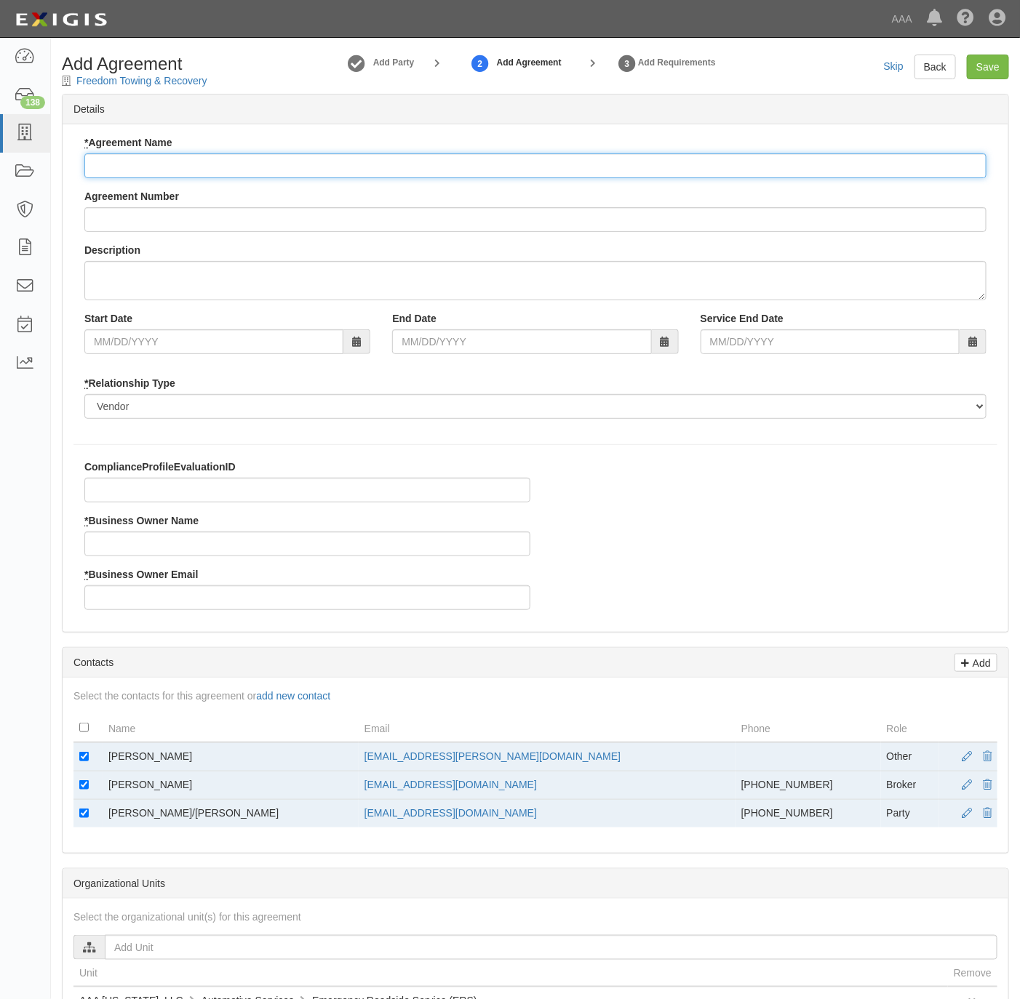
click at [351, 162] on input "* Agreement Name" at bounding box center [535, 165] width 902 height 25
type input "[US_STATE] ERS"
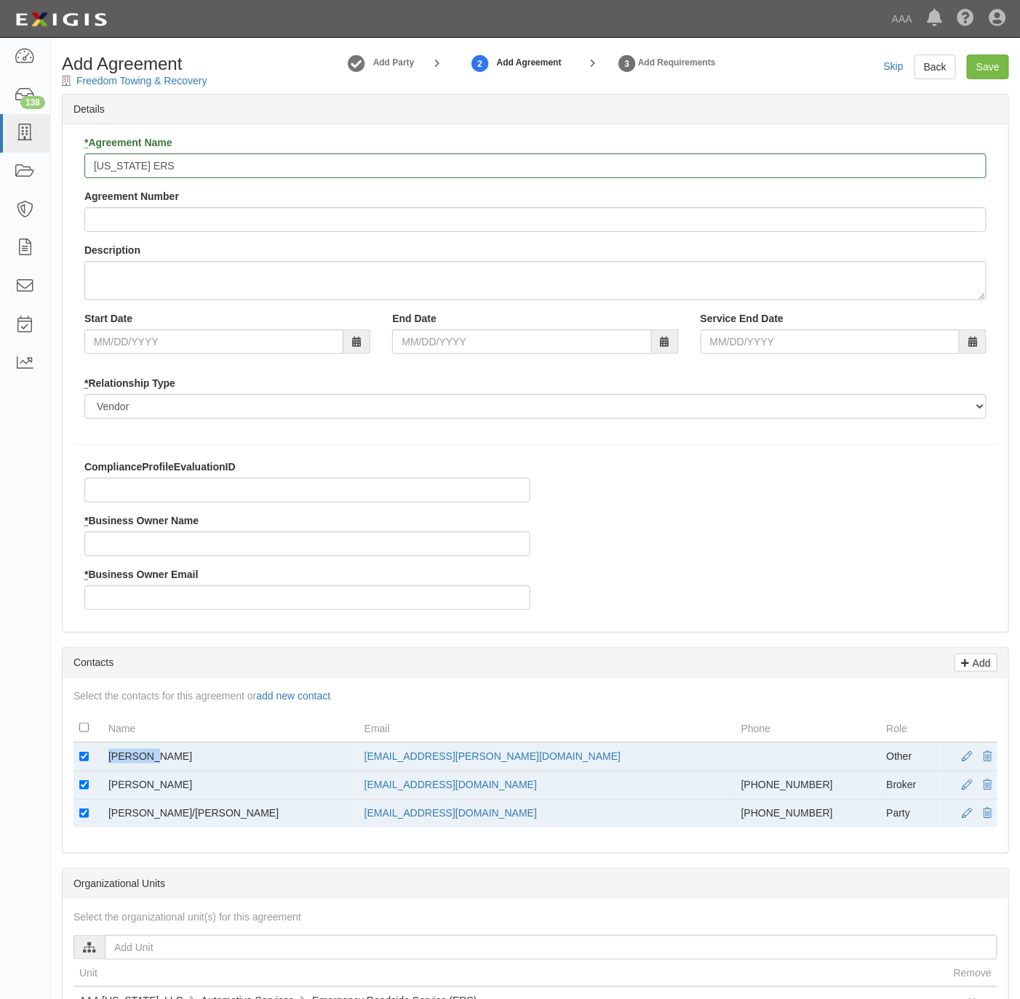
drag, startPoint x: 167, startPoint y: 759, endPoint x: 109, endPoint y: 758, distance: 57.5
click at [109, 758] on td "Jim Saba" at bounding box center [231, 757] width 256 height 29
copy td "Jim Saba"
drag, startPoint x: 109, startPoint y: 758, endPoint x: 168, endPoint y: 539, distance: 226.7
click at [167, 537] on input "* Business Owner Name" at bounding box center [307, 544] width 446 height 25
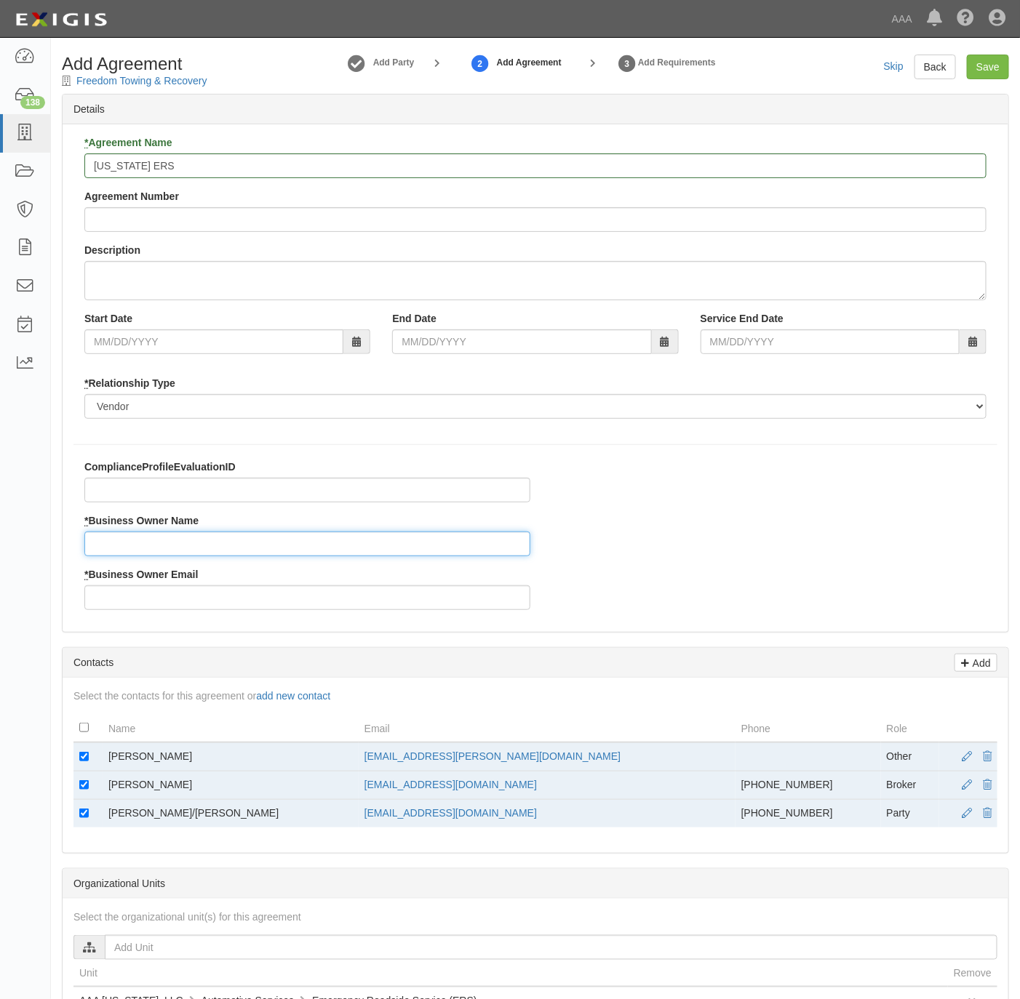
paste input "Jim Saba"
type input "Jim Saba"
drag, startPoint x: 498, startPoint y: 751, endPoint x: 375, endPoint y: 753, distance: 122.9
click at [375, 753] on td "saba.jim@ace.aaa.com" at bounding box center [547, 757] width 377 height 29
copy link "saba.jim@ace.aaa.com"
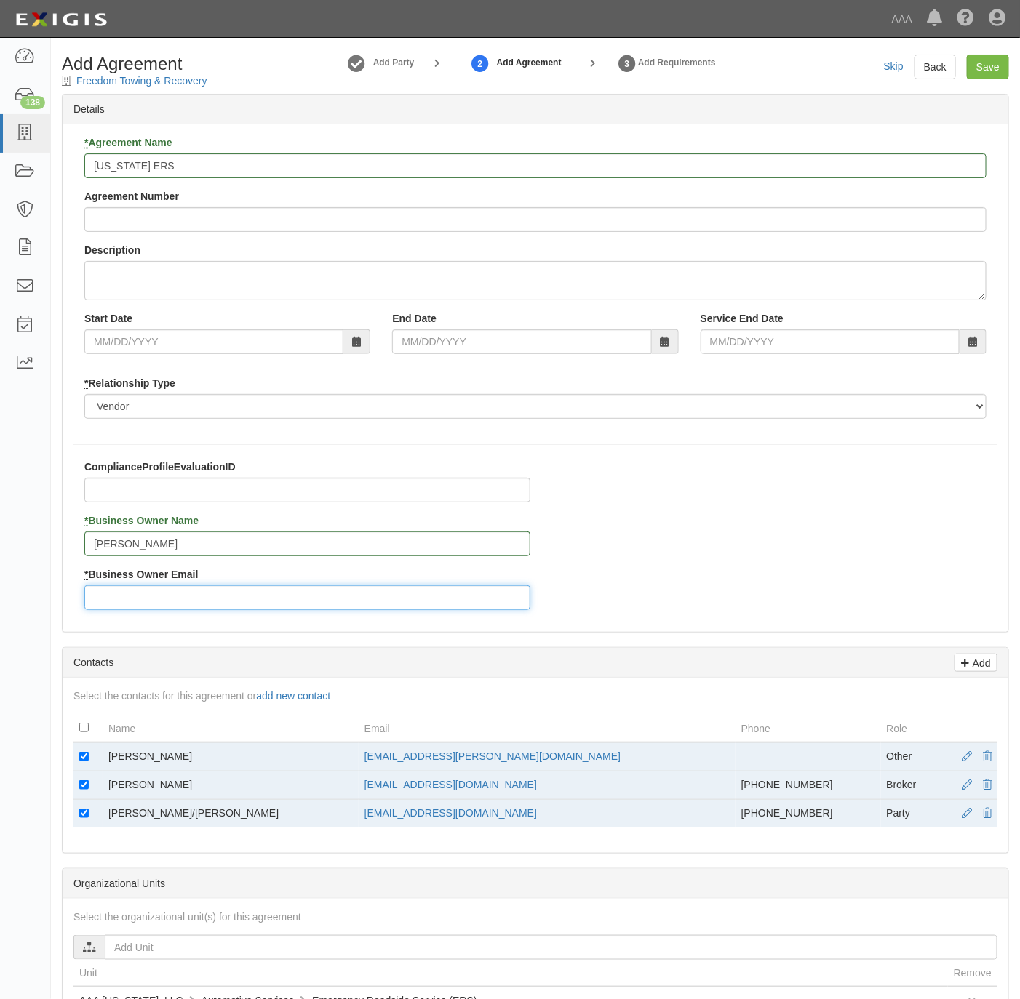
drag, startPoint x: 375, startPoint y: 753, endPoint x: 308, endPoint y: 607, distance: 161.1
click at [308, 607] on input "* Business Owner Email" at bounding box center [307, 597] width 446 height 25
paste input "saba.jim@ace.aaa.com"
type input "saba.jim@ace.aaa.com"
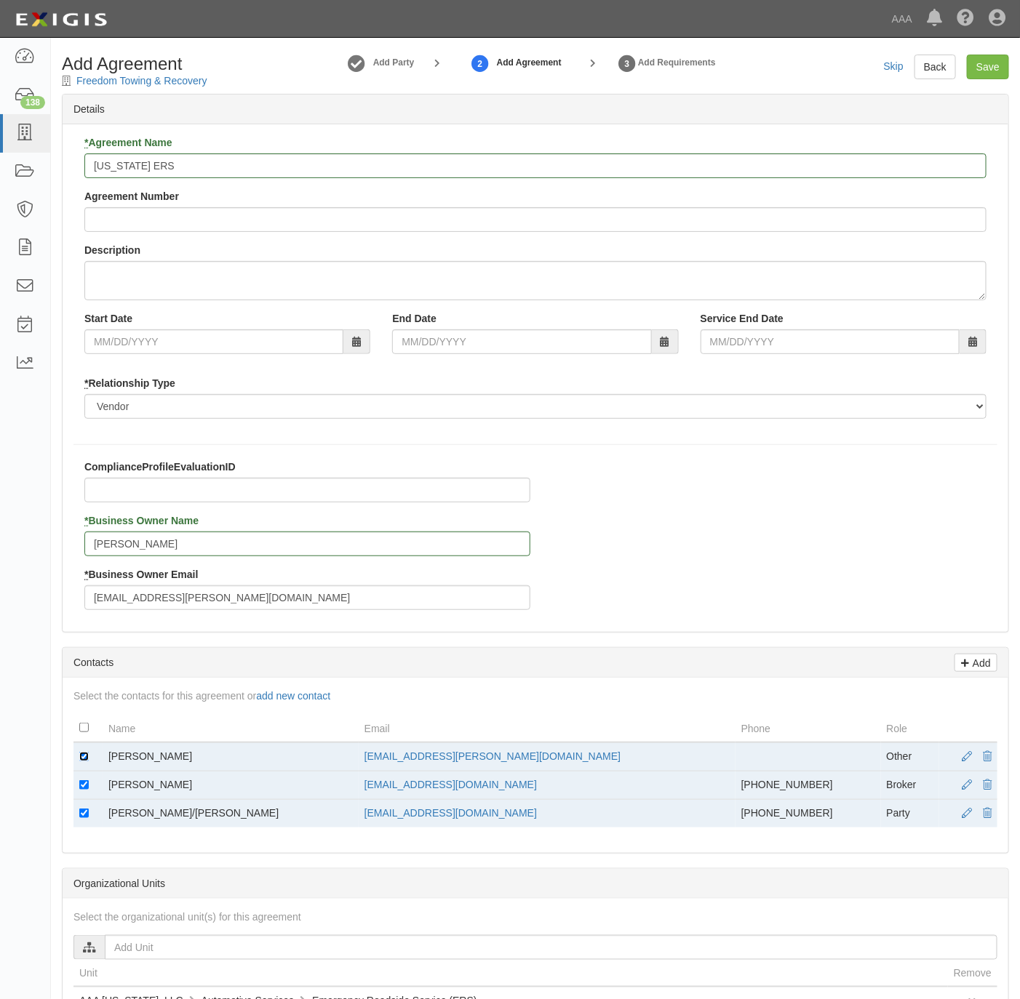
click at [85, 756] on input "checkbox" at bounding box center [83, 756] width 9 height 9
checkbox input "false"
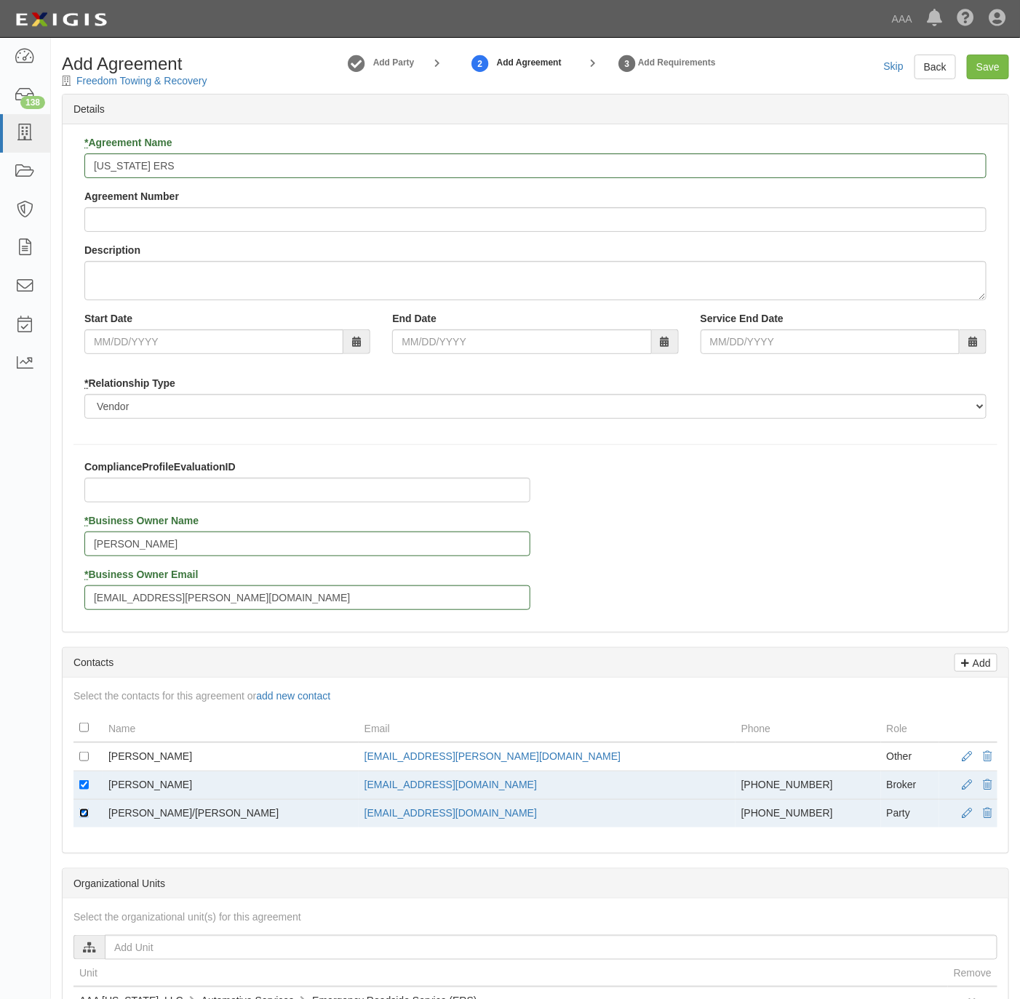
click at [81, 817] on input "checkbox" at bounding box center [83, 813] width 9 height 9
checkbox input "false"
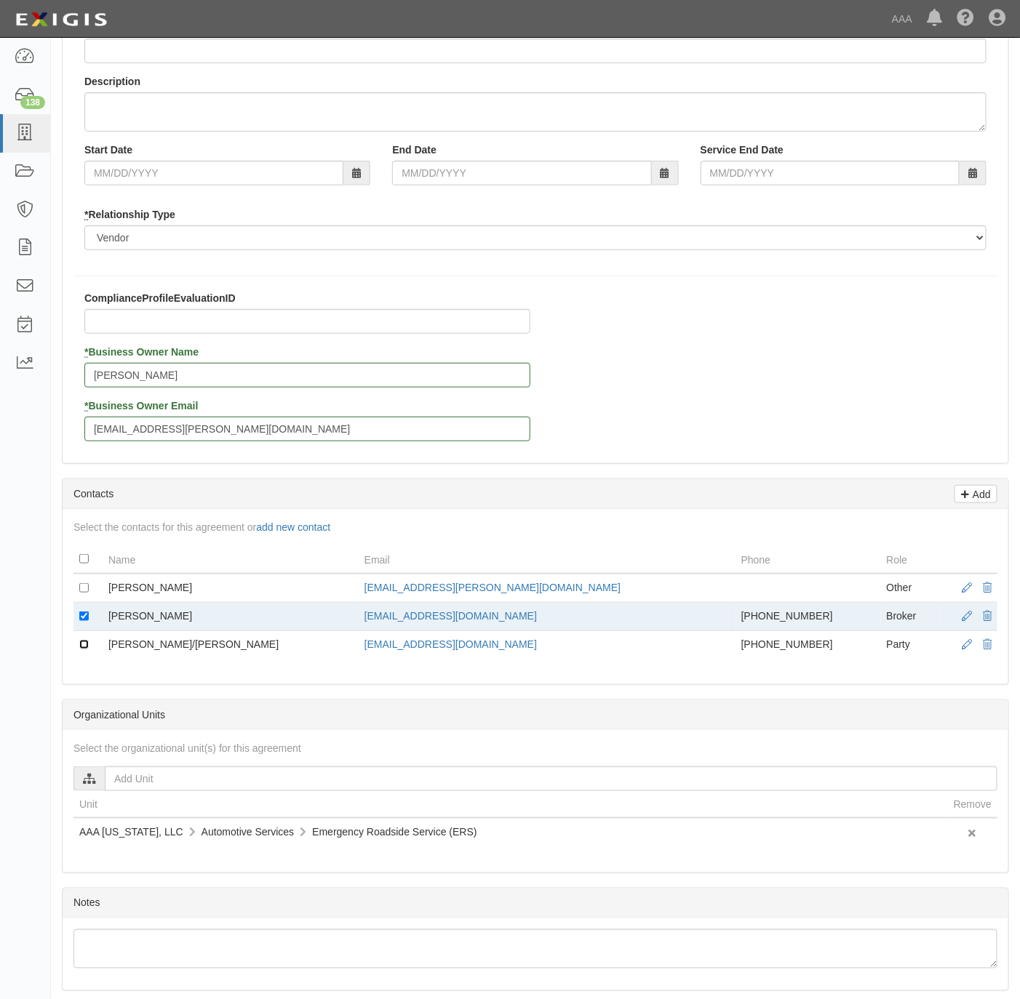
scroll to position [352, 0]
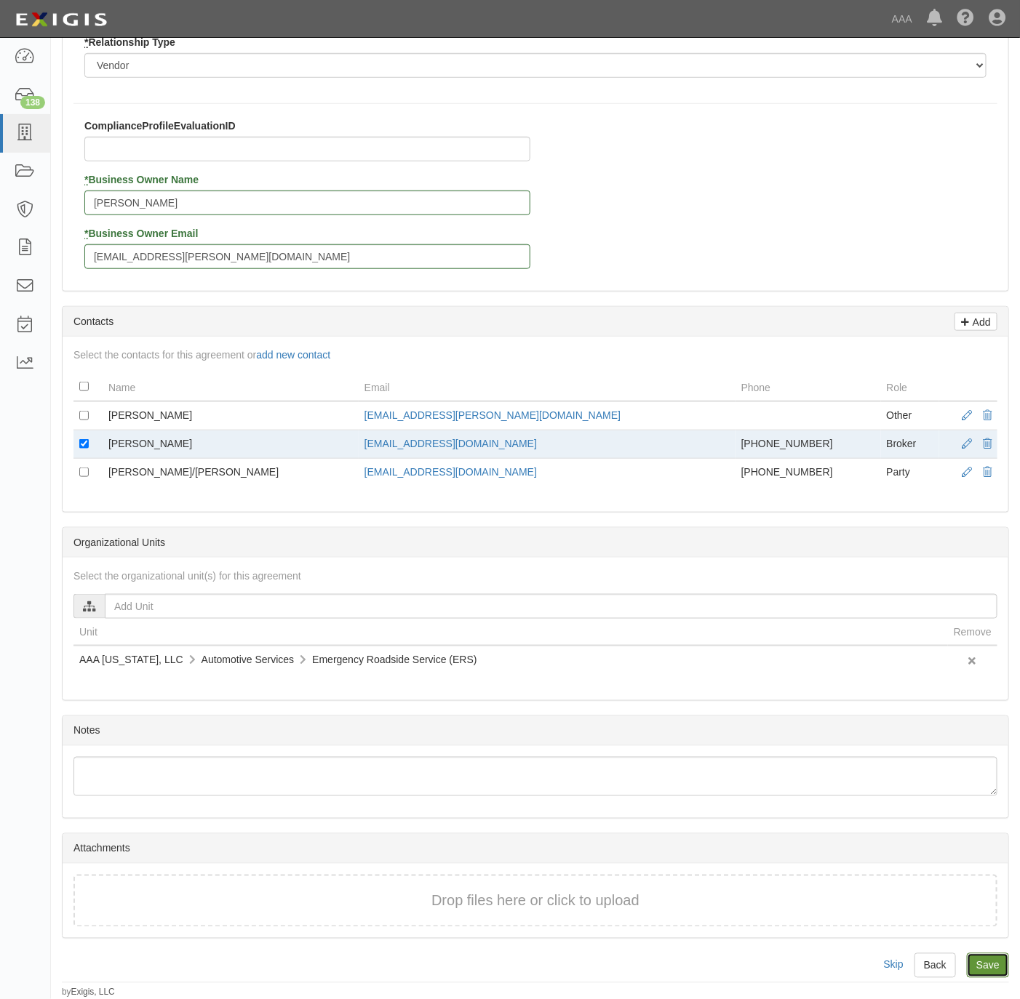
click at [972, 967] on input "Save" at bounding box center [988, 965] width 42 height 25
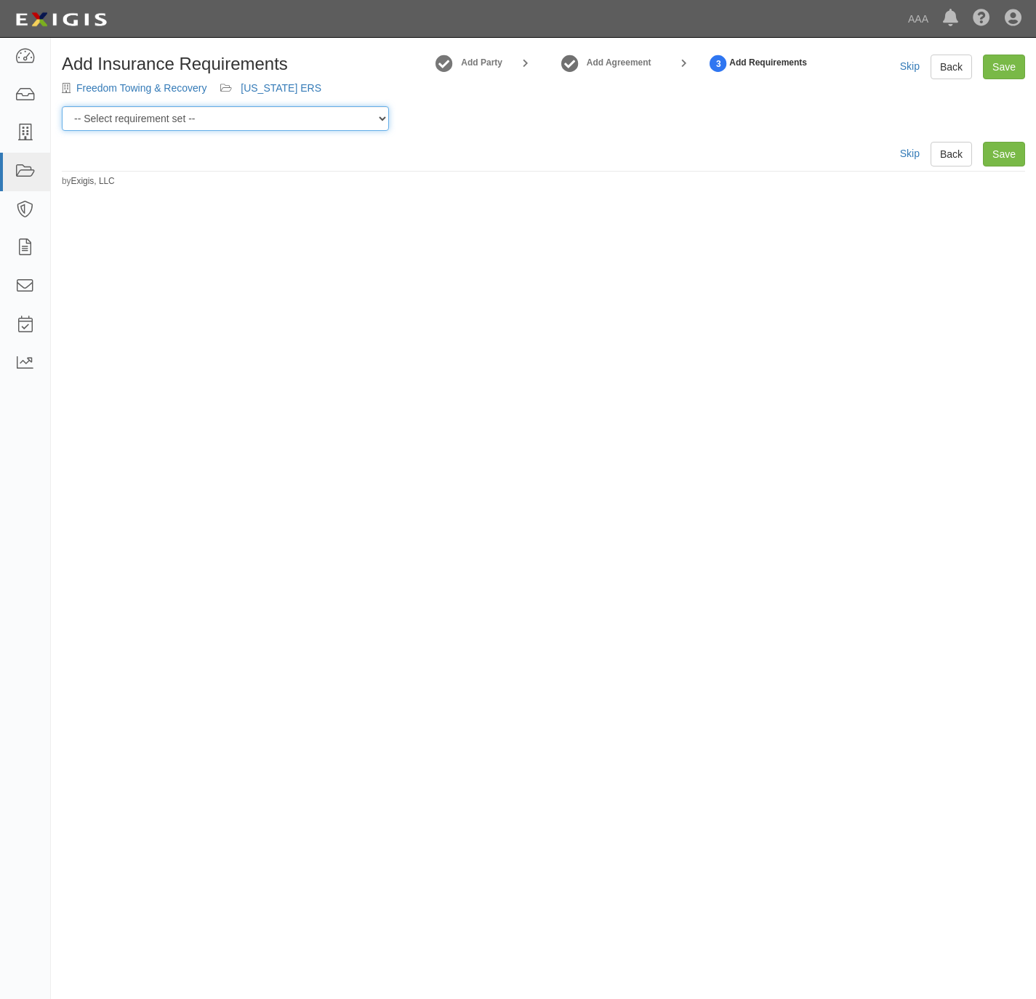
click at [205, 116] on select "-- Select requirement set -- AAA East Central AAR AAA East Central ERS AAA East…" at bounding box center [225, 118] width 327 height 25
select select "16664"
click at [62, 106] on select "-- Select requirement set -- AAA East Central AAR AAA East Central ERS AAA East…" at bounding box center [225, 118] width 327 height 25
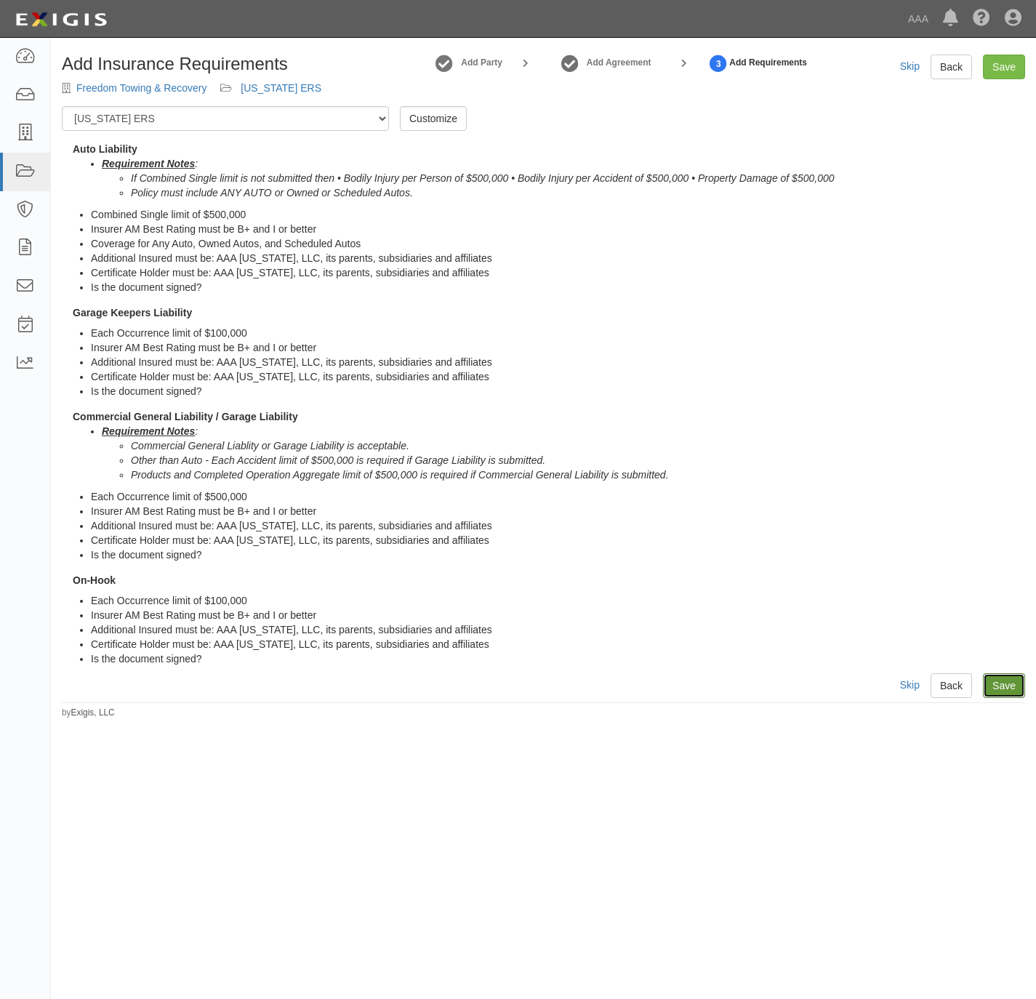
click at [1012, 684] on link "Save" at bounding box center [1004, 685] width 42 height 25
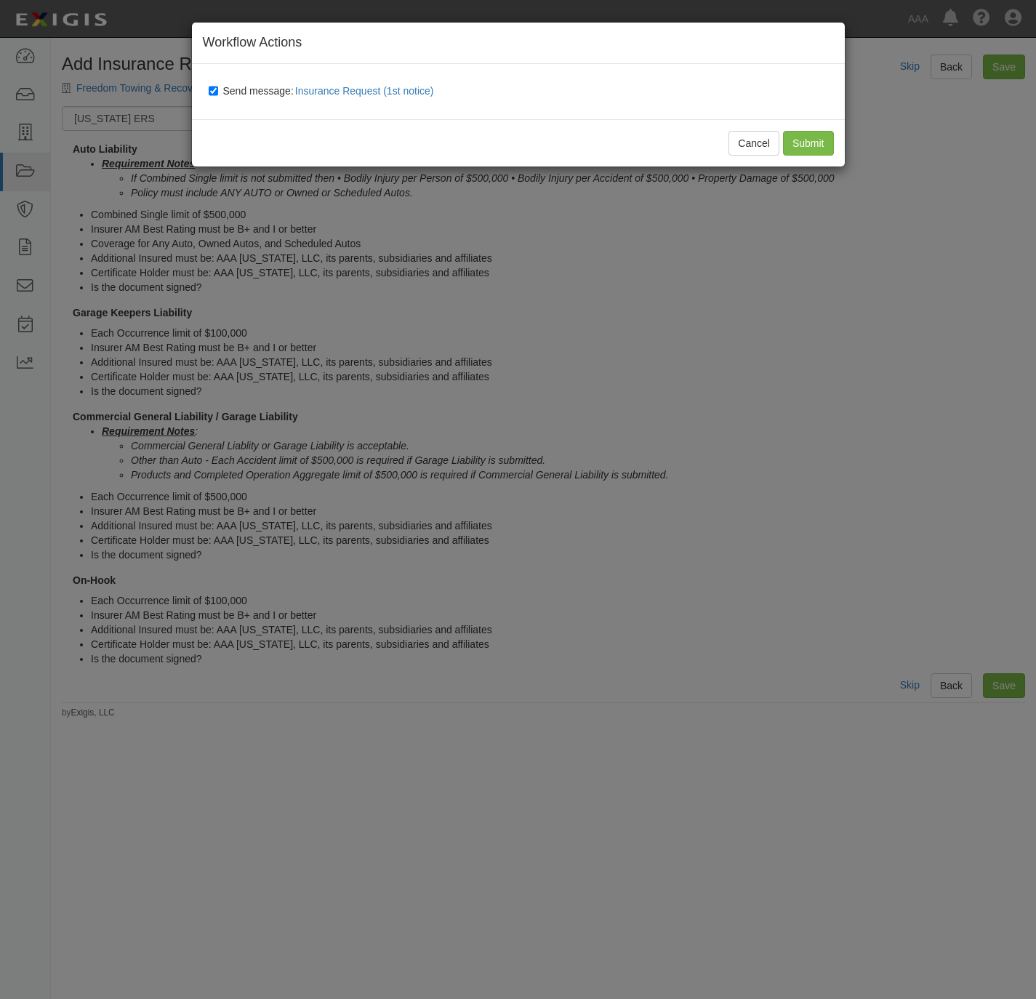
click at [262, 90] on span "Send message: Insurance Request (1st notice)" at bounding box center [331, 91] width 217 height 12
click at [218, 90] on input "Send message: Insurance Request (1st notice)" at bounding box center [213, 91] width 9 height 12
checkbox input "false"
click at [809, 146] on input "Submit" at bounding box center [808, 143] width 51 height 25
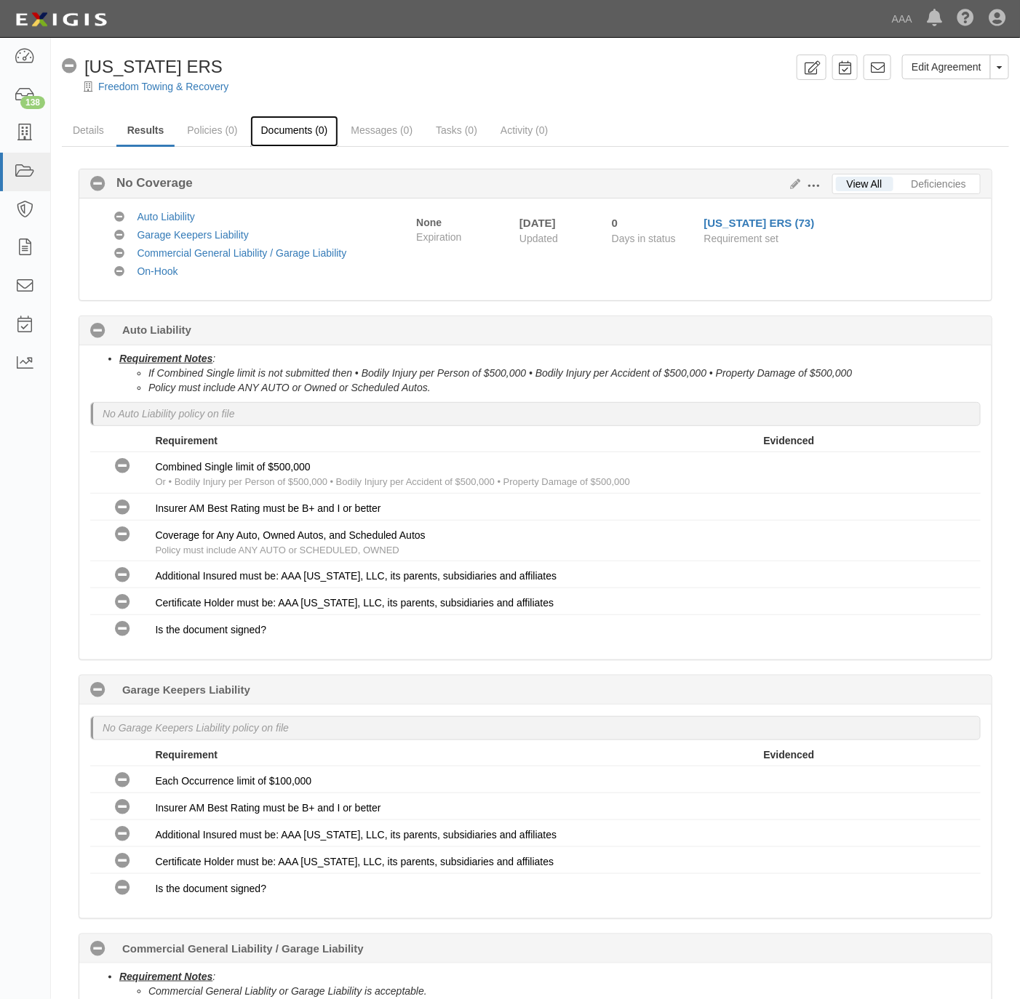
click at [287, 127] on link "Documents (0)" at bounding box center [294, 131] width 89 height 31
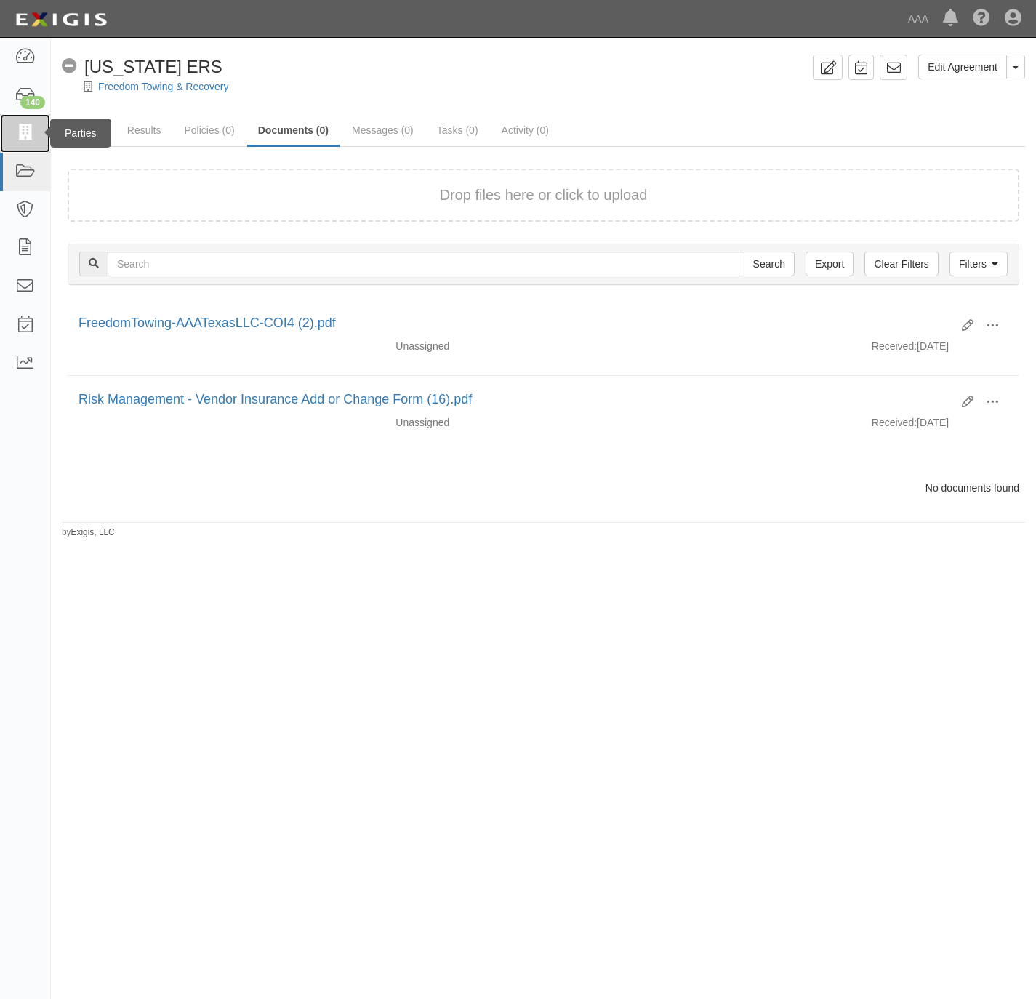
click at [16, 131] on icon at bounding box center [25, 133] width 20 height 17
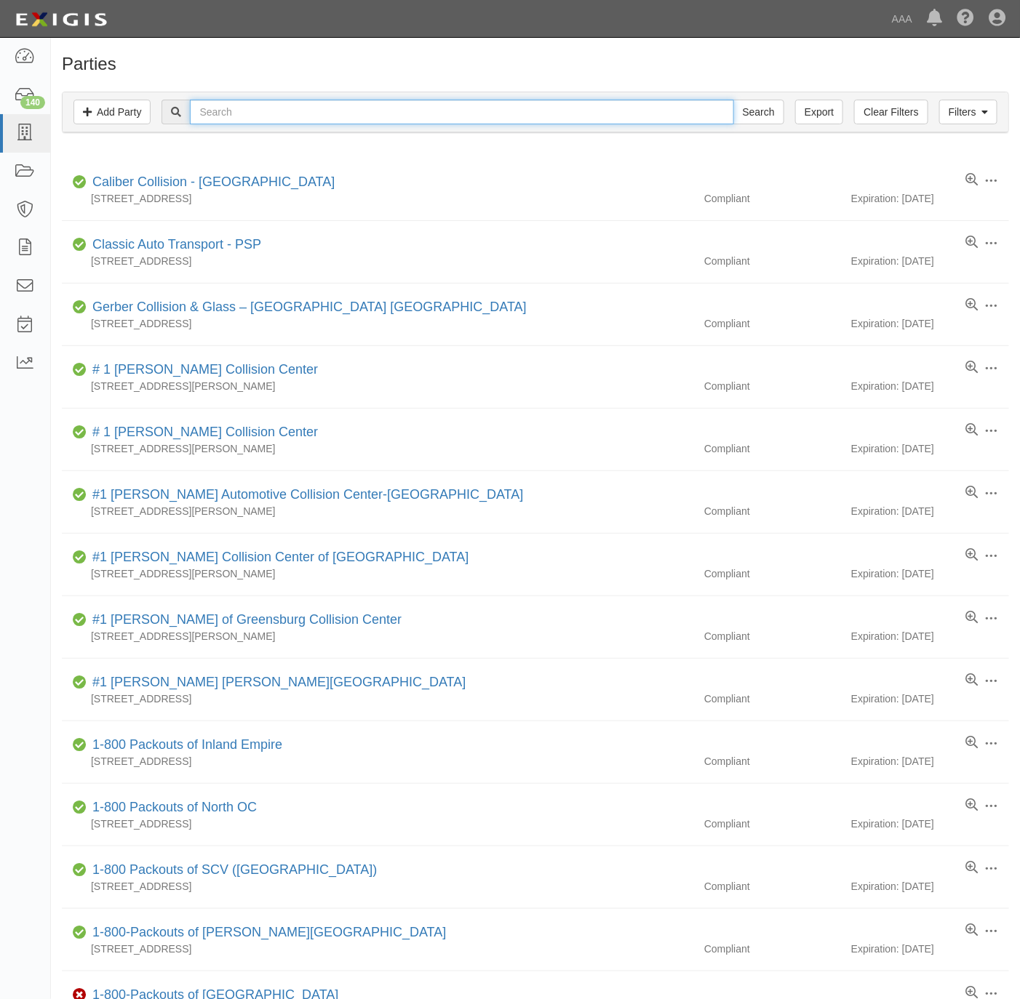
click at [359, 111] on input "text" at bounding box center [461, 112] width 543 height 25
paste input "A & O Towing, LLC"
type input "A & O Towing, LLC"
click at [757, 114] on input "Search" at bounding box center [758, 112] width 51 height 25
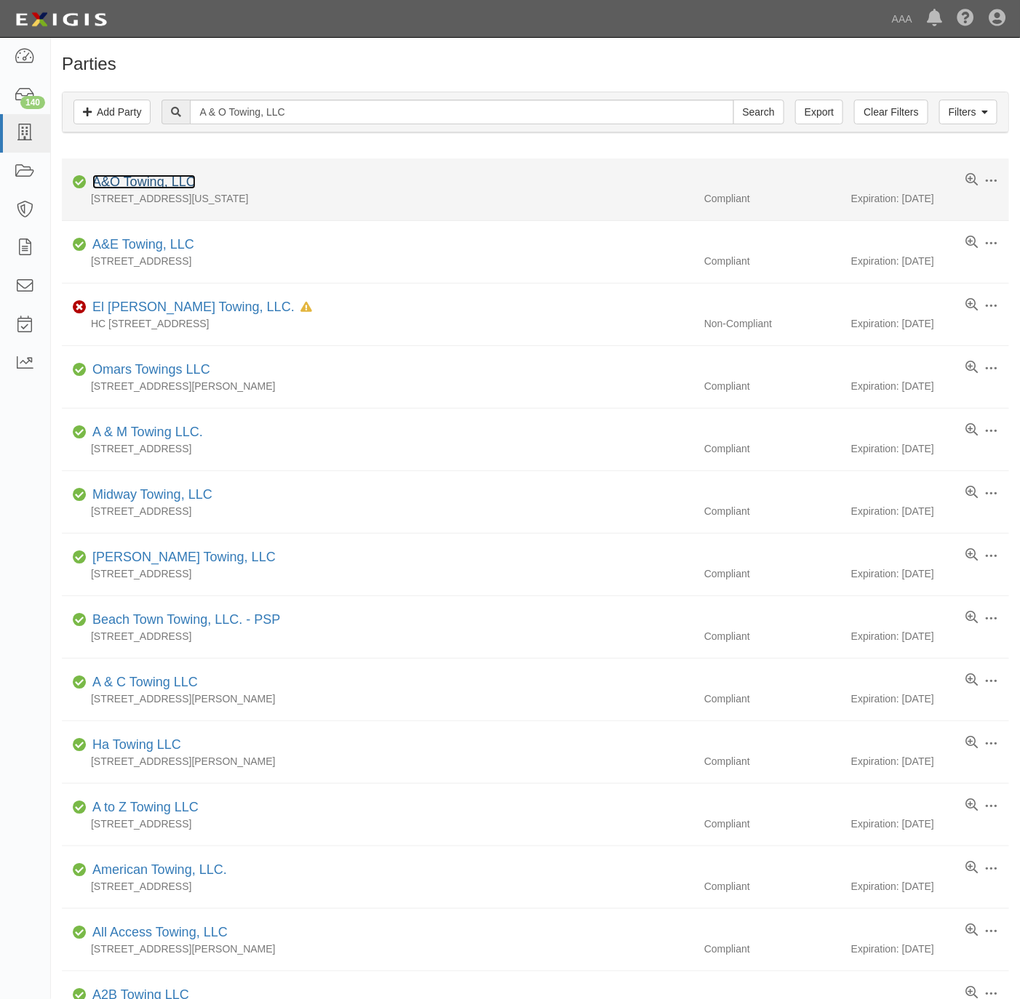
click at [138, 183] on link "A&O Towing, LLC" at bounding box center [143, 182] width 103 height 15
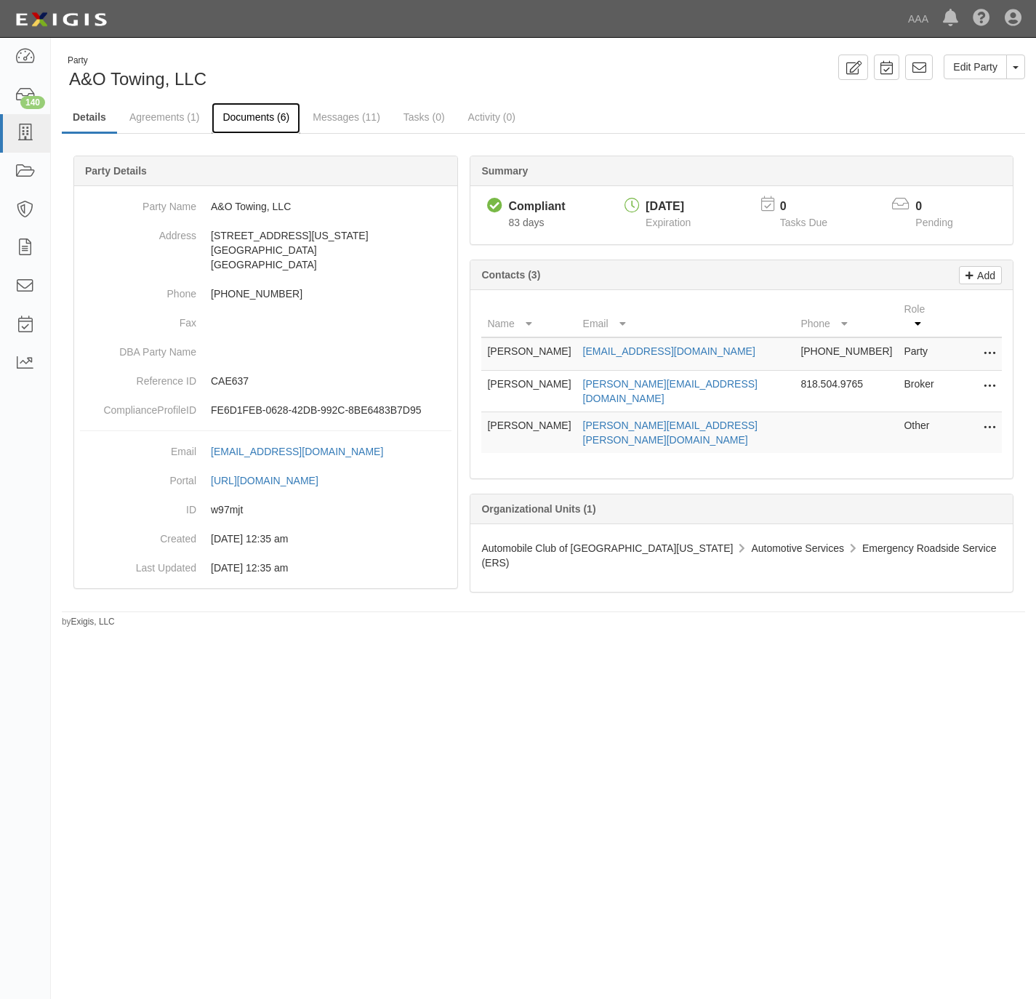
click at [256, 110] on link "Documents (6)" at bounding box center [256, 118] width 89 height 31
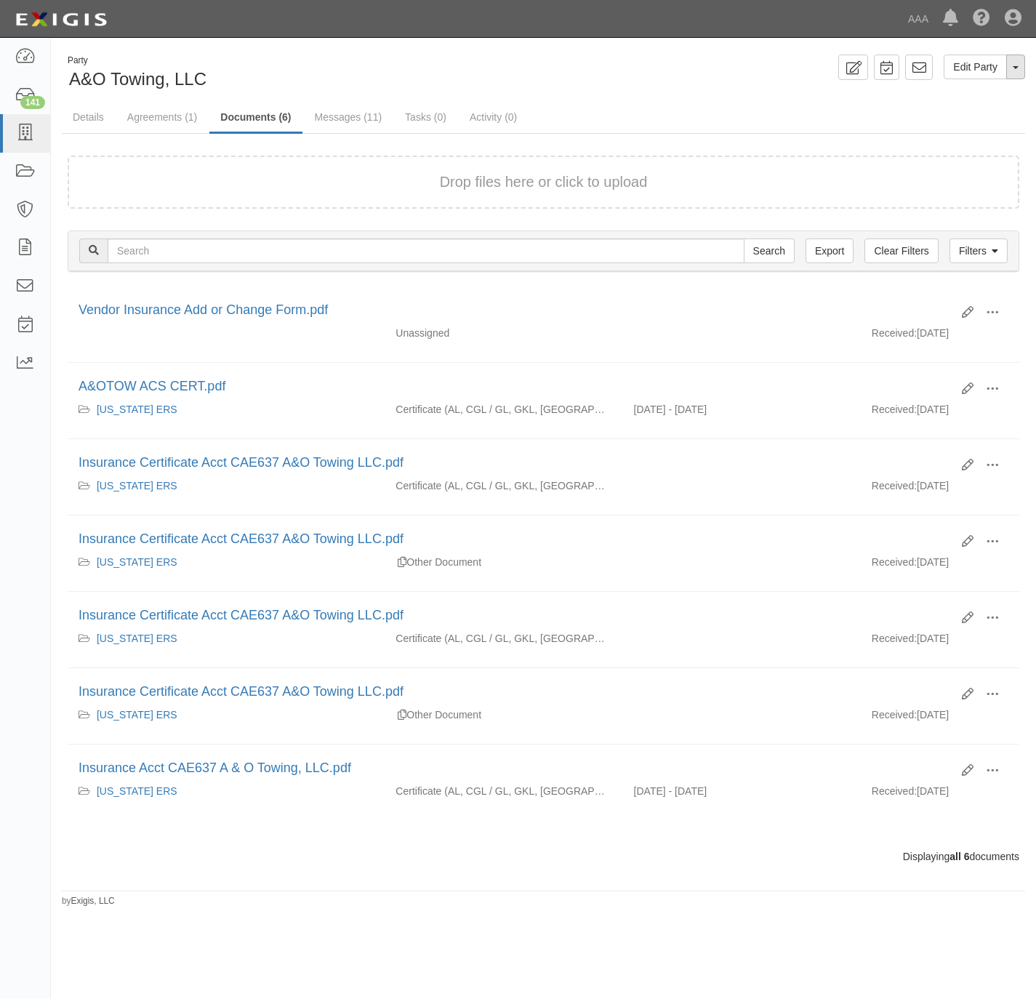
click at [1017, 63] on button "Toggle Party Dropdown" at bounding box center [1016, 67] width 19 height 25
click at [956, 112] on link "Archive Party" at bounding box center [967, 113] width 115 height 19
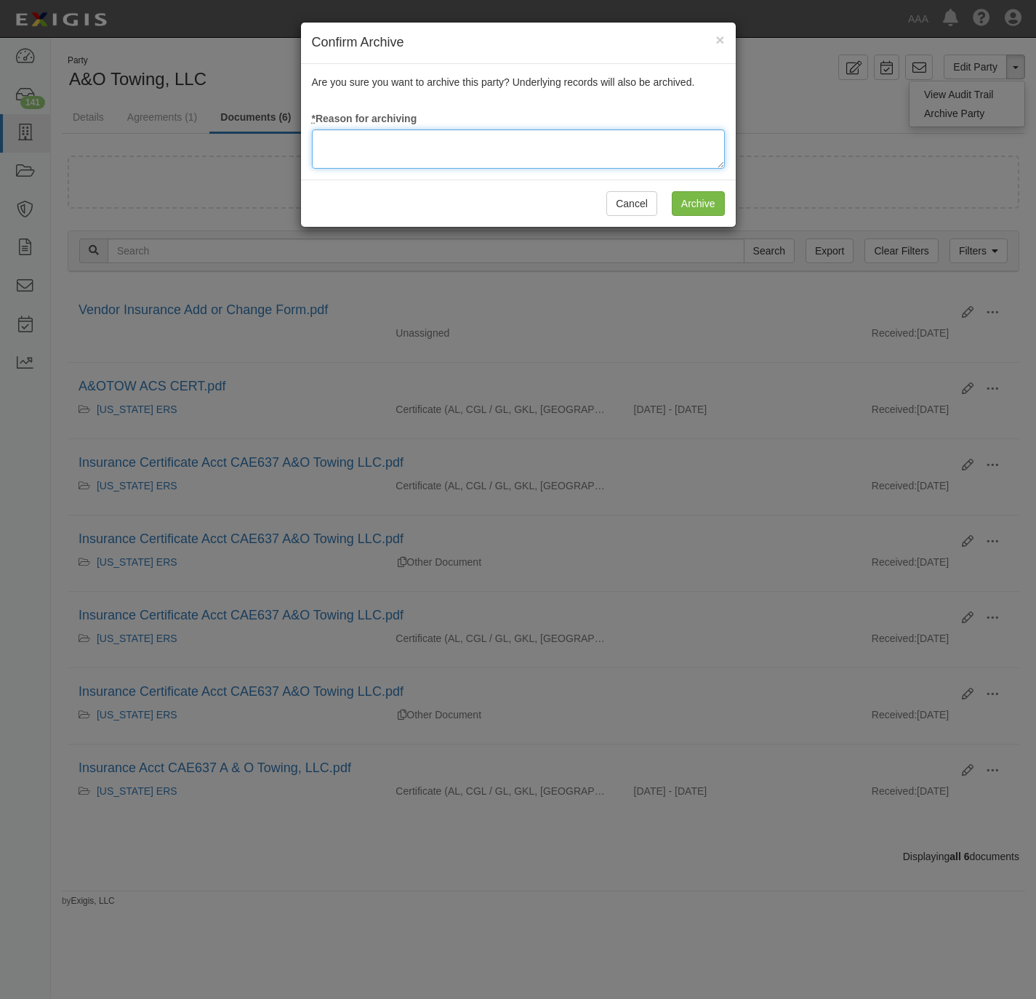
click at [561, 167] on textarea at bounding box center [518, 148] width 413 height 39
type textarea "Station Termination."
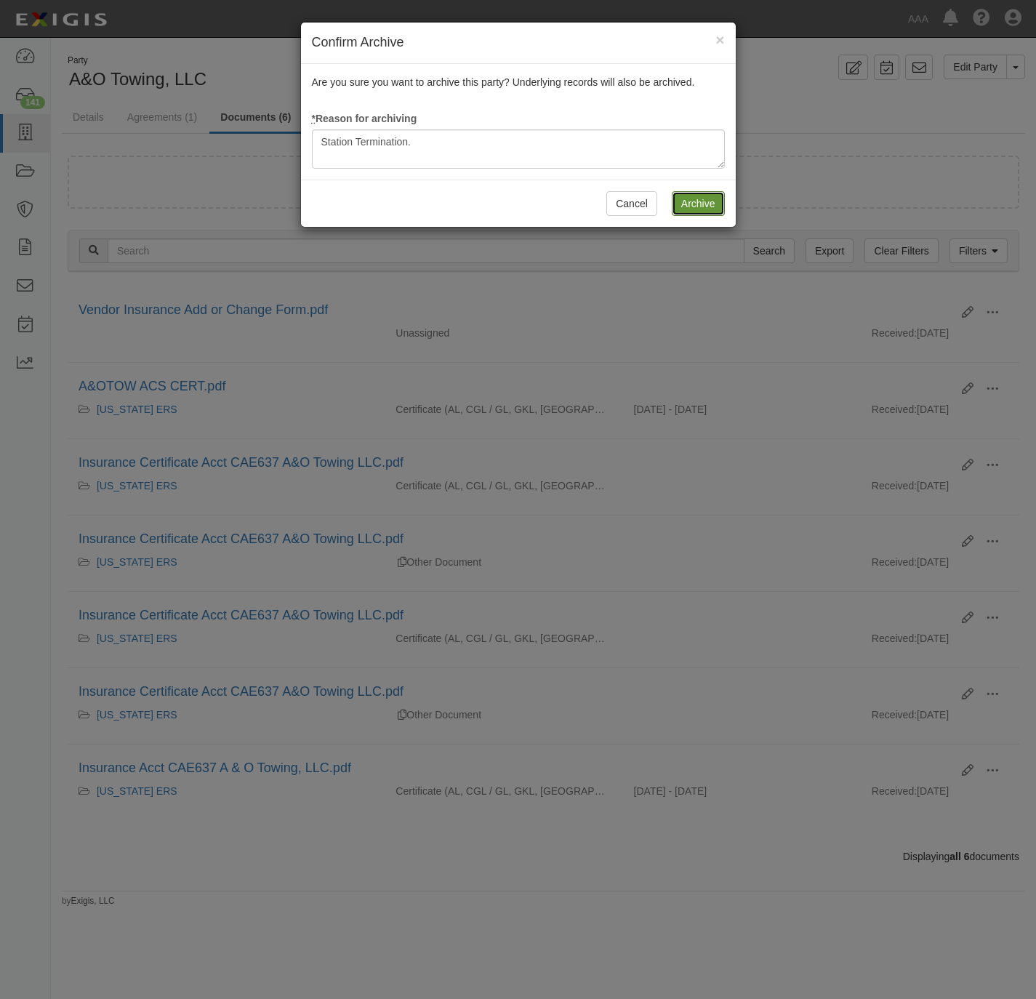
click at [689, 196] on input "Archive" at bounding box center [698, 203] width 53 height 25
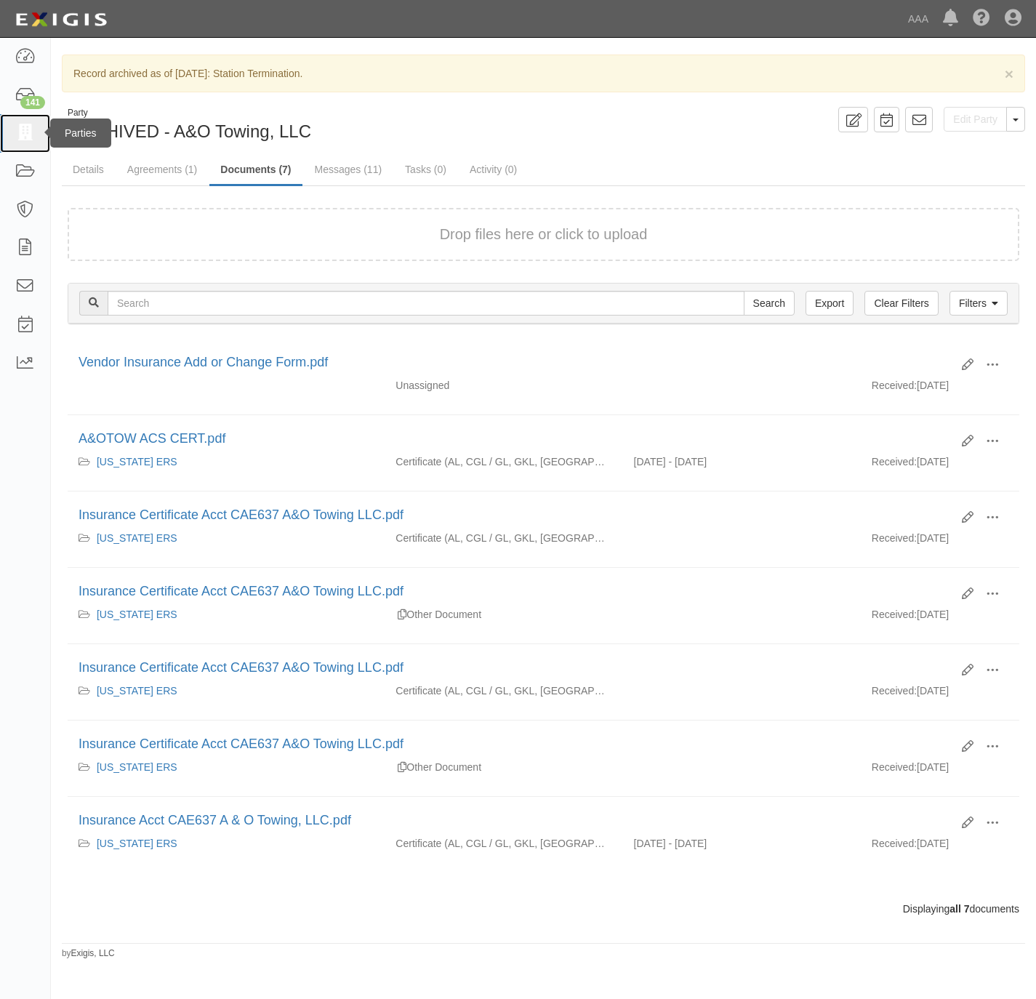
click at [33, 134] on icon at bounding box center [25, 133] width 20 height 17
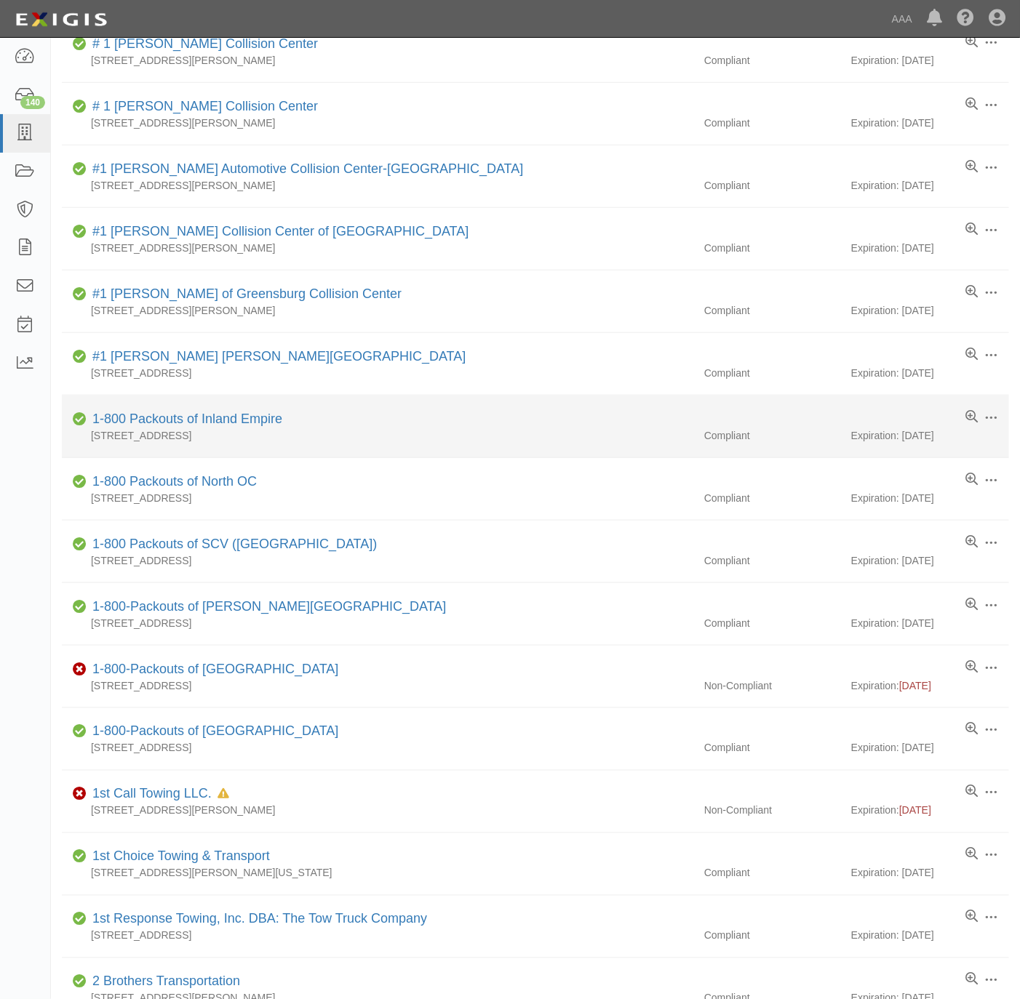
scroll to position [327, 0]
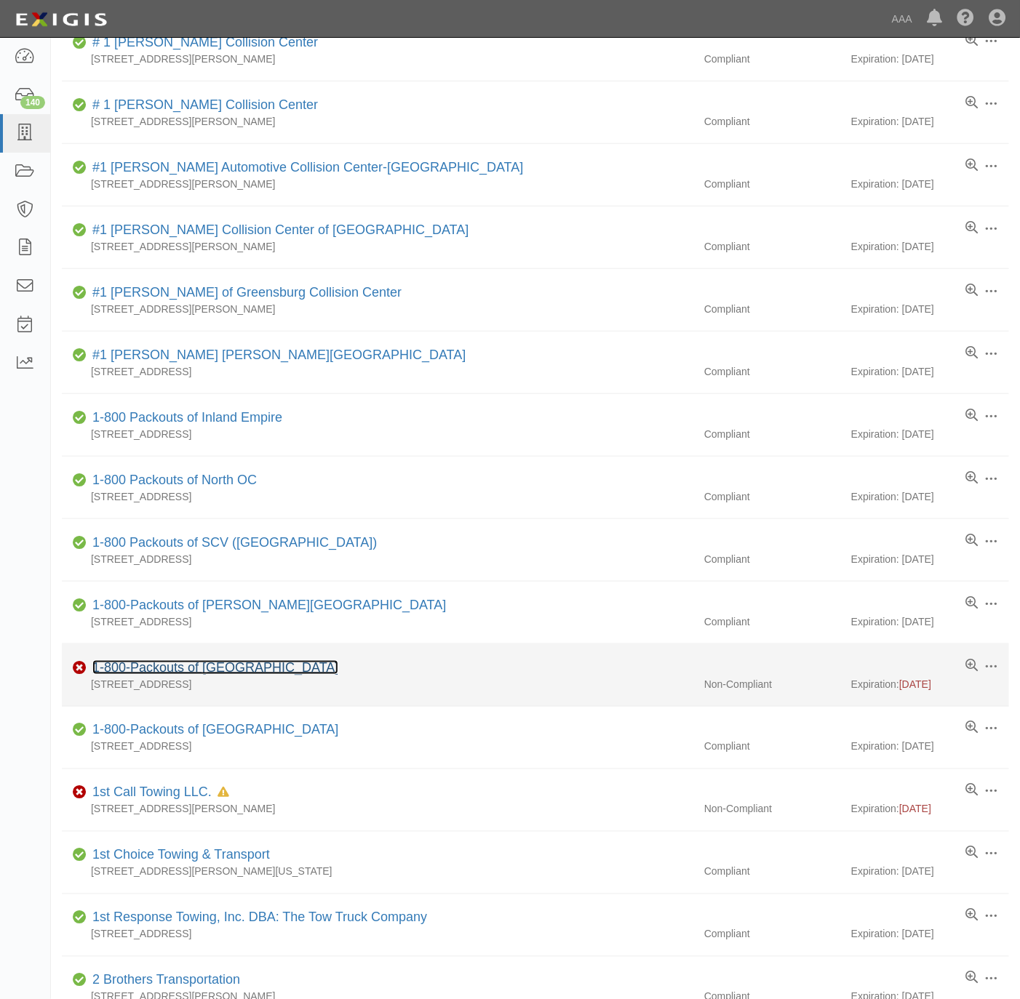
click at [214, 673] on link "1-800-Packouts of [GEOGRAPHIC_DATA]" at bounding box center [215, 667] width 246 height 15
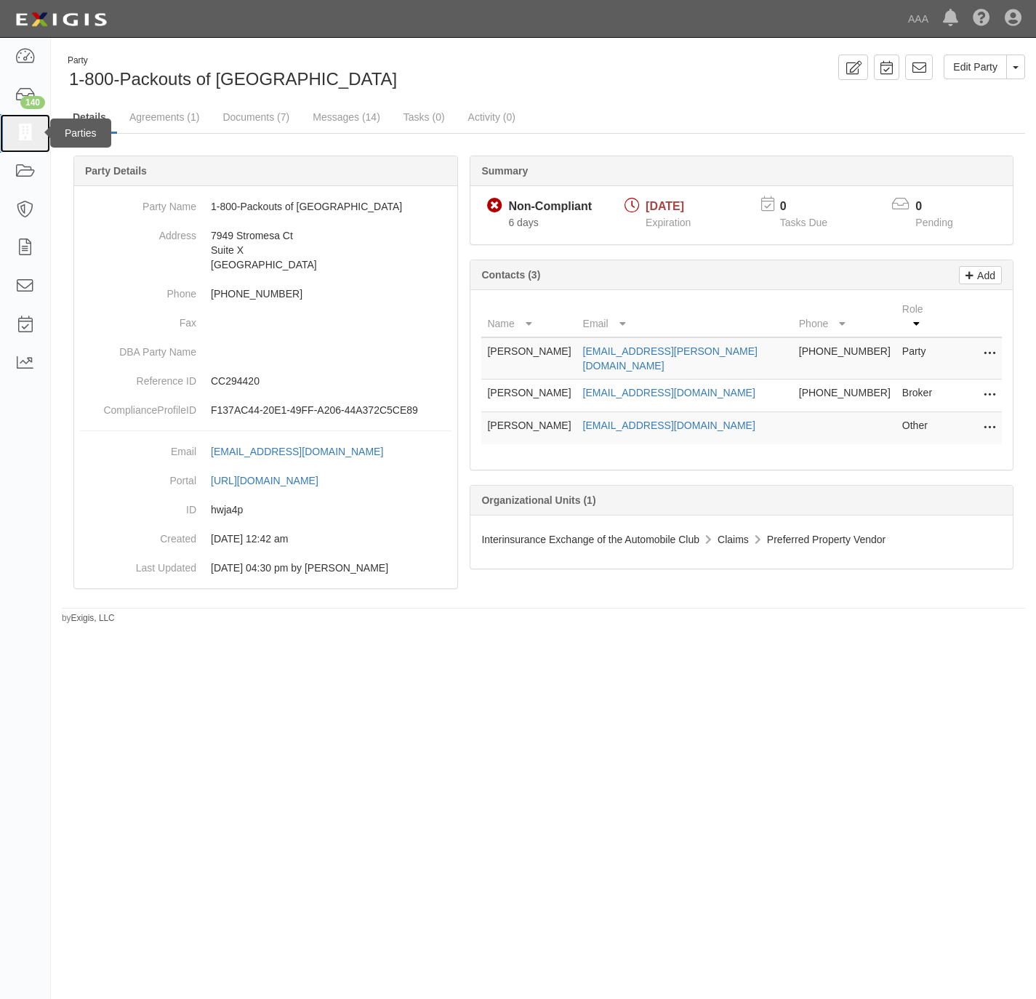
click at [22, 122] on link at bounding box center [25, 133] width 50 height 39
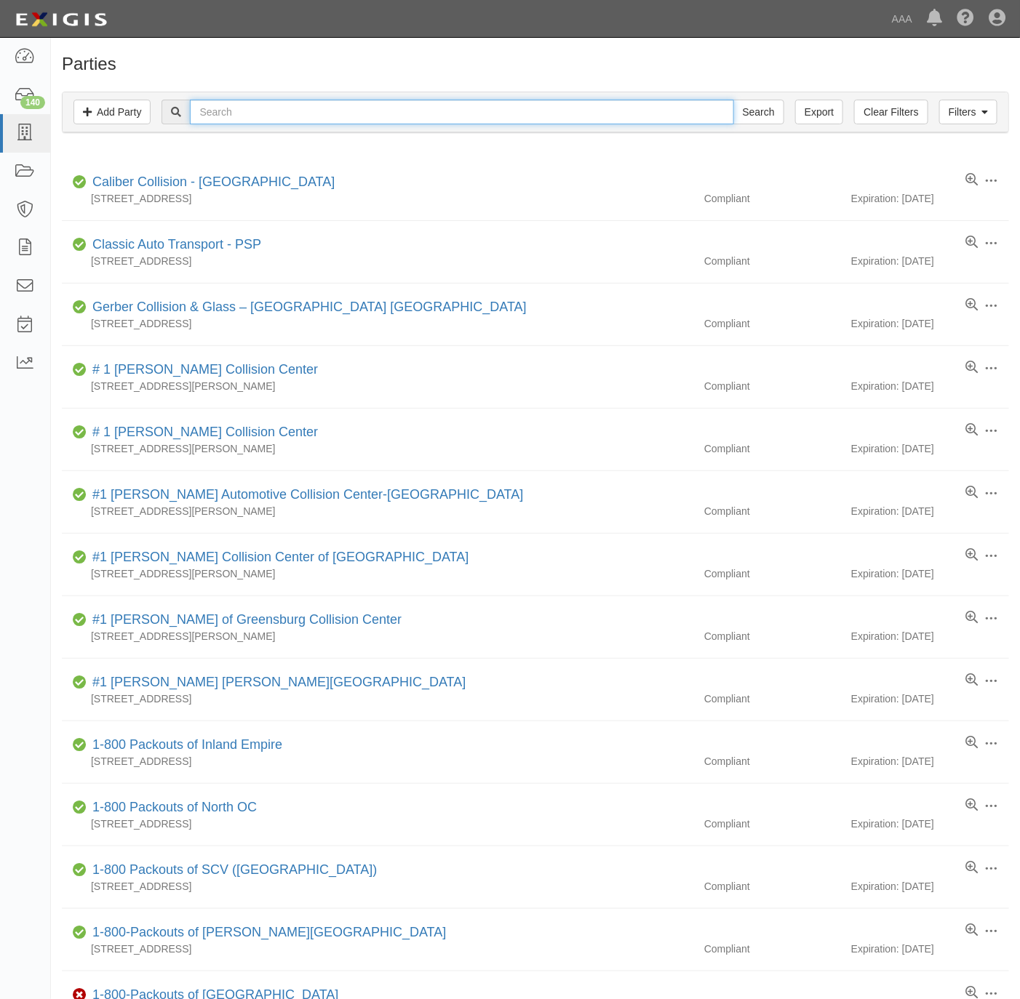
click at [260, 116] on input "text" at bounding box center [461, 112] width 543 height 25
paste input "Anytime Leyva Towing"
type input "Anytime Leyva Towing"
click at [751, 110] on input "Search" at bounding box center [758, 112] width 51 height 25
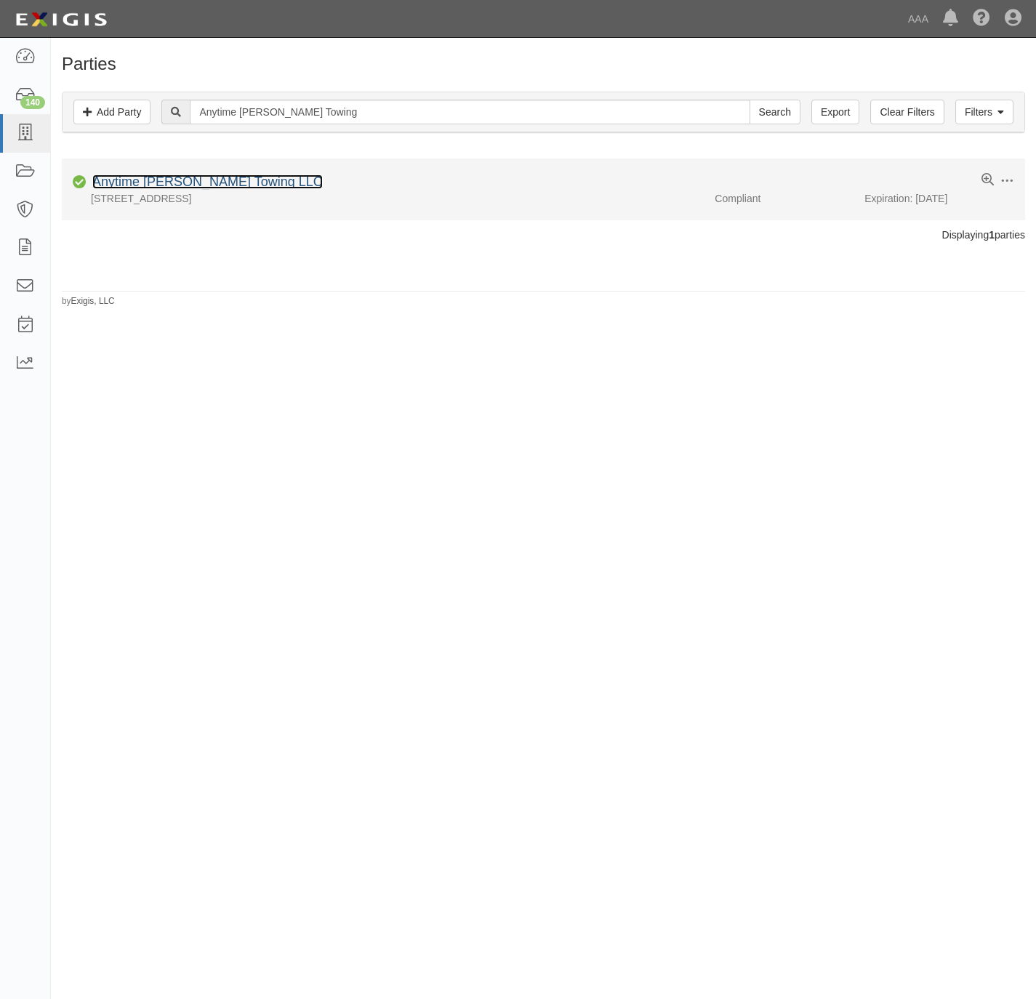
click at [118, 179] on link "Anytime [PERSON_NAME] Towing LLC" at bounding box center [207, 182] width 231 height 15
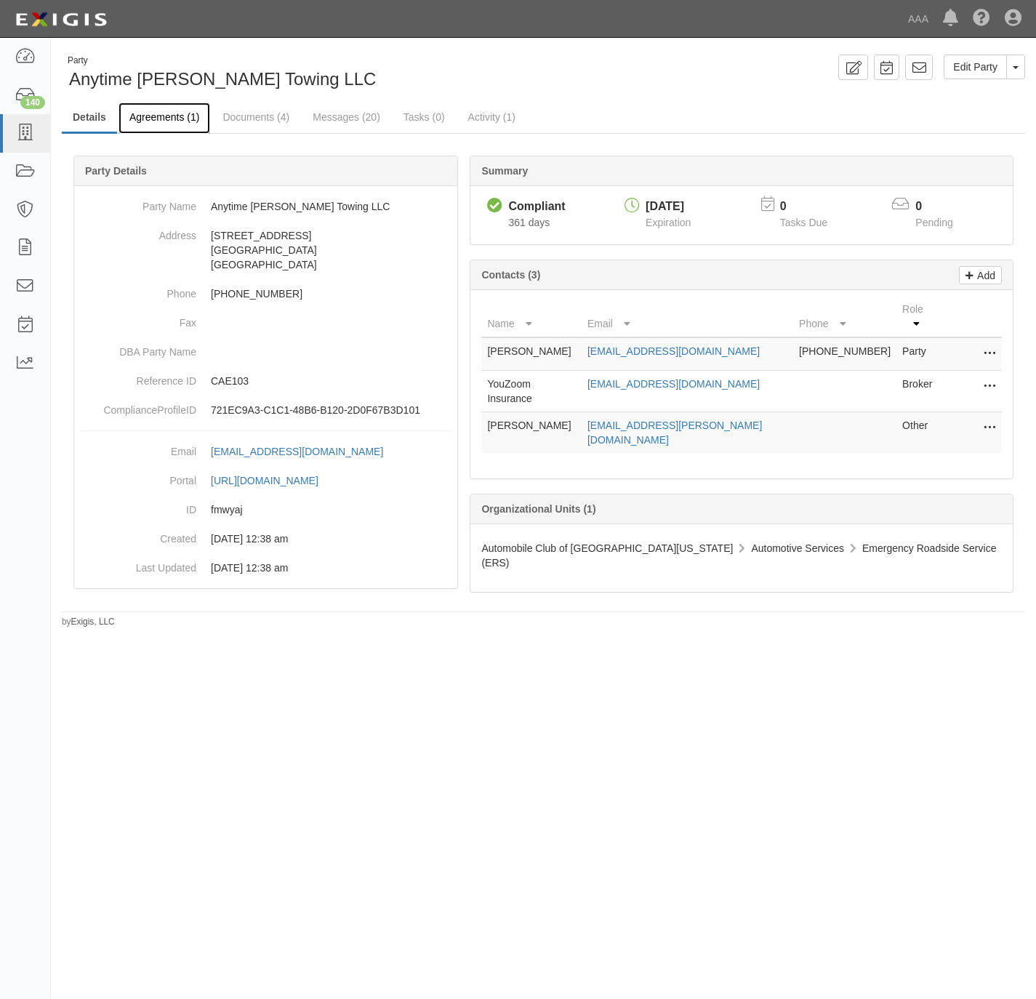
click at [170, 118] on link "Agreements (1)" at bounding box center [165, 118] width 92 height 31
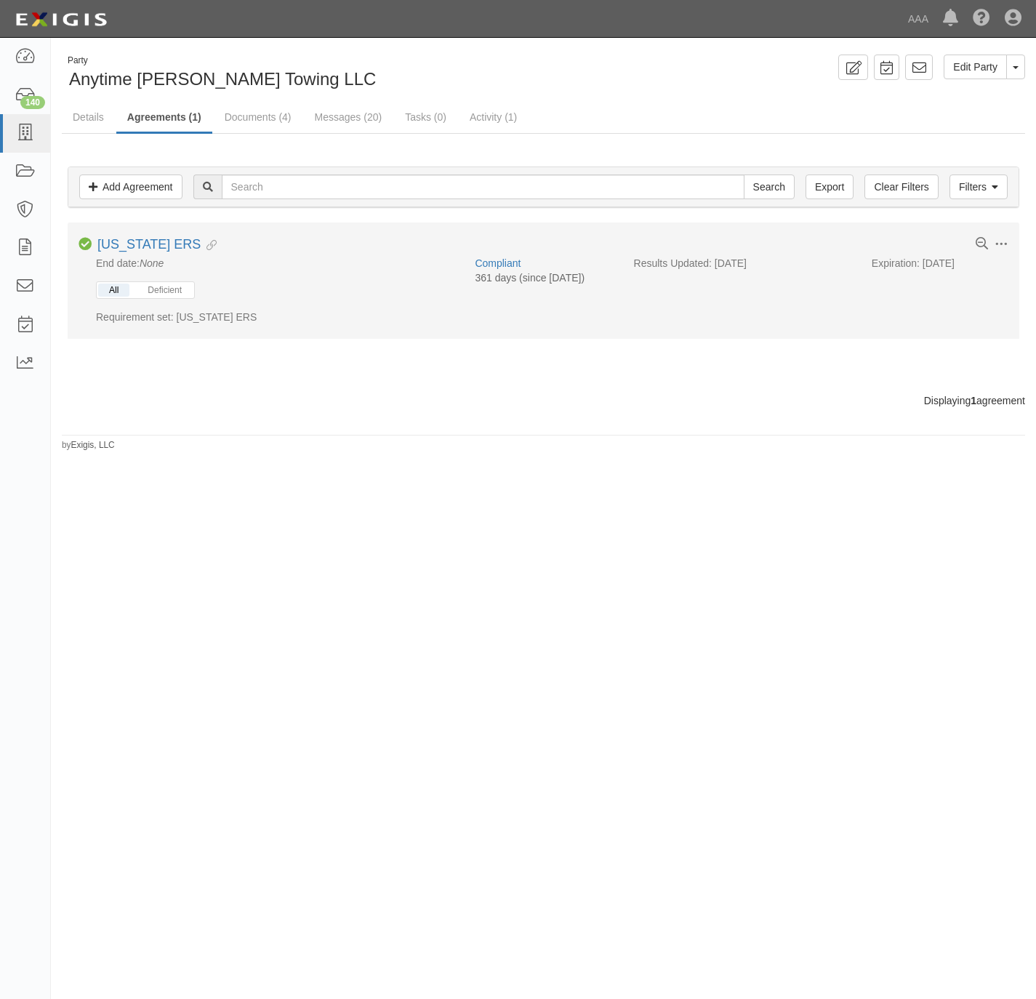
click at [127, 292] on button "All" at bounding box center [113, 290] width 31 height 13
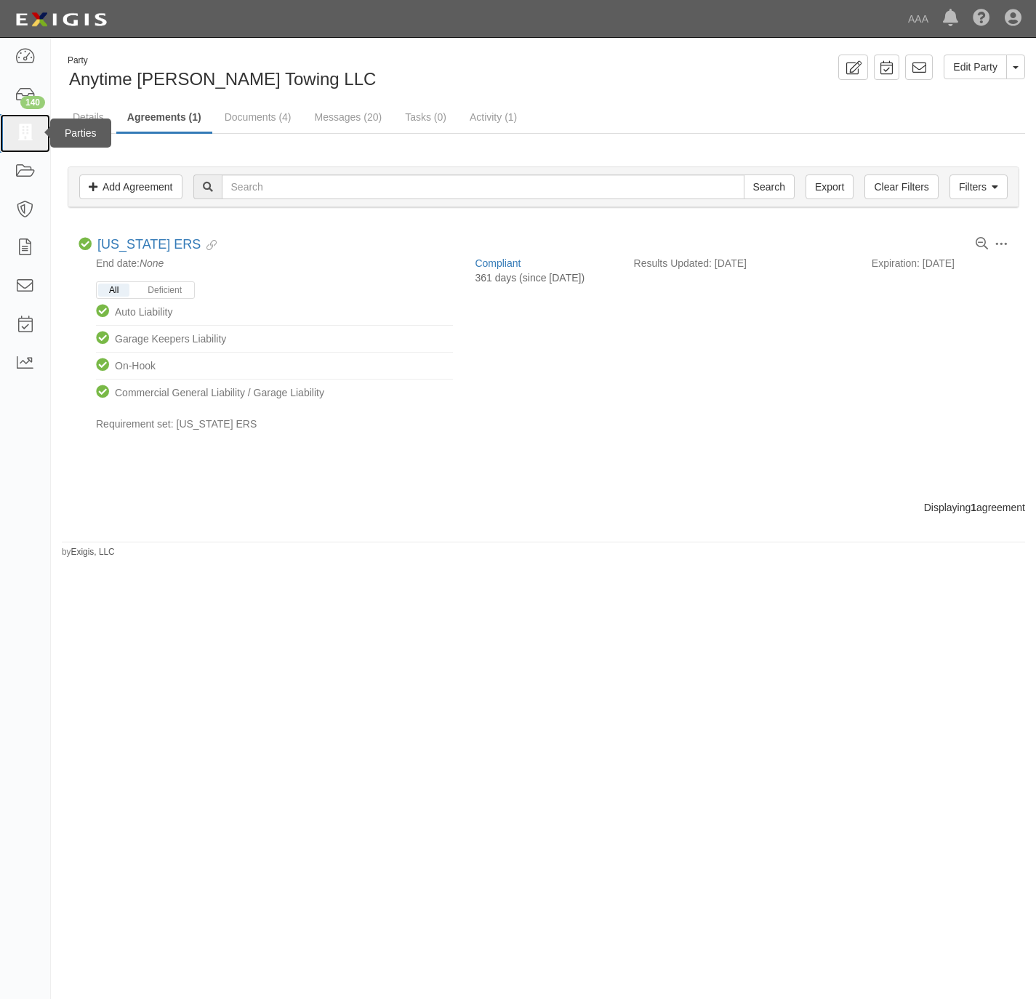
click at [27, 129] on icon at bounding box center [25, 133] width 20 height 17
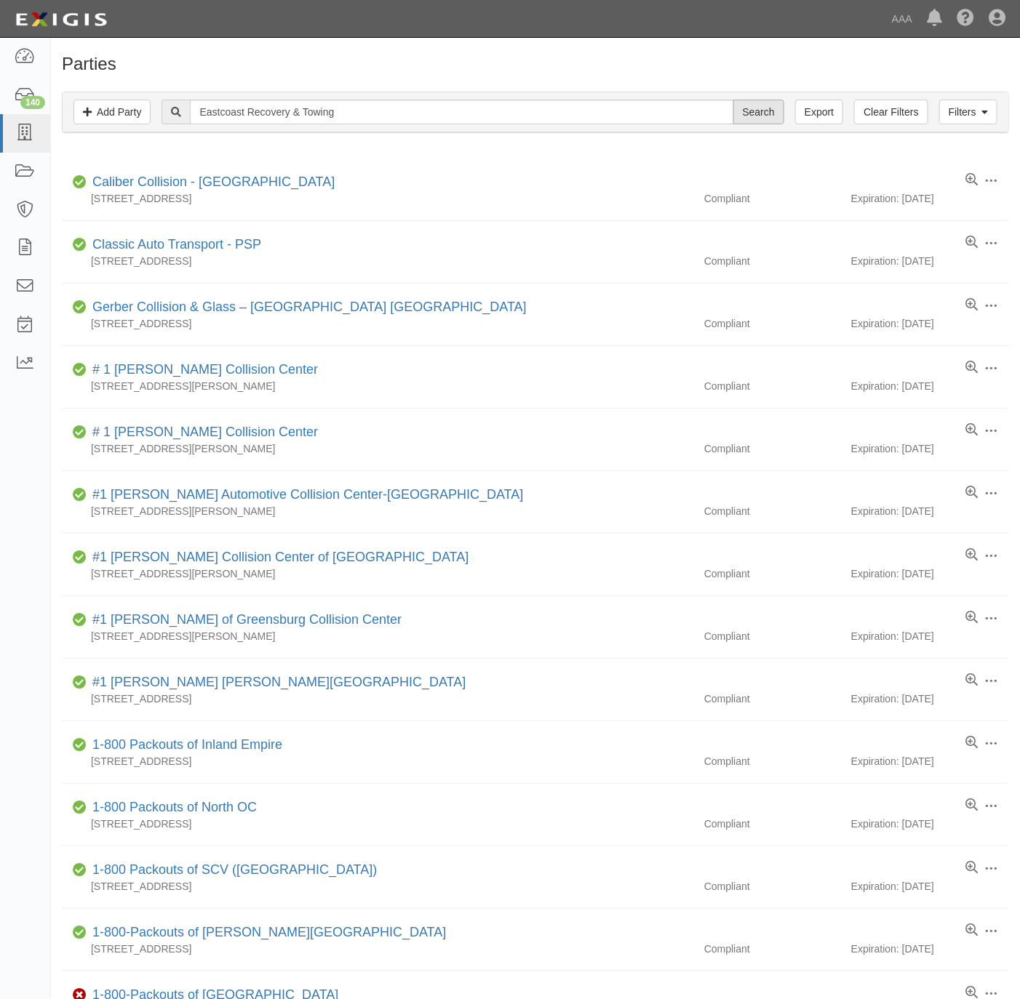
type input "Eastcoast Recovery & Towing"
click at [755, 111] on input "Search" at bounding box center [758, 112] width 51 height 25
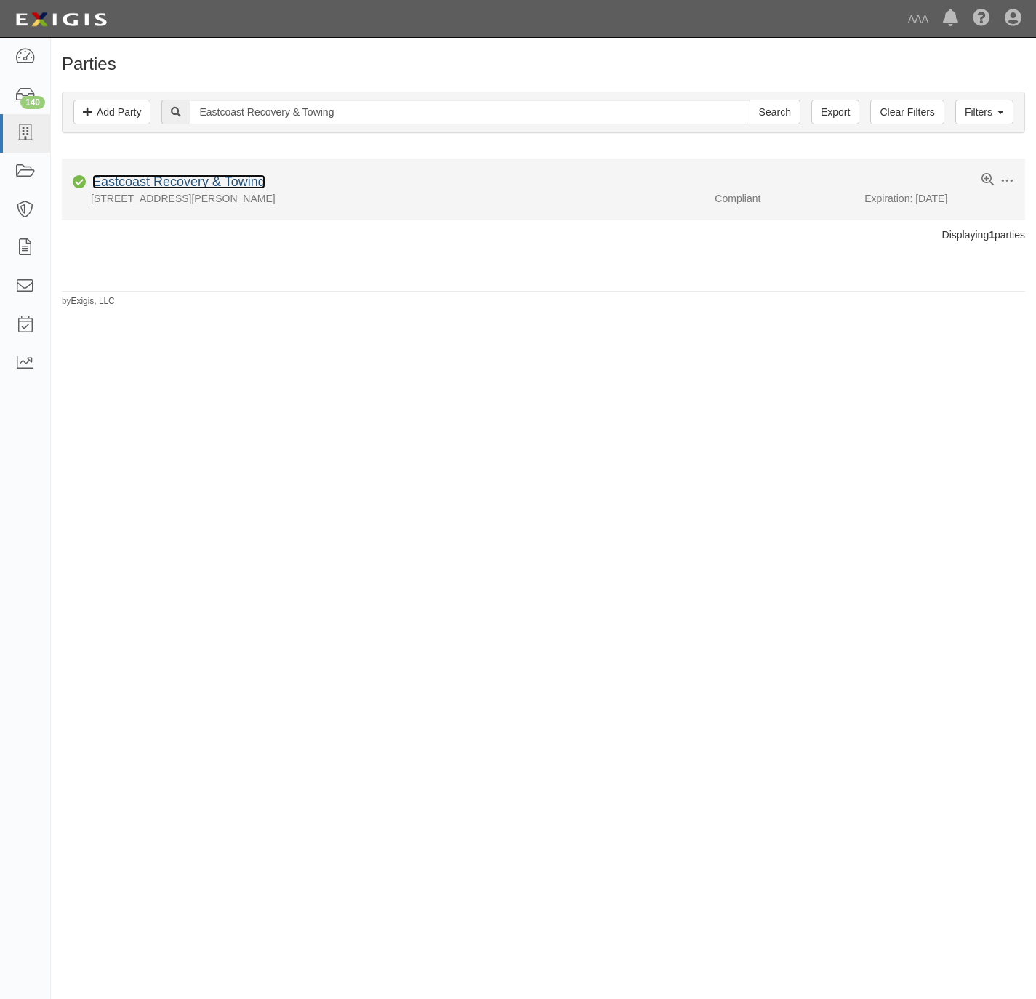
click at [156, 182] on link "Eastcoast Recovery & Towing" at bounding box center [178, 182] width 173 height 15
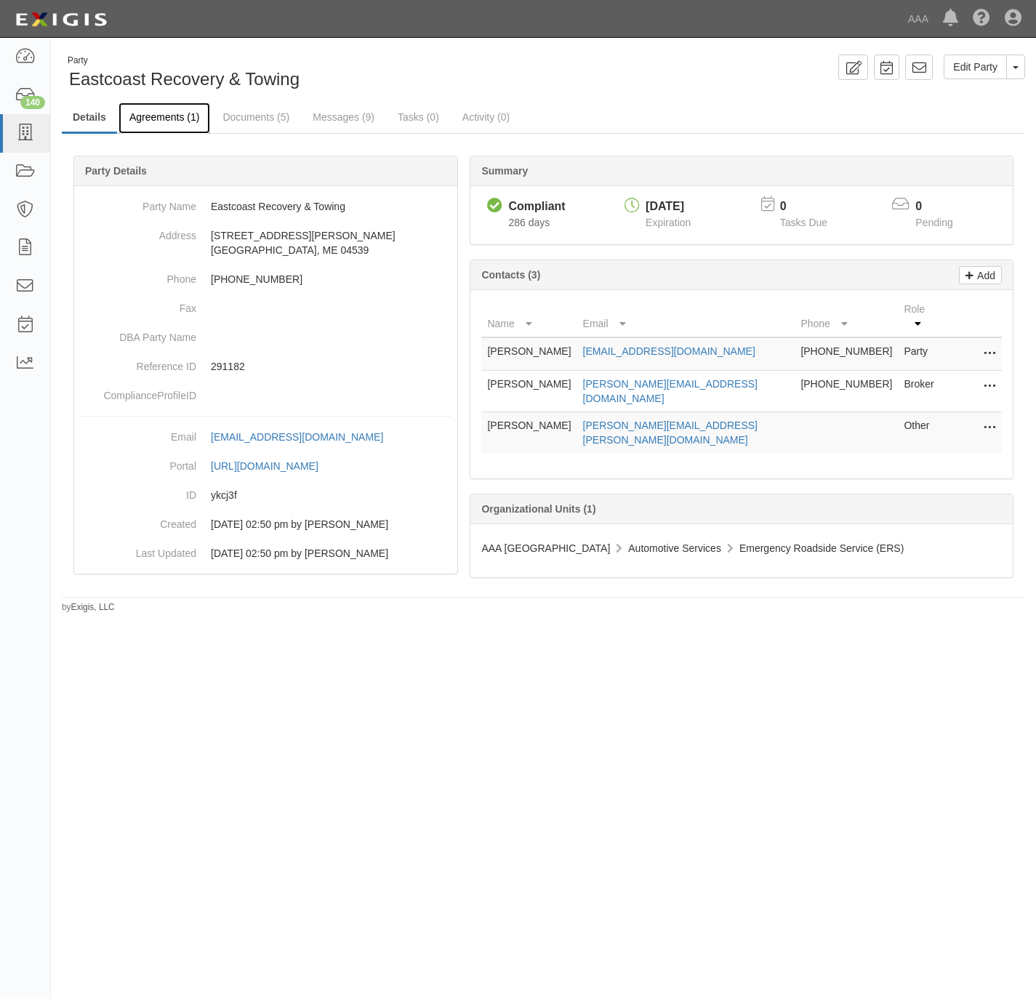
click at [157, 116] on link "Agreements (1)" at bounding box center [165, 118] width 92 height 31
click at [233, 112] on link "Documents (5)" at bounding box center [256, 118] width 89 height 31
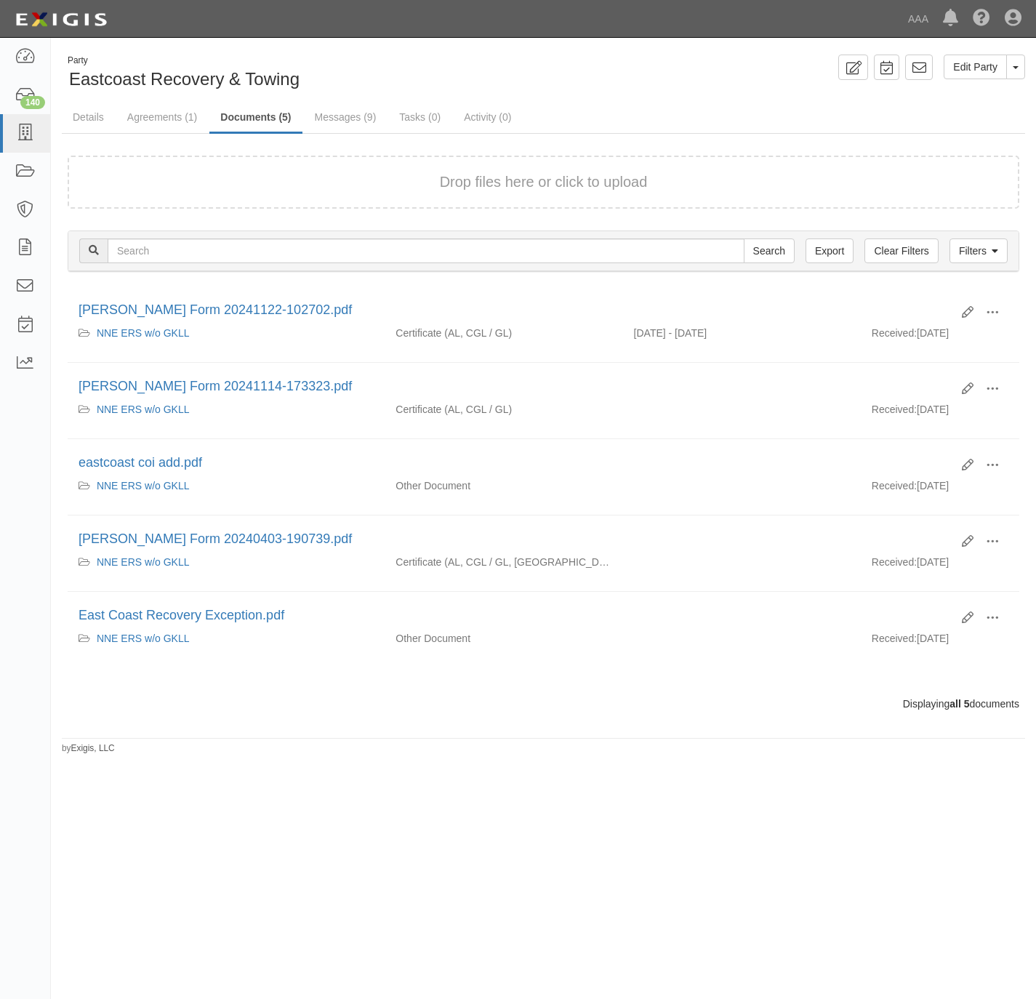
click at [247, 201] on form "Drop files here or click to upload" at bounding box center [544, 182] width 952 height 53
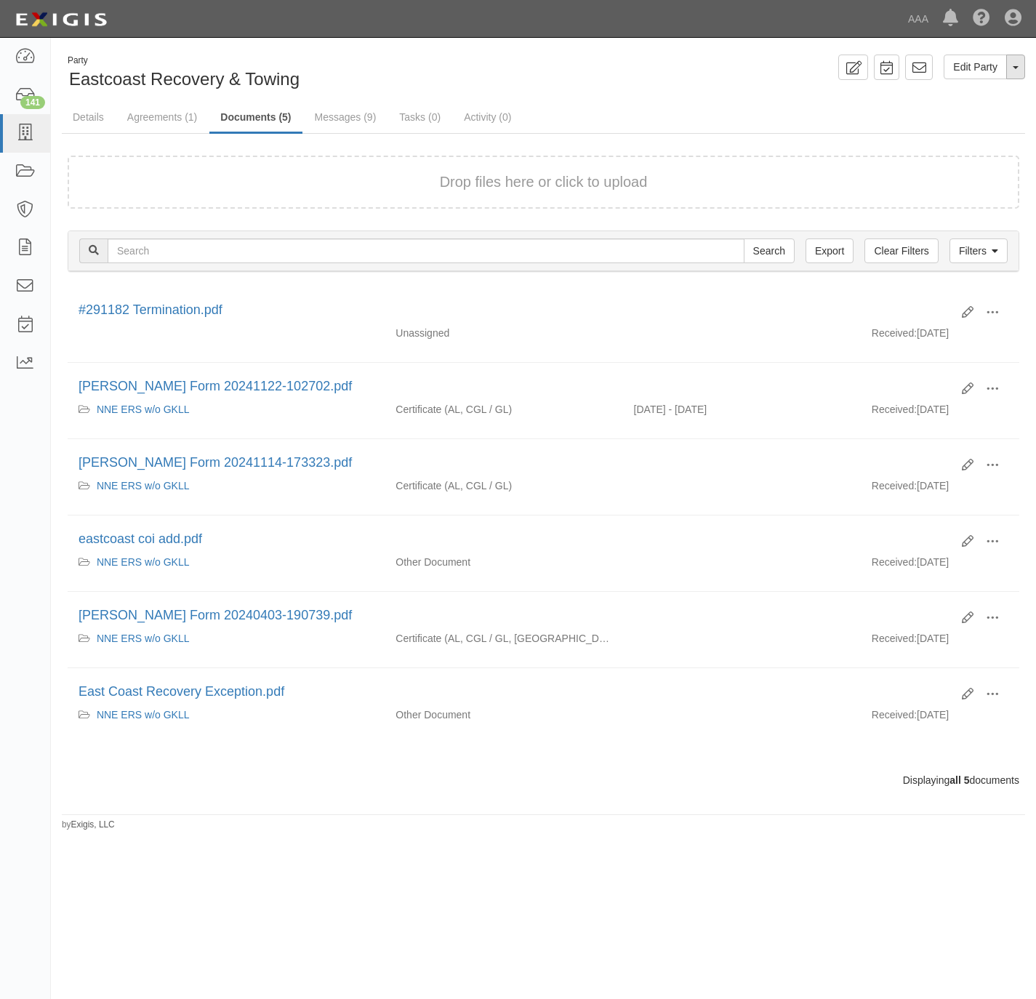
click at [1012, 73] on button "Toggle Party Dropdown" at bounding box center [1016, 67] width 19 height 25
click at [963, 119] on link "Archive Party" at bounding box center [967, 113] width 115 height 19
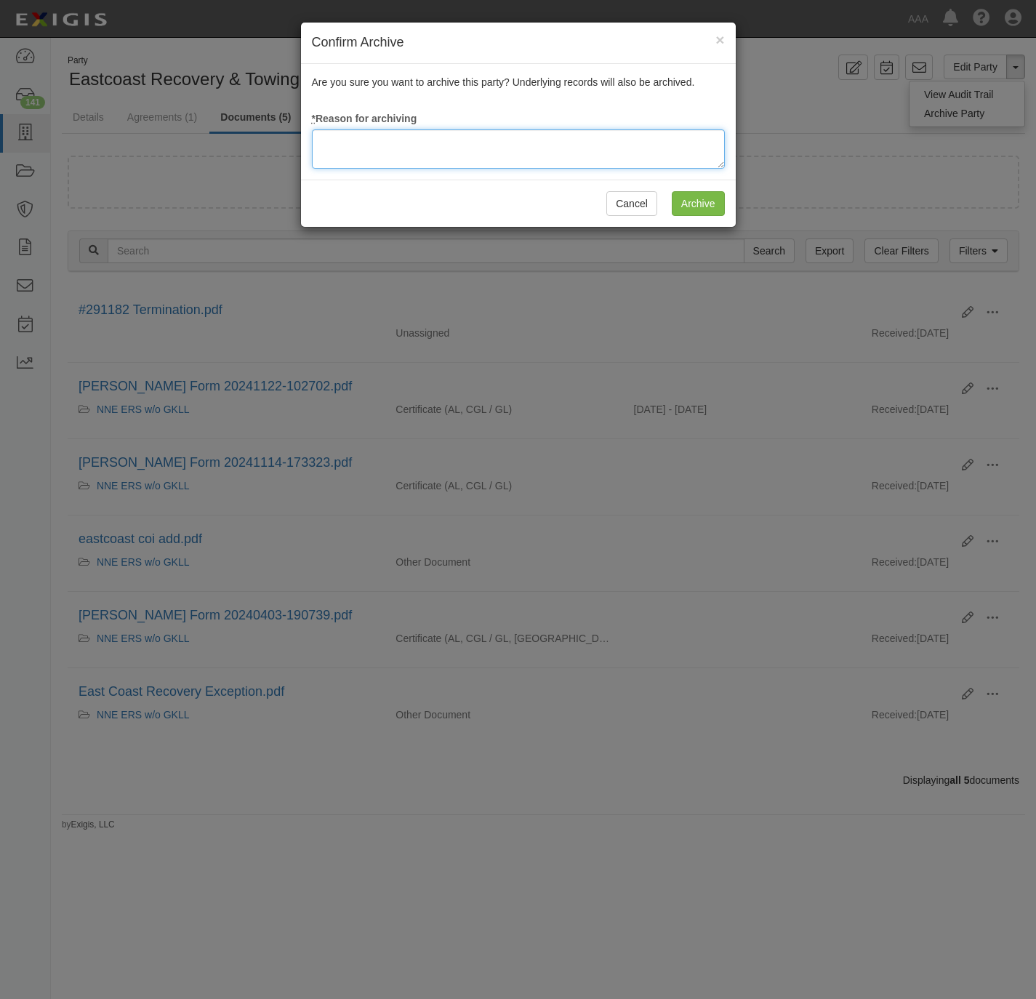
click at [437, 158] on textarea at bounding box center [518, 148] width 413 height 39
type textarea "Station Terminated."
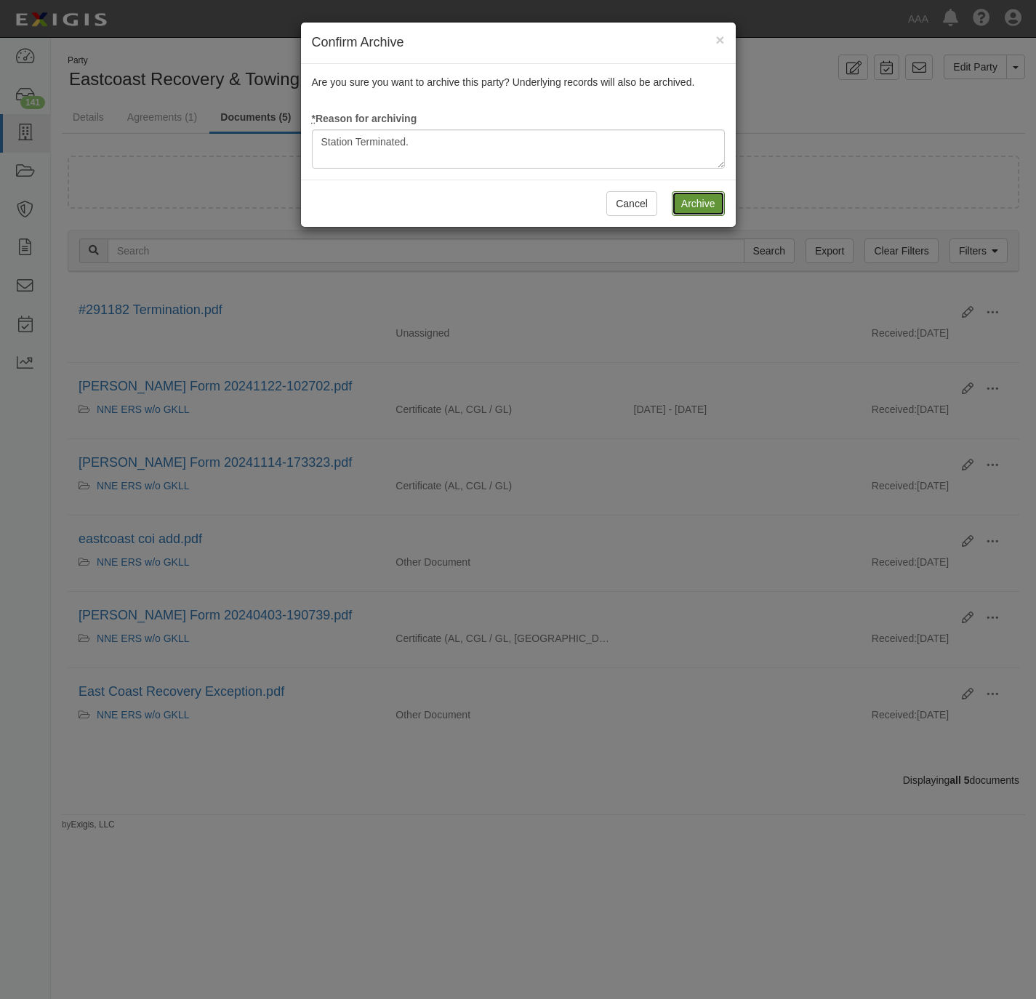
click at [683, 205] on input "Archive" at bounding box center [698, 203] width 53 height 25
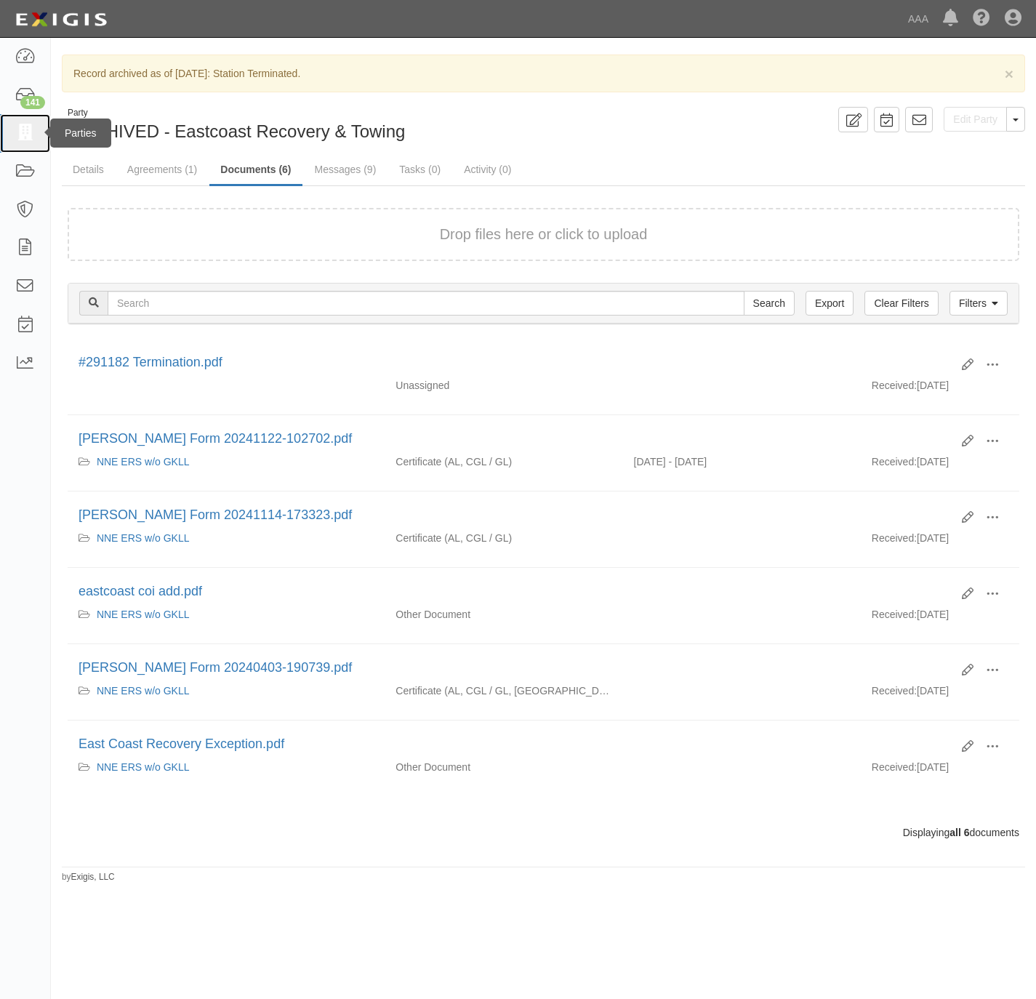
drag, startPoint x: 23, startPoint y: 133, endPoint x: 44, endPoint y: 132, distance: 21.1
click at [25, 134] on icon at bounding box center [25, 133] width 20 height 17
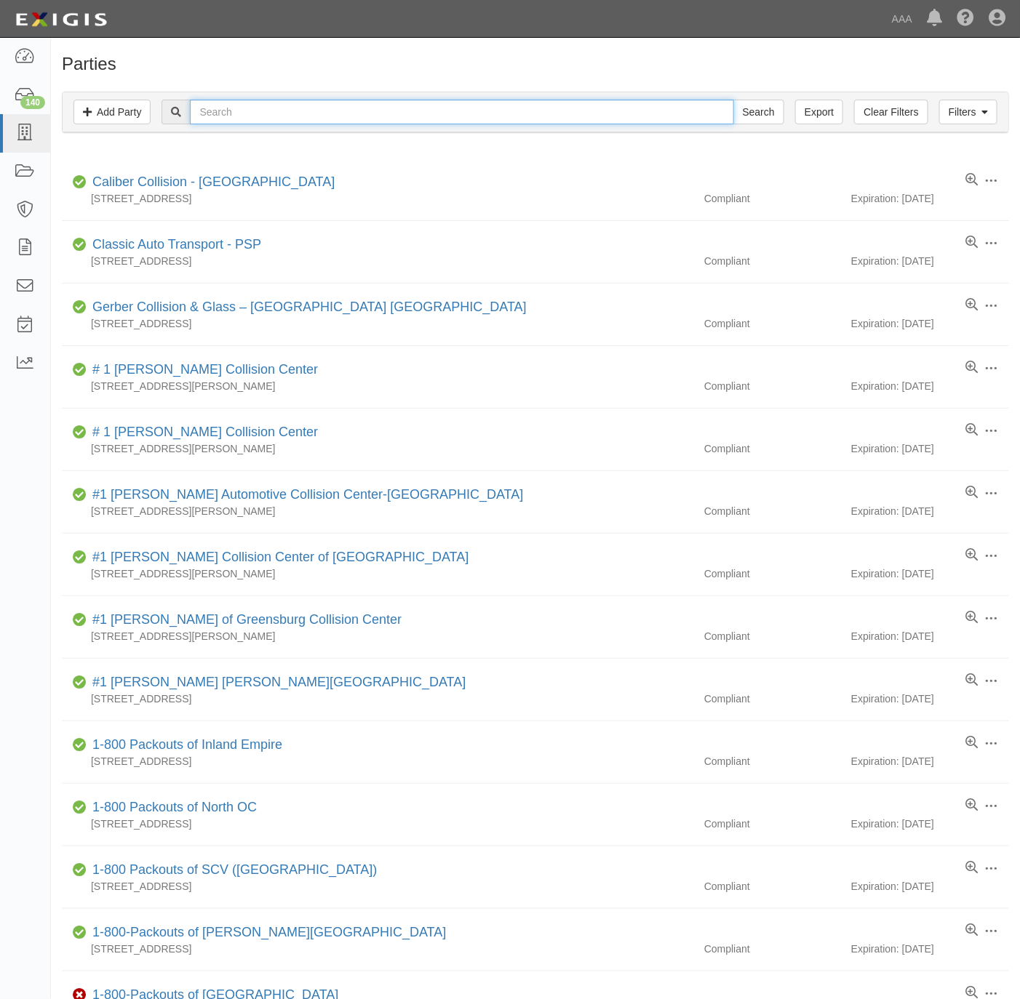
click at [425, 114] on input "text" at bounding box center [461, 112] width 543 height 25
paste input "S & J"
type input "S & J"
click at [748, 114] on input "Search" at bounding box center [758, 112] width 51 height 25
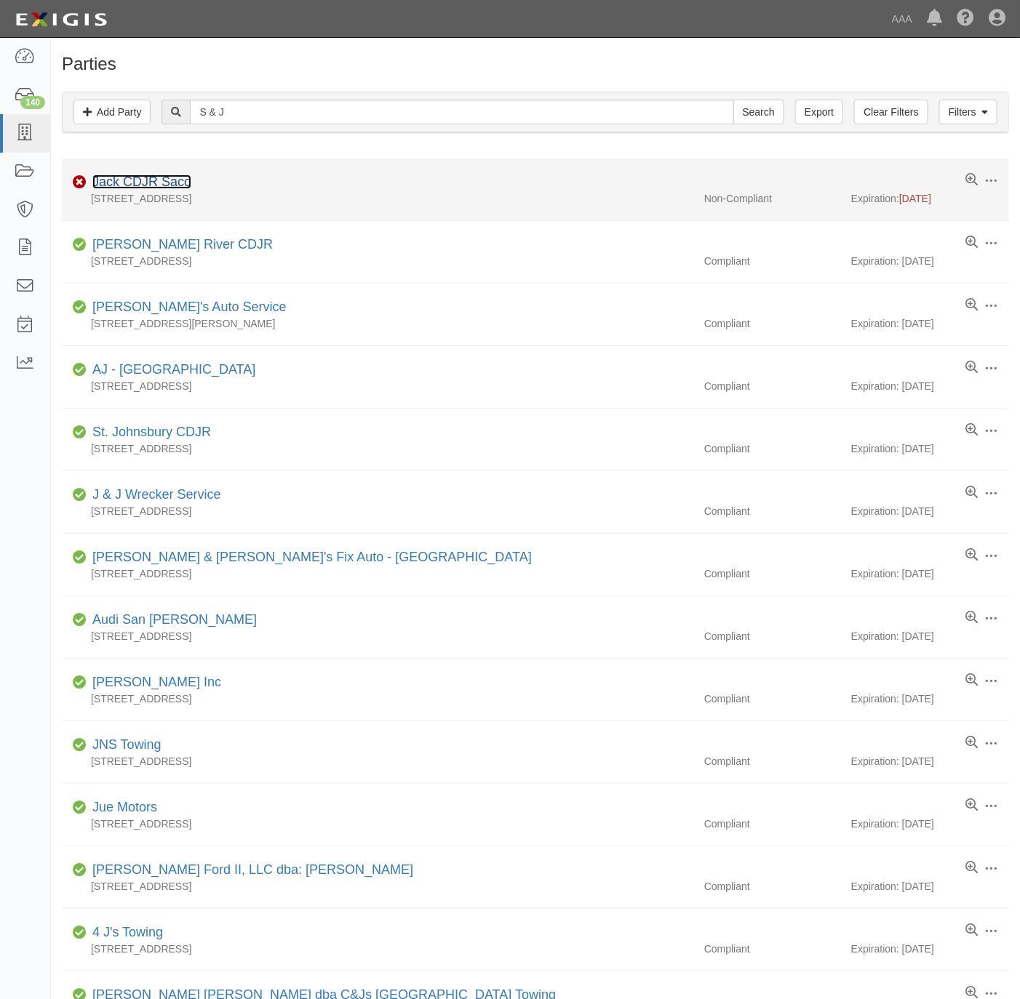
click at [153, 181] on link "Jack CDJR Saco" at bounding box center [141, 182] width 99 height 15
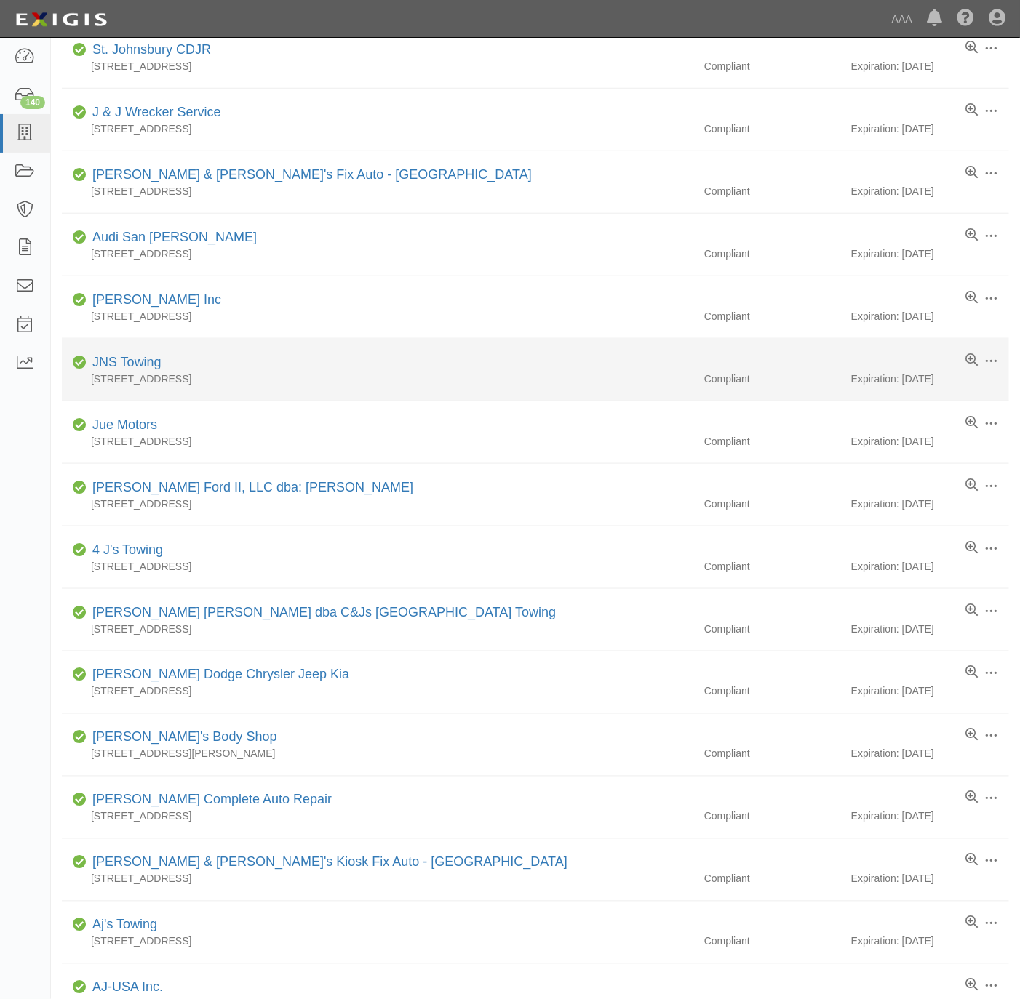
scroll to position [548, 0]
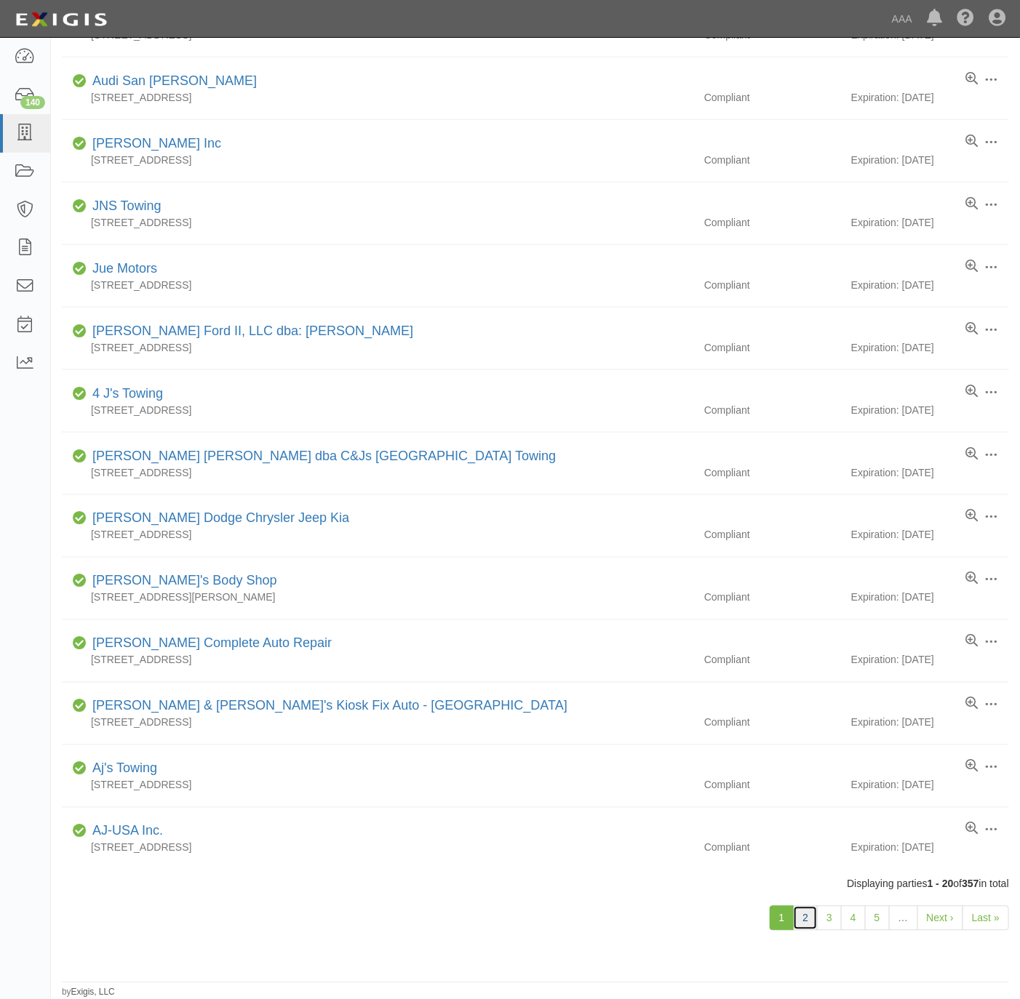
click at [806, 915] on link "2" at bounding box center [805, 918] width 25 height 25
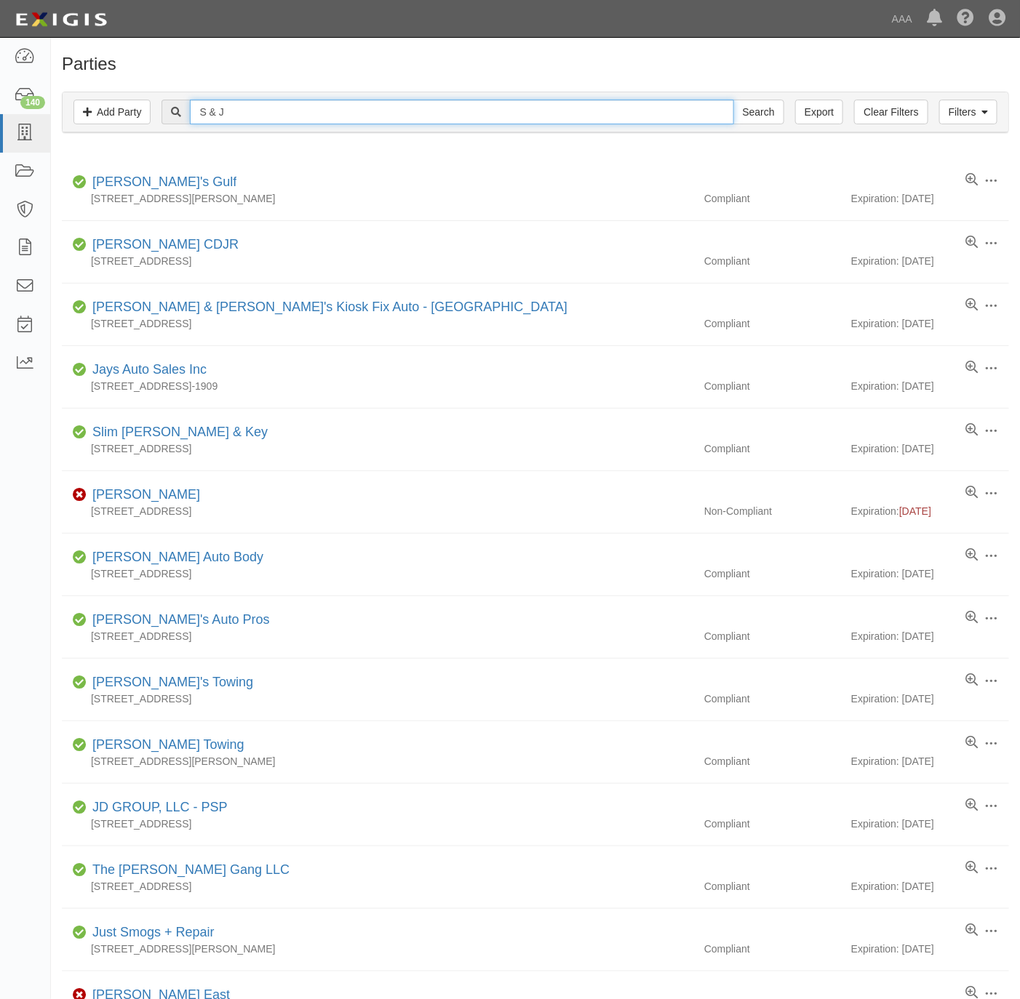
click at [317, 101] on input "S & J" at bounding box center [461, 112] width 543 height 25
click at [324, 110] on input "S & J" at bounding box center [461, 112] width 543 height 25
type input "S & J Towing"
click at [733, 100] on input "Search" at bounding box center [758, 112] width 51 height 25
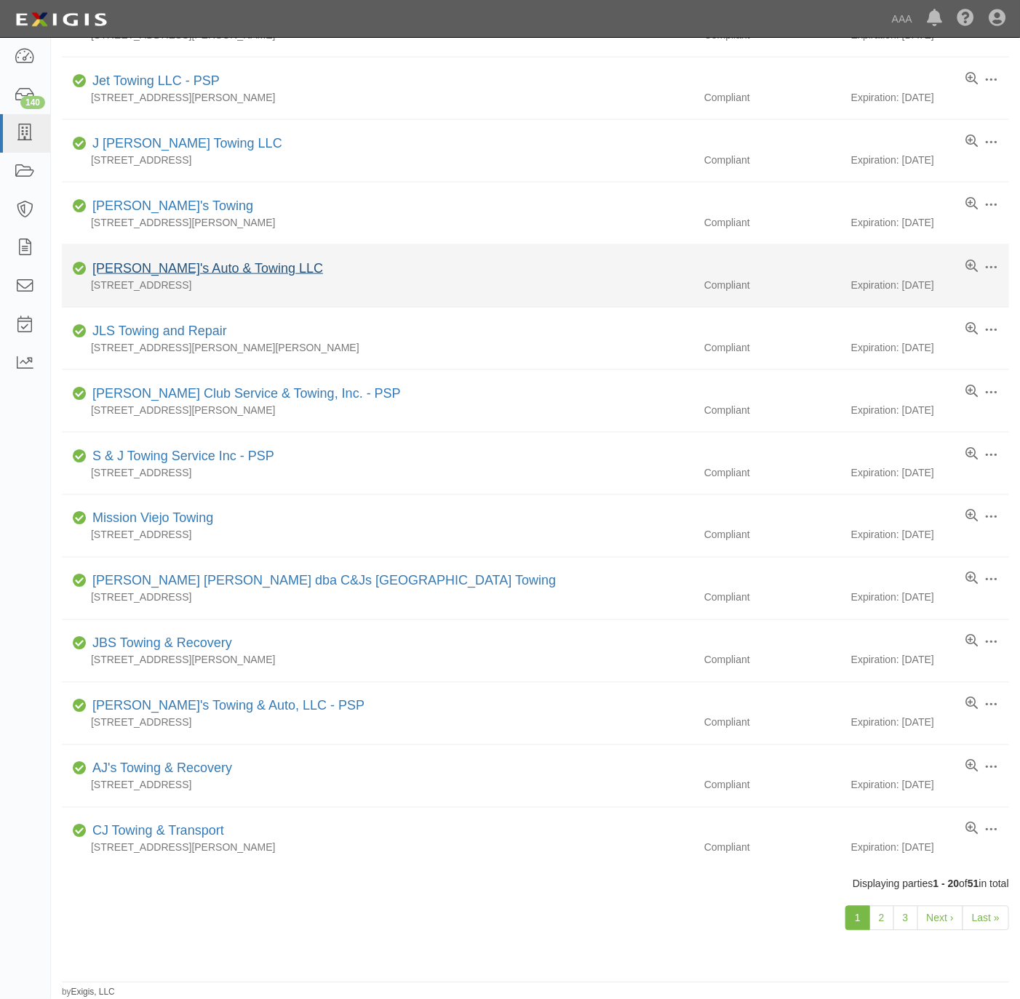
scroll to position [548, 0]
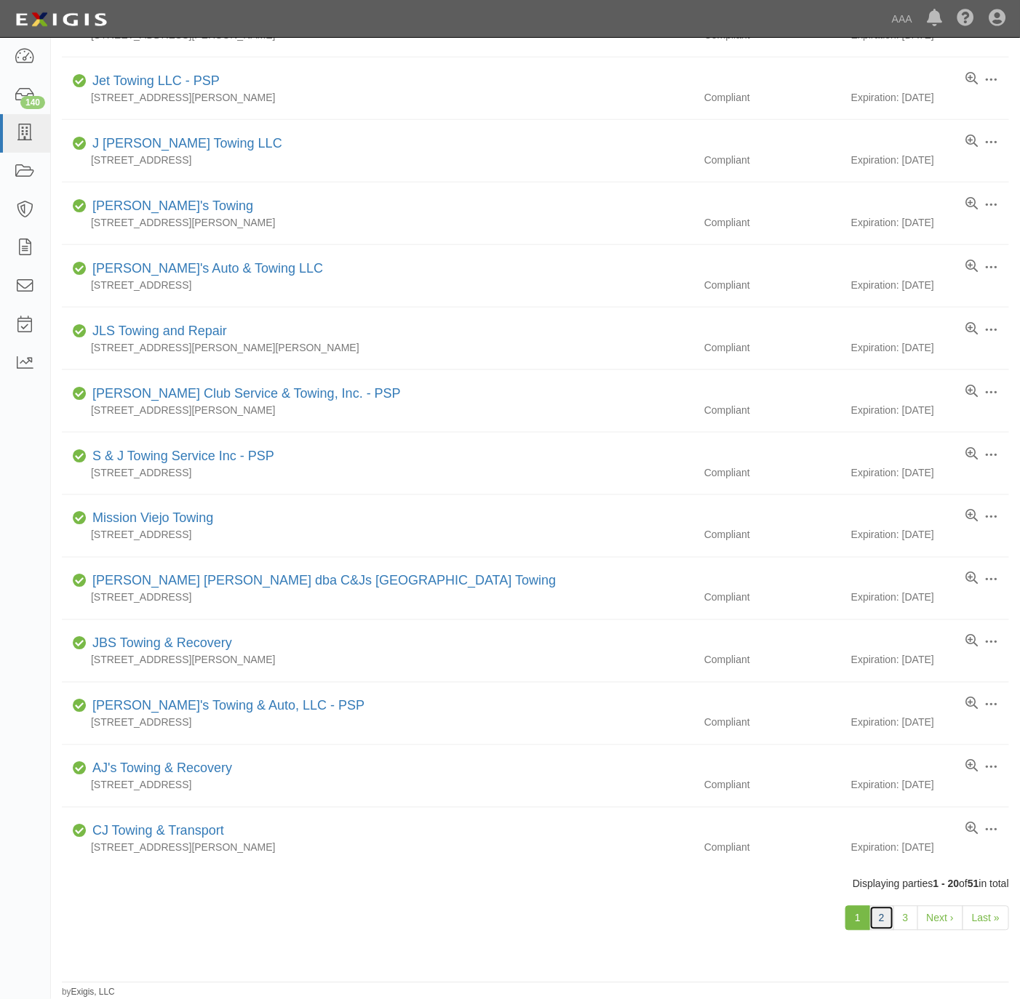
click at [875, 921] on link "2" at bounding box center [881, 918] width 25 height 25
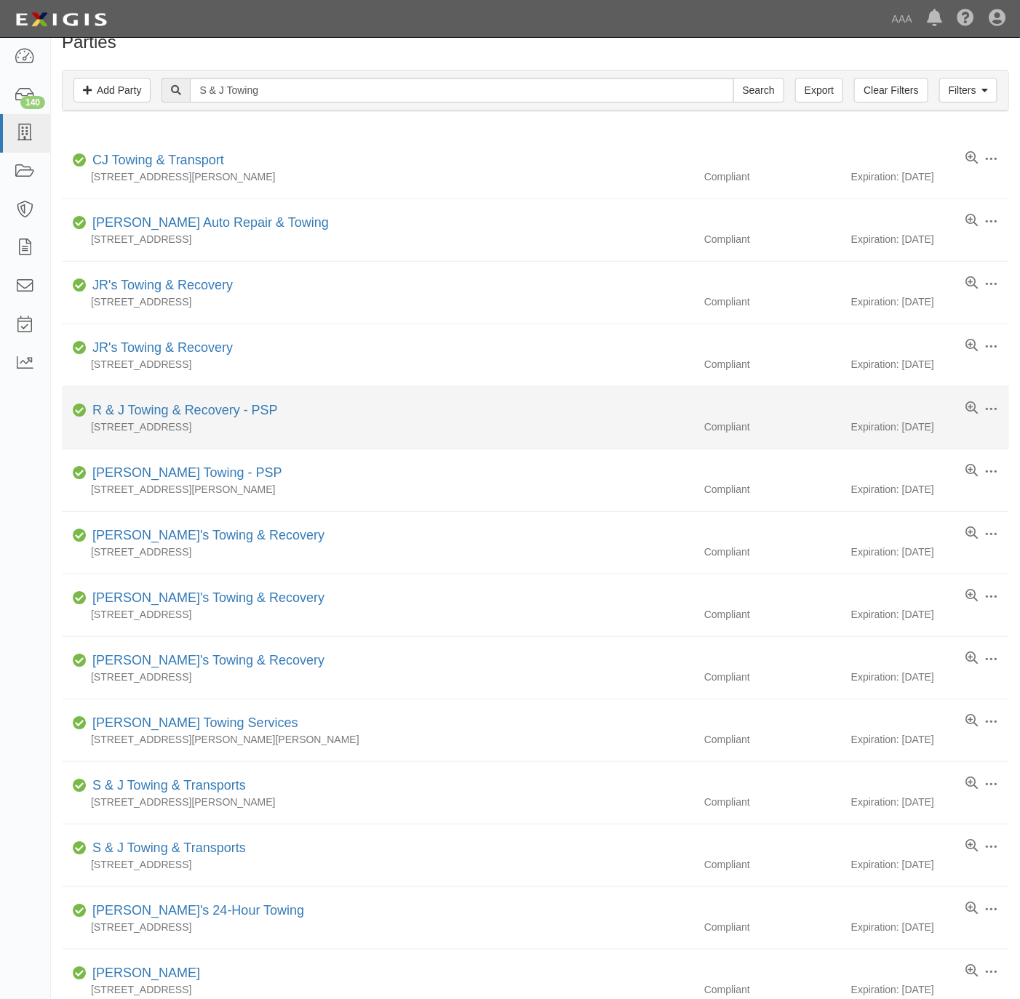
scroll to position [3, 0]
